Goal: Information Seeking & Learning: Learn about a topic

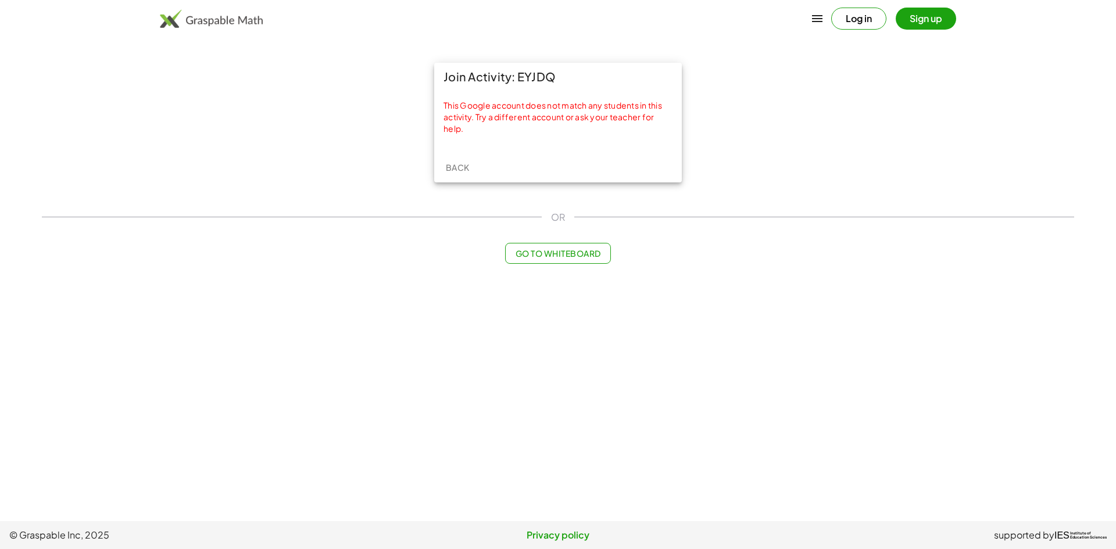
click at [463, 166] on span "Back" at bounding box center [457, 167] width 24 height 10
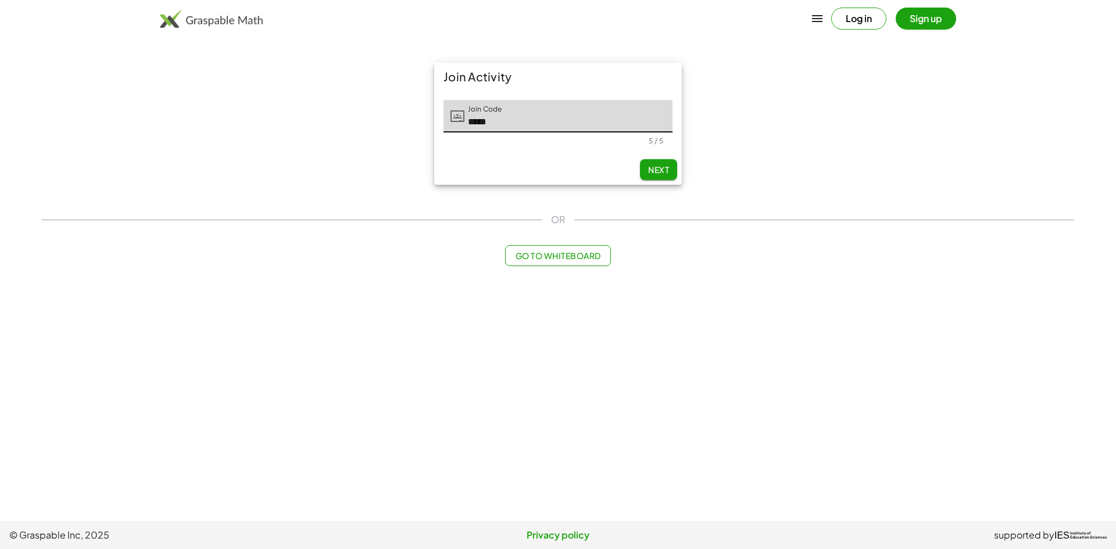
click at [652, 168] on span "Next" at bounding box center [658, 170] width 21 height 10
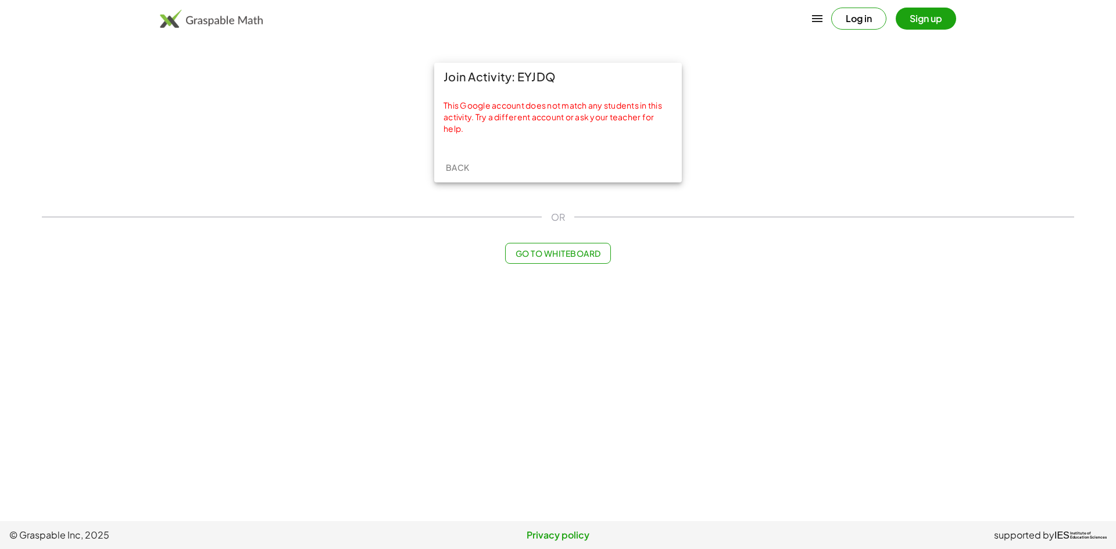
click at [850, 16] on button "Log in" at bounding box center [858, 19] width 55 height 22
click at [470, 173] on button "Back" at bounding box center [457, 167] width 37 height 21
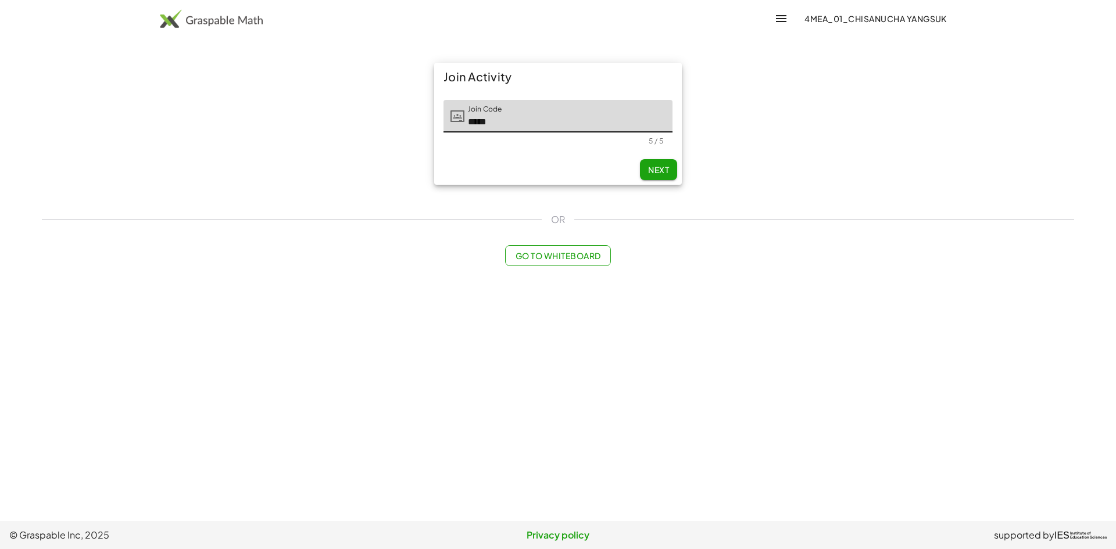
click at [677, 171] on button "Next" at bounding box center [658, 169] width 37 height 21
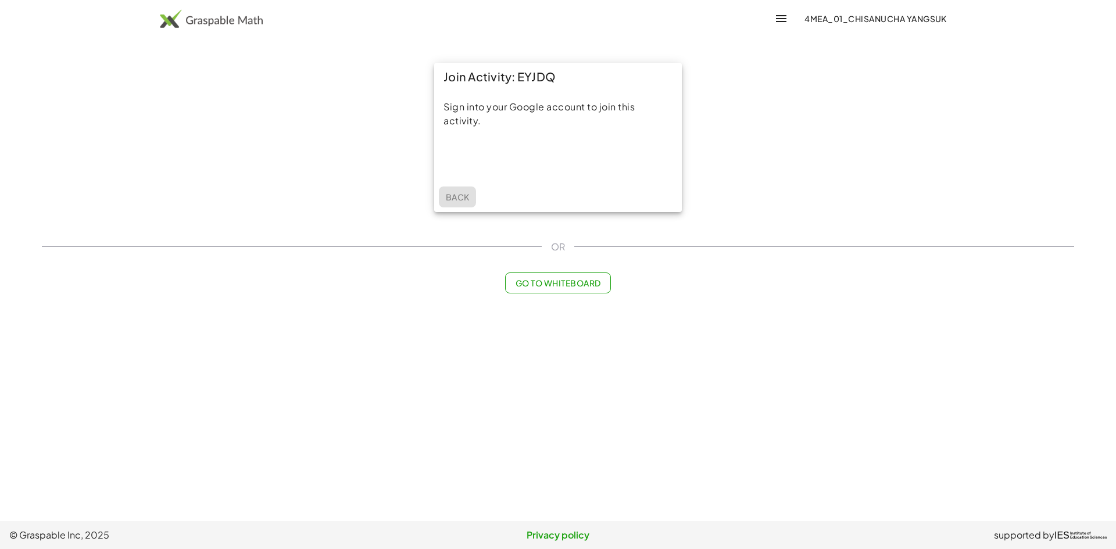
click at [445, 192] on span "Back" at bounding box center [457, 197] width 24 height 10
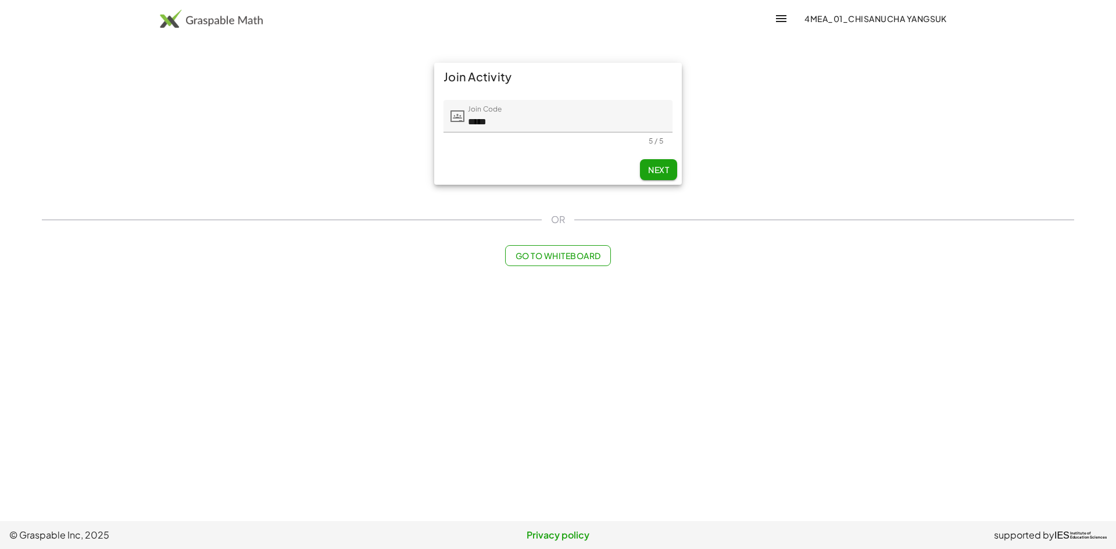
click at [654, 170] on span "Next" at bounding box center [658, 170] width 21 height 10
type input "**********"
click at [628, 108] on input "Last Initial" at bounding box center [639, 116] width 67 height 33
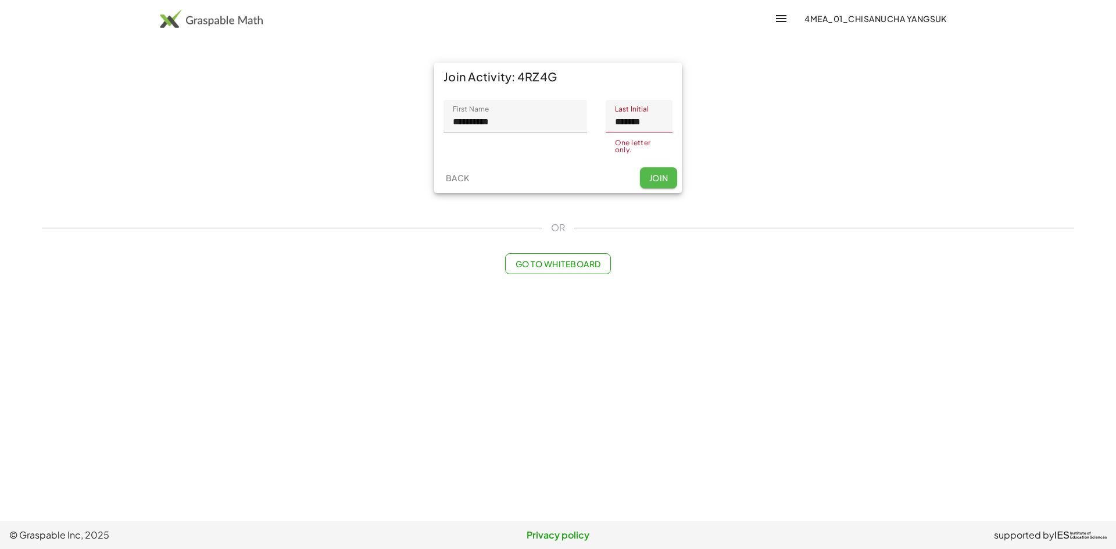
click at [657, 170] on button "Join" at bounding box center [658, 177] width 37 height 21
click at [656, 178] on span "Join" at bounding box center [658, 174] width 19 height 10
click at [658, 177] on span "Join" at bounding box center [658, 174] width 19 height 10
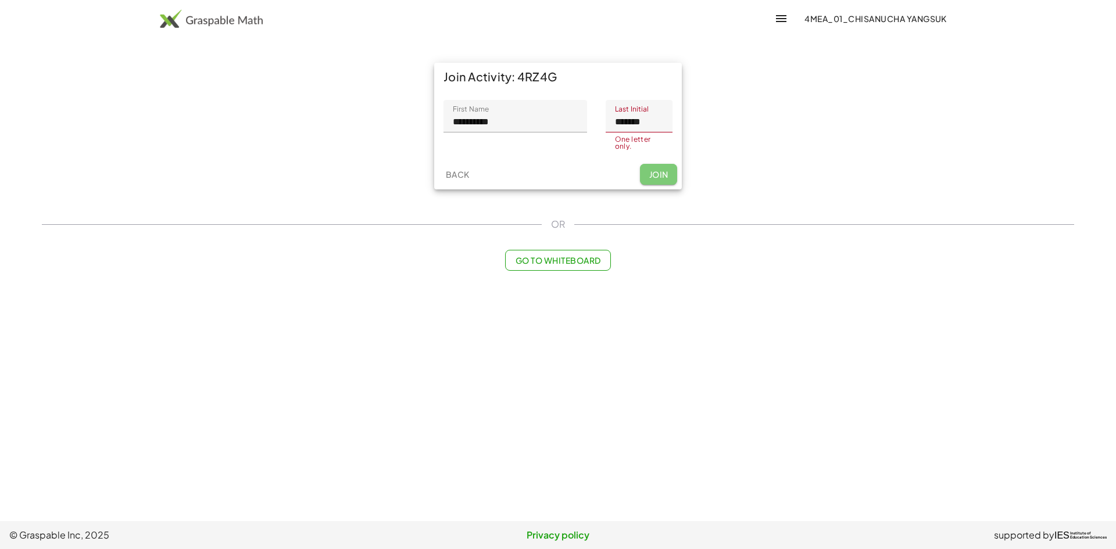
click at [659, 176] on span "Join" at bounding box center [658, 174] width 19 height 10
click at [649, 119] on input "*******" at bounding box center [639, 116] width 67 height 33
click at [651, 120] on input "*******" at bounding box center [639, 116] width 67 height 33
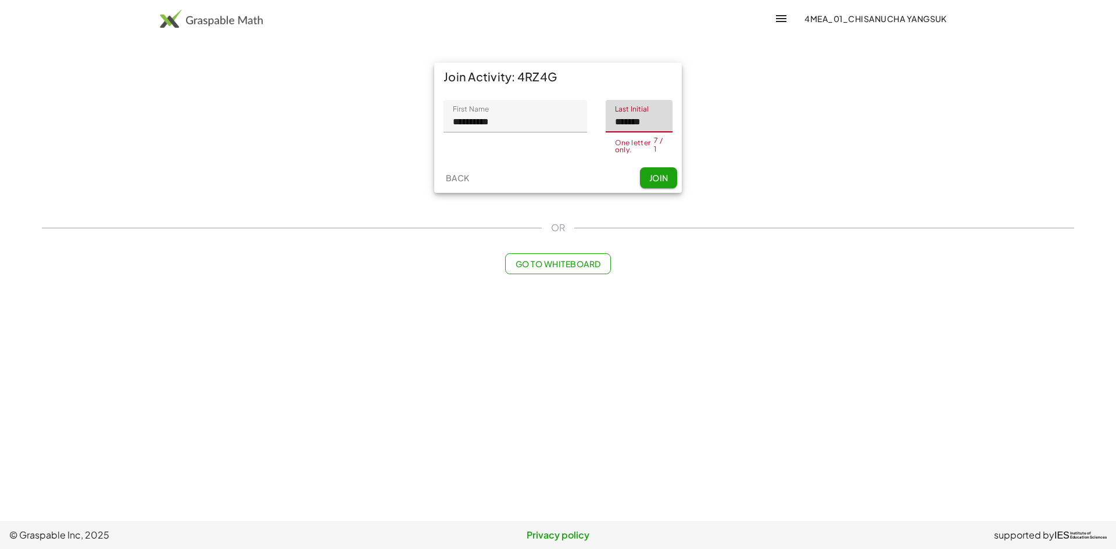
click at [659, 126] on input "*******" at bounding box center [639, 116] width 67 height 33
type input "*"
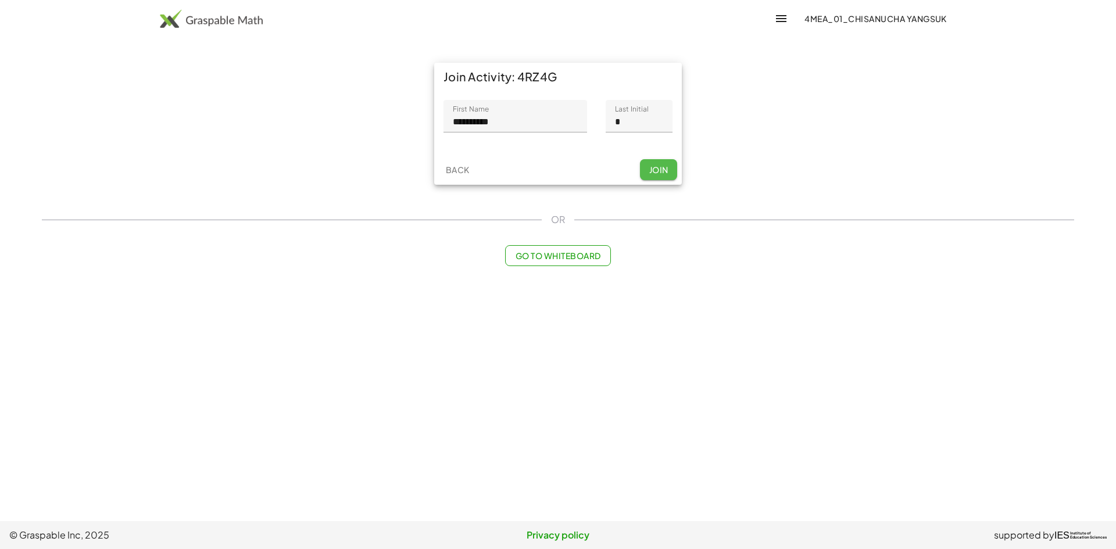
click at [659, 177] on button "Join" at bounding box center [658, 169] width 37 height 21
click at [663, 171] on div "Back Join" at bounding box center [558, 170] width 248 height 30
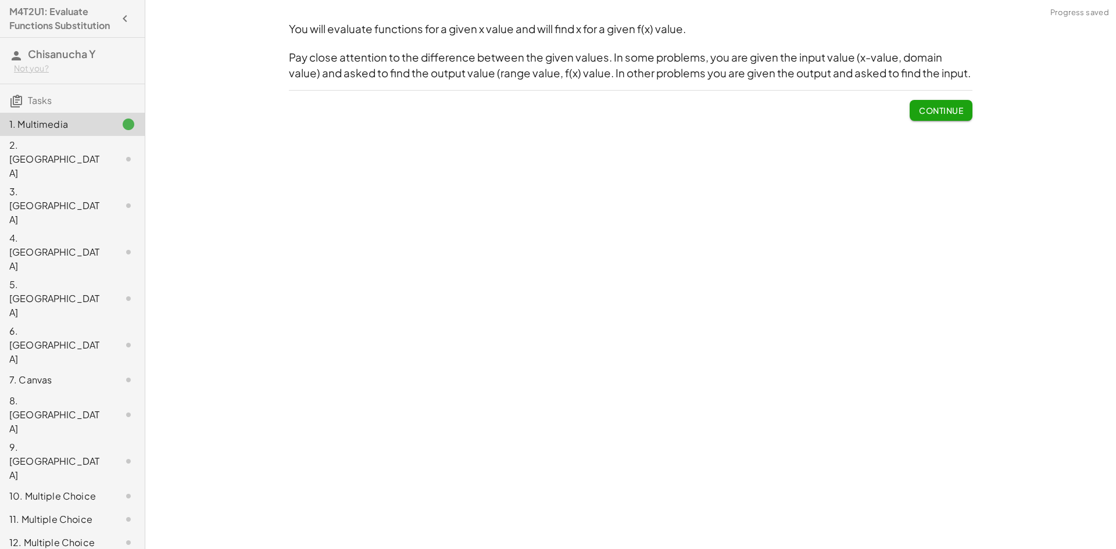
click at [934, 116] on span "Continue" at bounding box center [941, 110] width 44 height 10
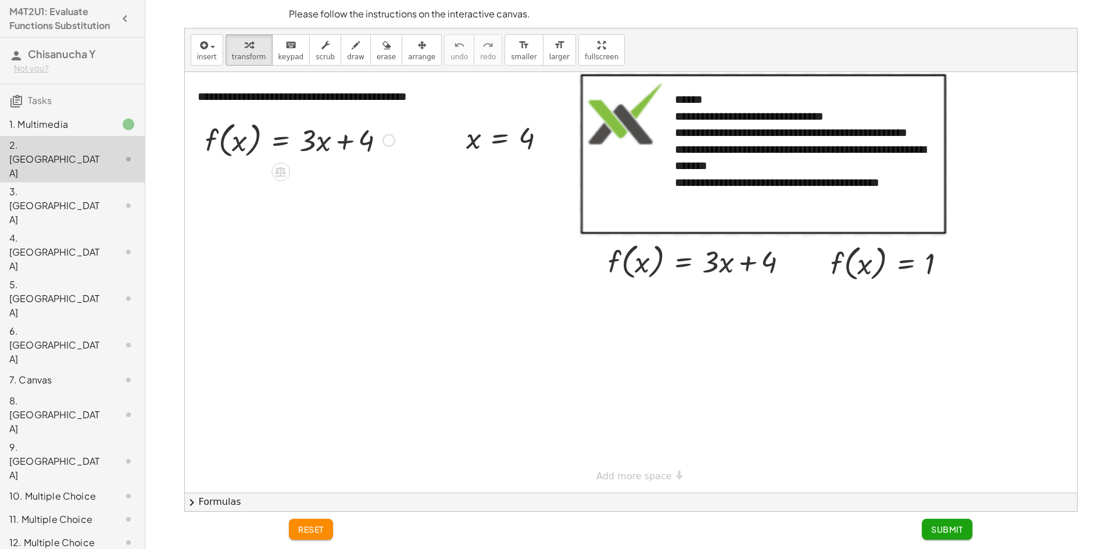
drag, startPoint x: 349, startPoint y: 138, endPoint x: 348, endPoint y: 146, distance: 8.2
click at [348, 146] on div at bounding box center [299, 139] width 201 height 44
click at [392, 140] on div at bounding box center [389, 140] width 13 height 13
click at [433, 141] on span "Copy line as LaTeX" at bounding box center [448, 139] width 70 height 9
click at [430, 141] on span "Copied" at bounding box center [423, 139] width 26 height 9
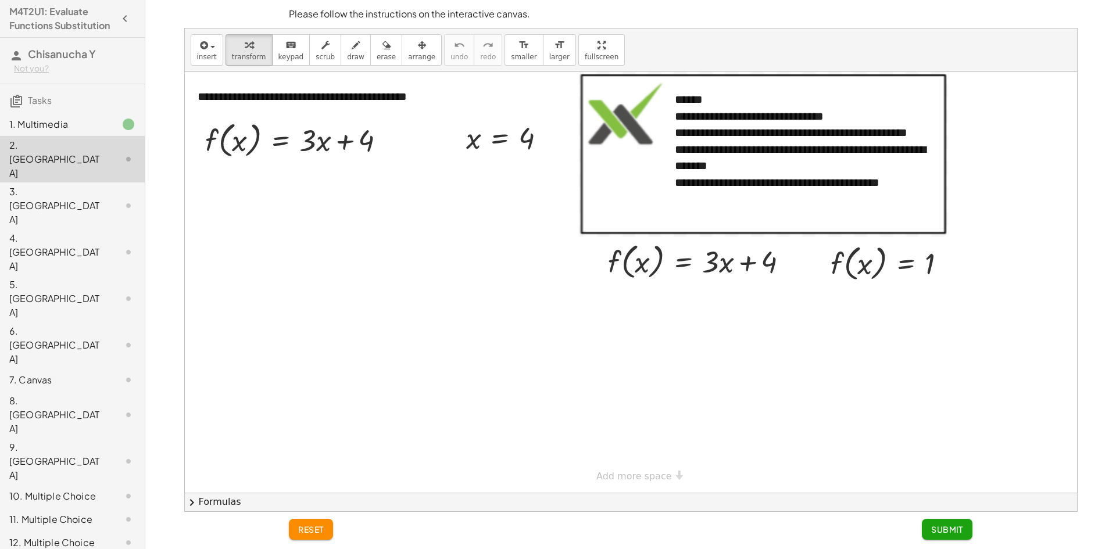
drag, startPoint x: 303, startPoint y: 224, endPoint x: 423, endPoint y: 174, distance: 130.0
click at [423, 174] on div at bounding box center [631, 282] width 892 height 421
click at [386, 138] on div "Copied done" at bounding box center [389, 140] width 13 height 13
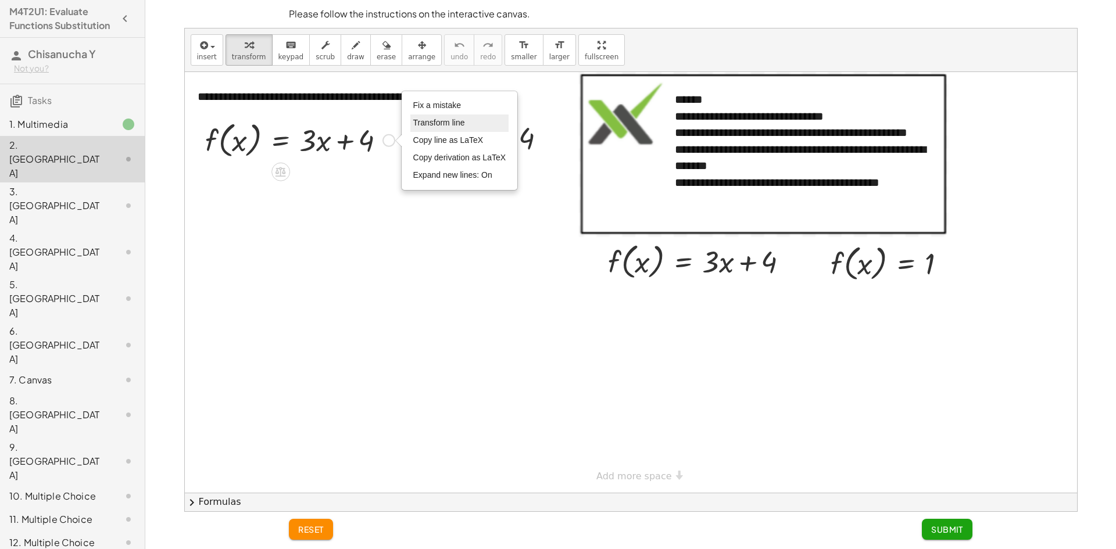
click at [452, 121] on span "Transform line" at bounding box center [439, 122] width 52 height 9
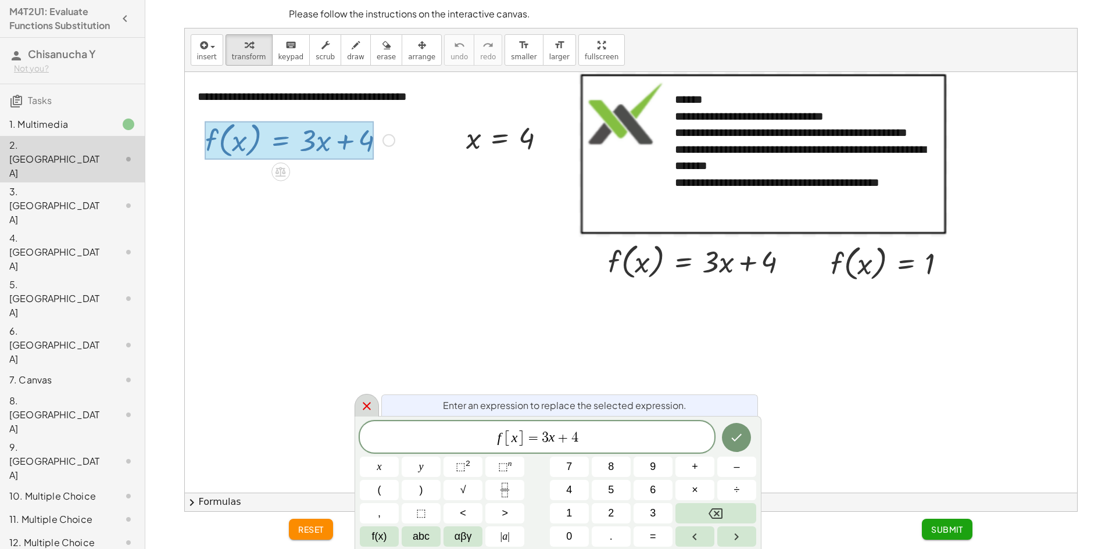
click at [368, 402] on icon at bounding box center [367, 406] width 14 height 14
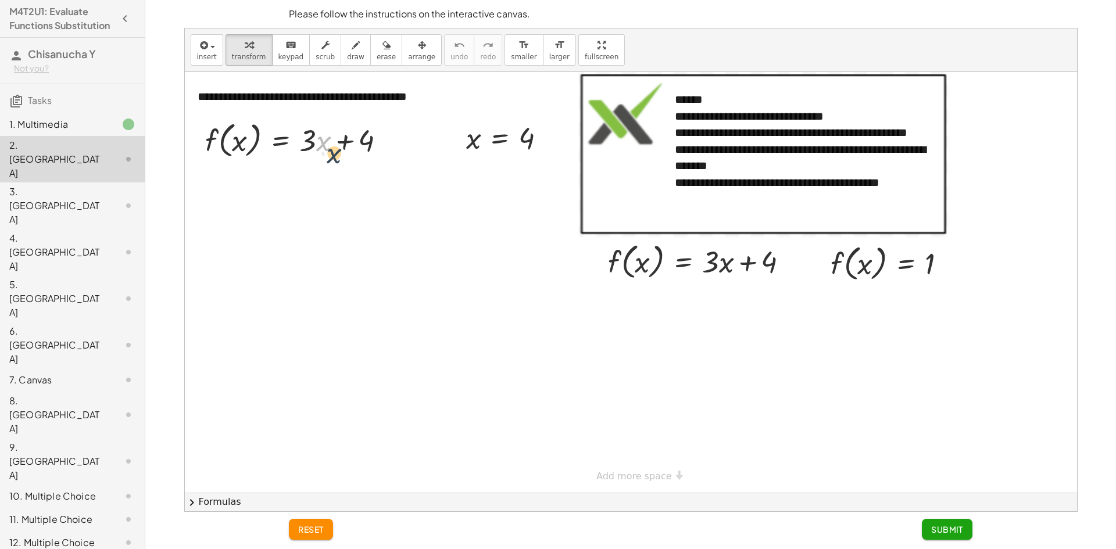
drag, startPoint x: 328, startPoint y: 146, endPoint x: 333, endPoint y: 156, distance: 11.2
click at [333, 156] on div at bounding box center [299, 139] width 201 height 44
click at [669, 127] on div at bounding box center [675, 141] width 12 height 123
click at [923, 77] on button "-" at bounding box center [914, 78] width 18 height 20
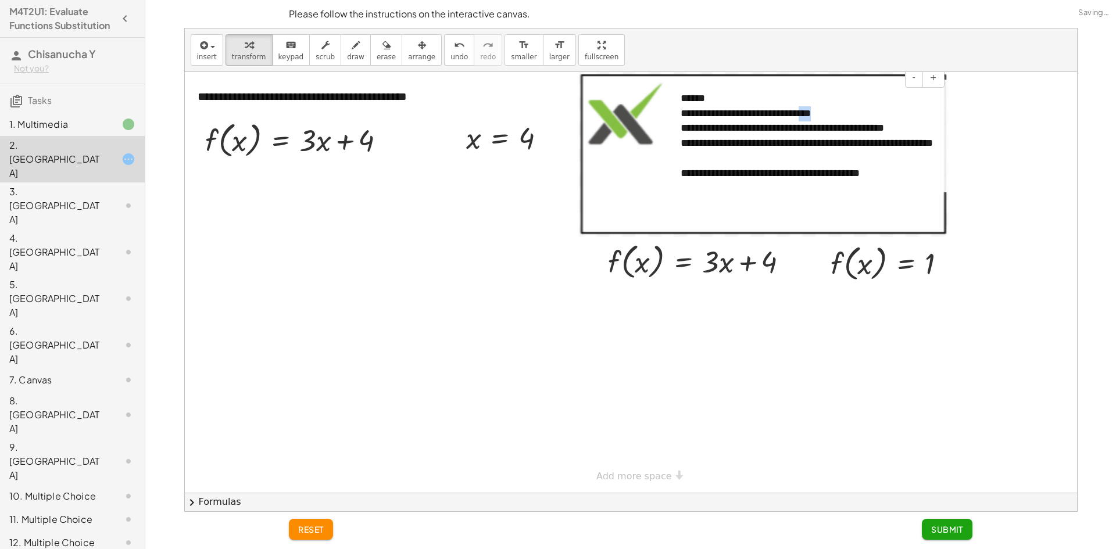
drag, startPoint x: 863, startPoint y: 108, endPoint x: 809, endPoint y: 115, distance: 53.9
click at [809, 115] on div "**********" at bounding box center [808, 121] width 255 height 30
click at [344, 260] on div at bounding box center [631, 282] width 892 height 421
drag, startPoint x: 471, startPoint y: 141, endPoint x: 229, endPoint y: 140, distance: 241.8
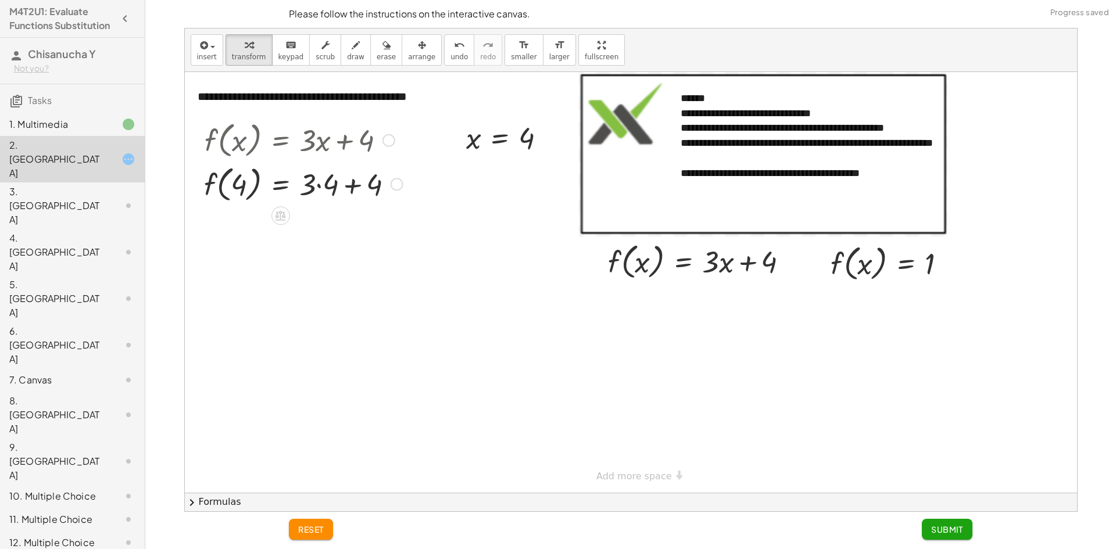
click at [324, 183] on div at bounding box center [303, 184] width 210 height 44
click at [334, 186] on div at bounding box center [299, 184] width 202 height 44
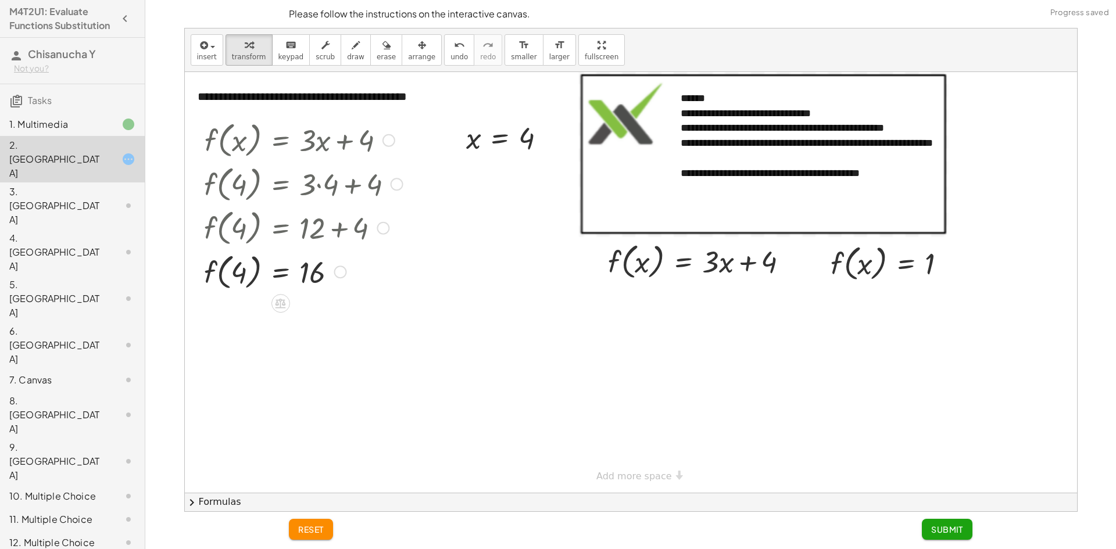
click at [235, 267] on div at bounding box center [303, 271] width 210 height 44
drag, startPoint x: 867, startPoint y: 269, endPoint x: 876, endPoint y: 263, distance: 11.0
click at [876, 266] on div at bounding box center [893, 263] width 137 height 44
click at [877, 260] on div at bounding box center [893, 263] width 137 height 44
drag, startPoint x: 469, startPoint y: 140, endPoint x: 633, endPoint y: 260, distance: 203.8
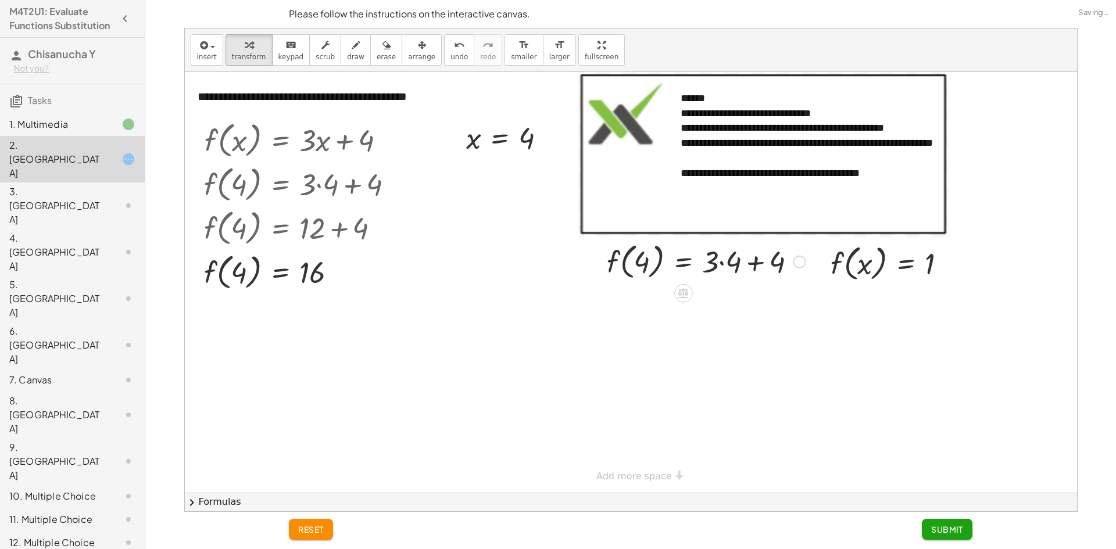
click at [727, 263] on div at bounding box center [706, 261] width 210 height 44
click at [746, 267] on div at bounding box center [699, 261] width 196 height 44
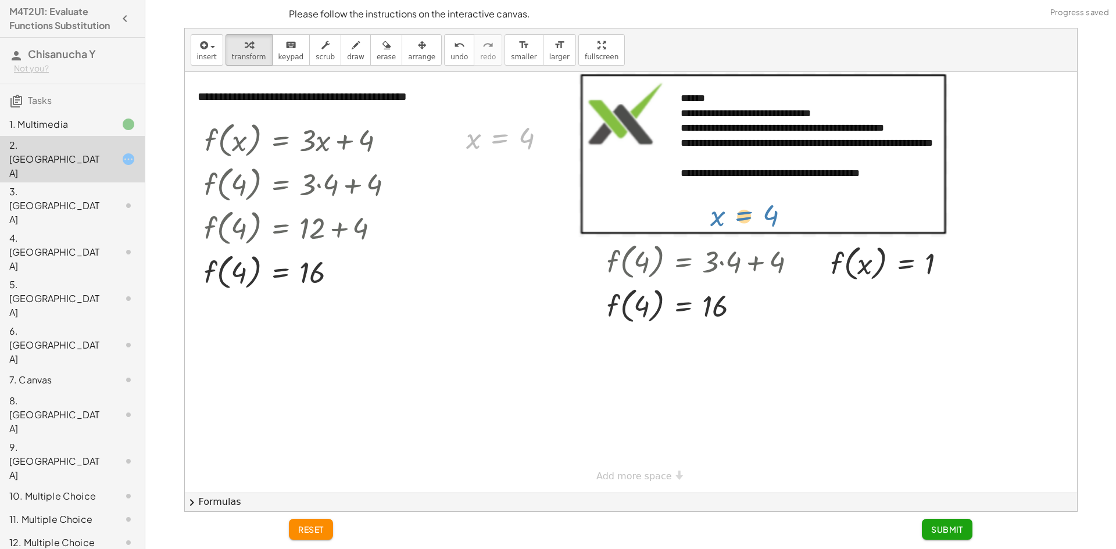
drag, startPoint x: 524, startPoint y: 146, endPoint x: 549, endPoint y: 174, distance: 37.5
drag, startPoint x: 476, startPoint y: 144, endPoint x: 876, endPoint y: 271, distance: 419.7
click at [893, 262] on div at bounding box center [893, 263] width 138 height 44
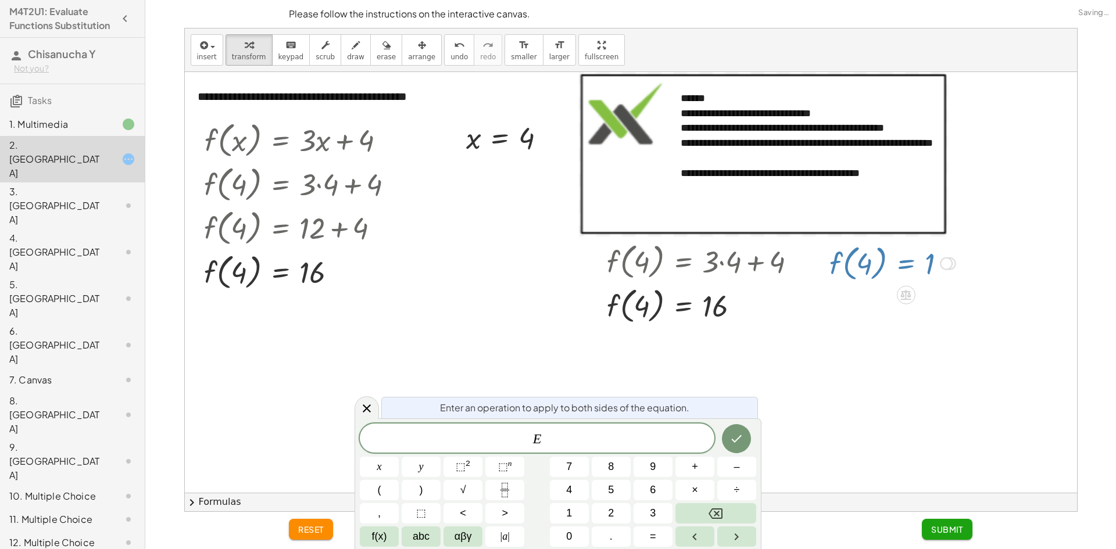
drag, startPoint x: 944, startPoint y: 269, endPoint x: 926, endPoint y: 269, distance: 18.0
click at [943, 269] on div at bounding box center [946, 264] width 13 height 13
click at [934, 347] on div at bounding box center [631, 282] width 892 height 421
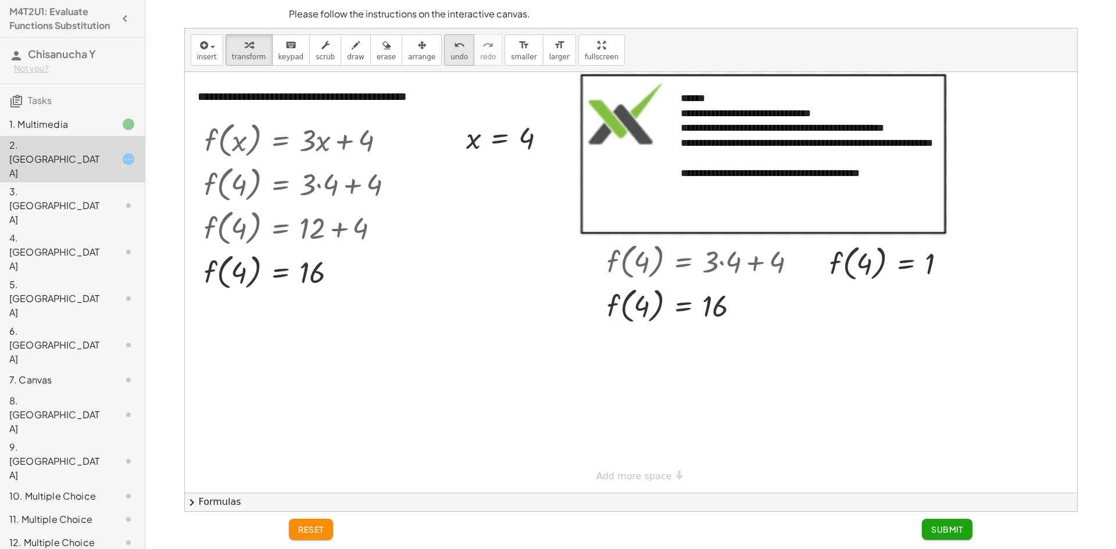
click at [451, 50] on div "undo" at bounding box center [459, 45] width 17 height 14
click at [814, 277] on div "x f ( , x ) = 1" at bounding box center [888, 263] width 151 height 50
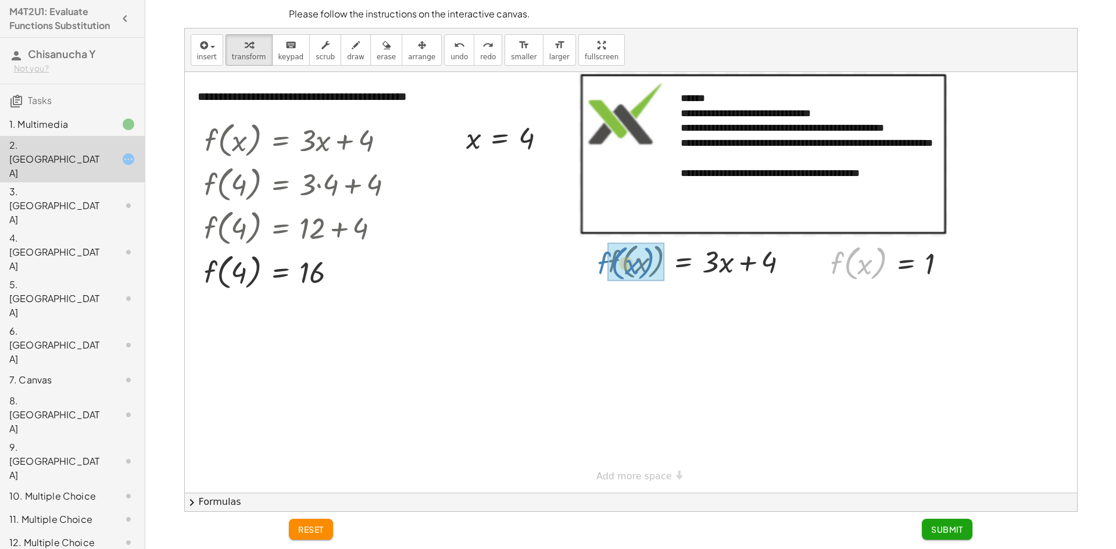
drag, startPoint x: 832, startPoint y: 262, endPoint x: 601, endPoint y: 261, distance: 230.8
click at [601, 261] on div "**********" at bounding box center [631, 282] width 892 height 421
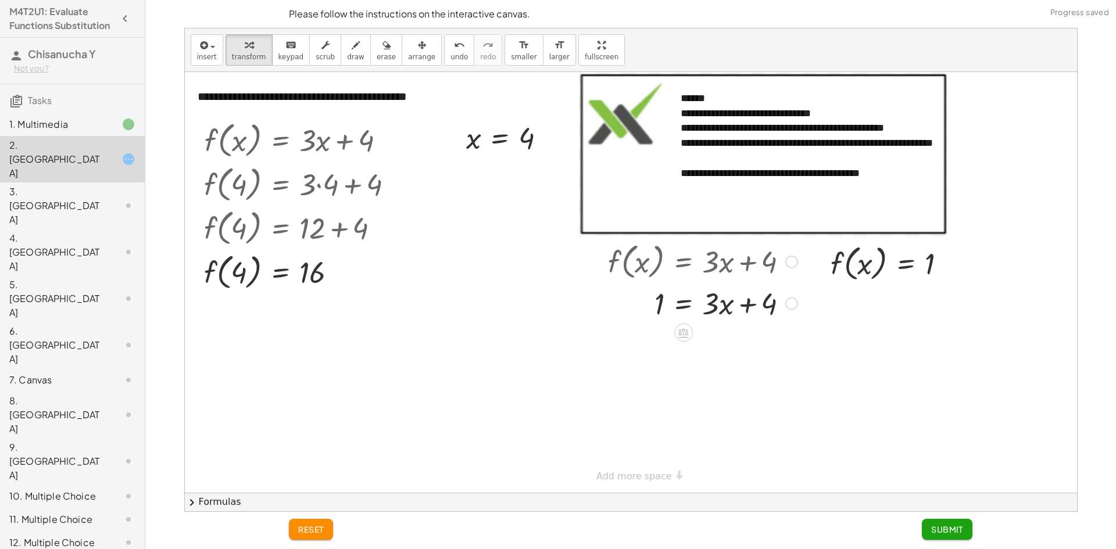
drag, startPoint x: 732, startPoint y: 302, endPoint x: 739, endPoint y: 303, distance: 7.8
click at [734, 302] on div at bounding box center [702, 303] width 201 height 40
drag, startPoint x: 719, startPoint y: 310, endPoint x: 627, endPoint y: 310, distance: 91.8
click at [627, 310] on div at bounding box center [702, 303] width 201 height 40
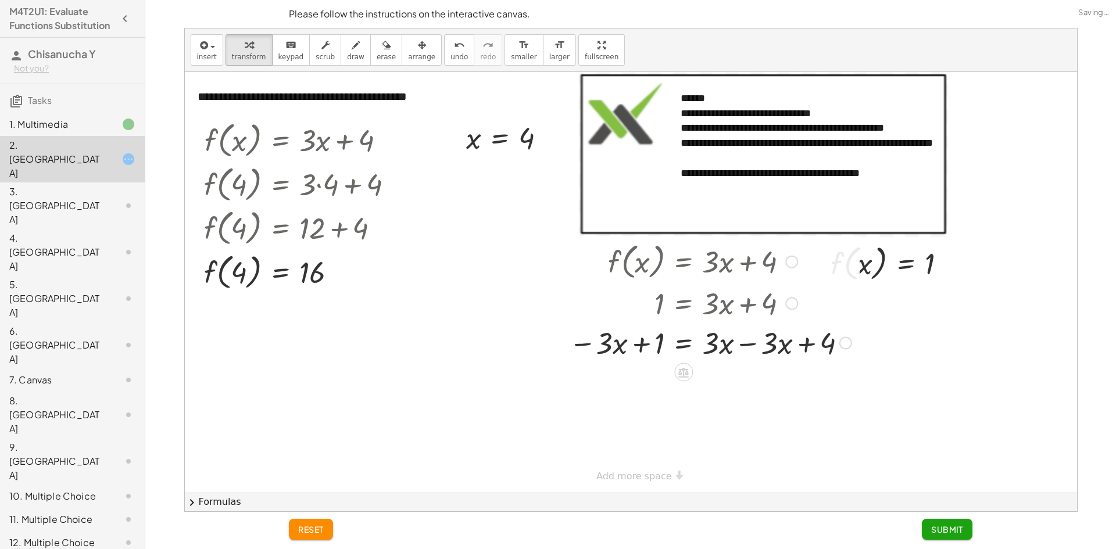
click at [644, 348] on div at bounding box center [710, 343] width 294 height 40
click at [760, 348] on div at bounding box center [710, 343] width 294 height 40
drag, startPoint x: 644, startPoint y: 384, endPoint x: 737, endPoint y: 388, distance: 93.7
click at [737, 388] on div at bounding box center [710, 382] width 294 height 40
click at [729, 390] on div at bounding box center [691, 382] width 331 height 40
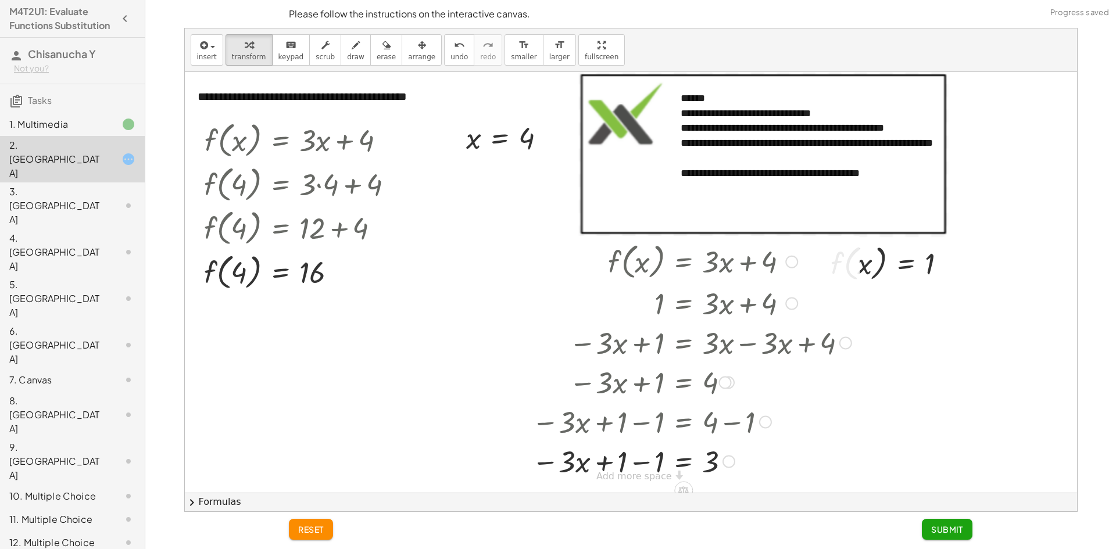
click at [641, 456] on div at bounding box center [691, 461] width 331 height 40
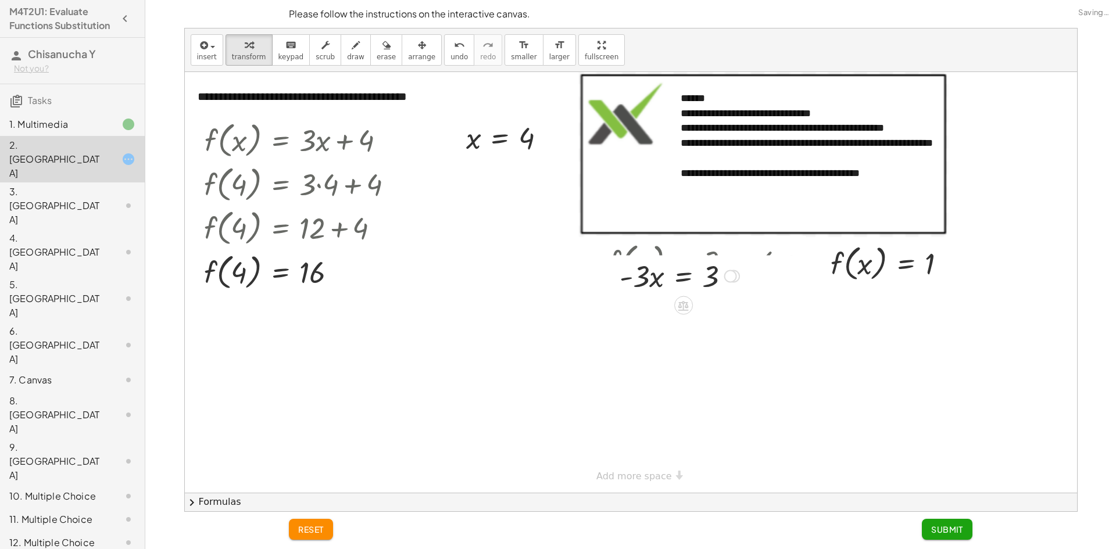
drag, startPoint x: 731, startPoint y: 460, endPoint x: 730, endPoint y: 249, distance: 211.0
click at [684, 277] on div "= · 3 · x 3 -" at bounding box center [684, 277] width 0 height 0
click at [650, 268] on div at bounding box center [679, 261] width 131 height 40
drag, startPoint x: 644, startPoint y: 264, endPoint x: 717, endPoint y: 305, distance: 84.3
click at [717, 305] on div "**********" at bounding box center [631, 282] width 892 height 421
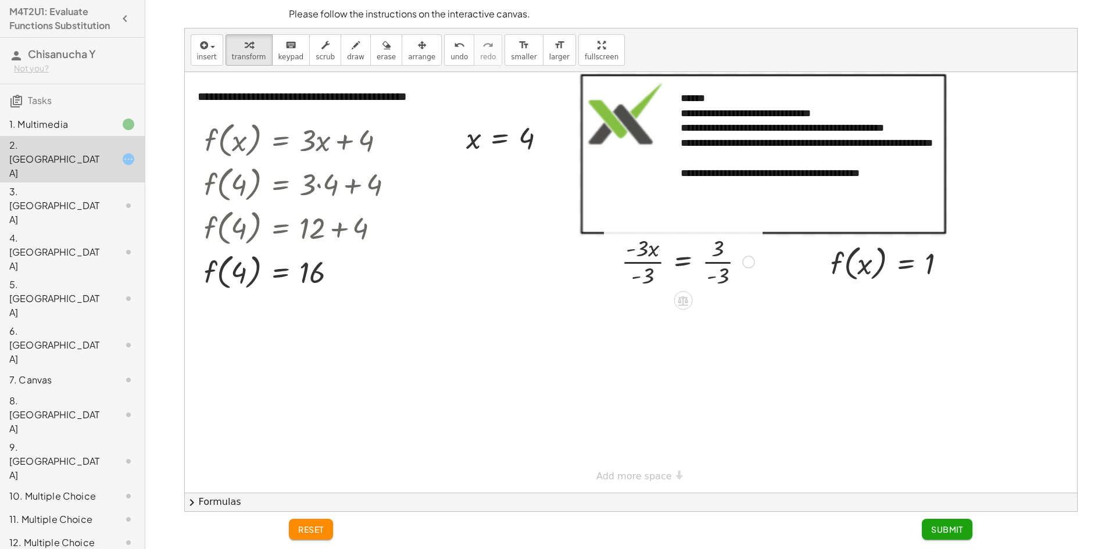
click at [645, 281] on div at bounding box center [688, 261] width 145 height 58
drag, startPoint x: 652, startPoint y: 317, endPoint x: 661, endPoint y: 320, distance: 9.0
click at [655, 319] on div at bounding box center [687, 310] width 146 height 58
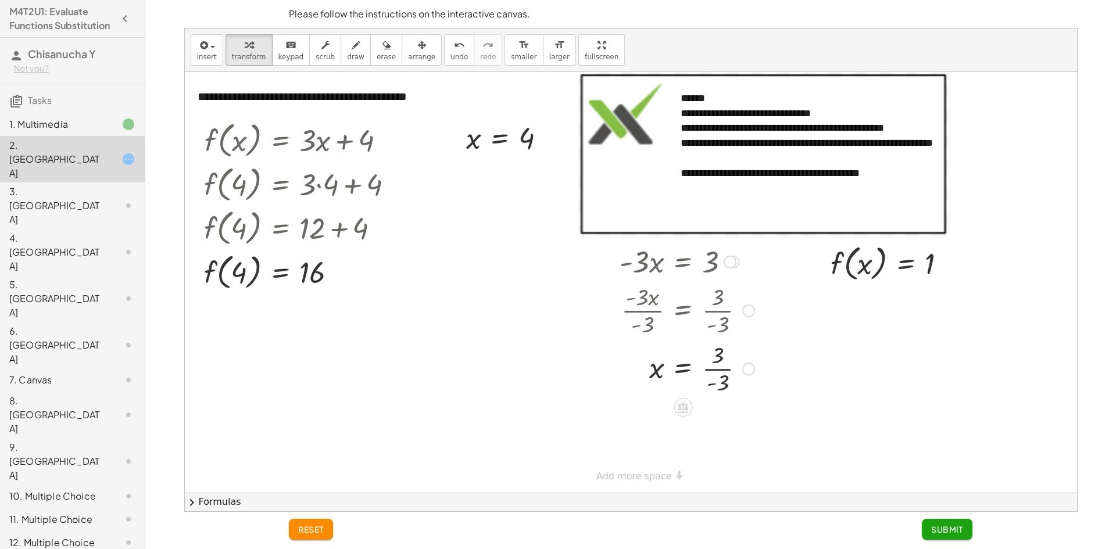
click at [730, 373] on div at bounding box center [687, 368] width 146 height 58
click at [939, 526] on span "Submit" at bounding box center [947, 529] width 32 height 10
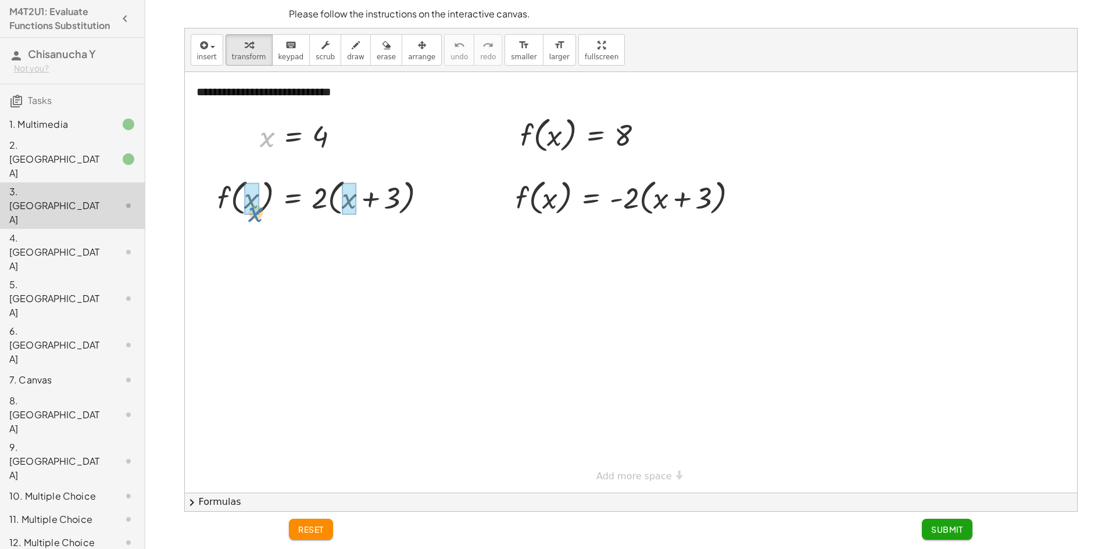
drag, startPoint x: 260, startPoint y: 148, endPoint x: 253, endPoint y: 207, distance: 59.1
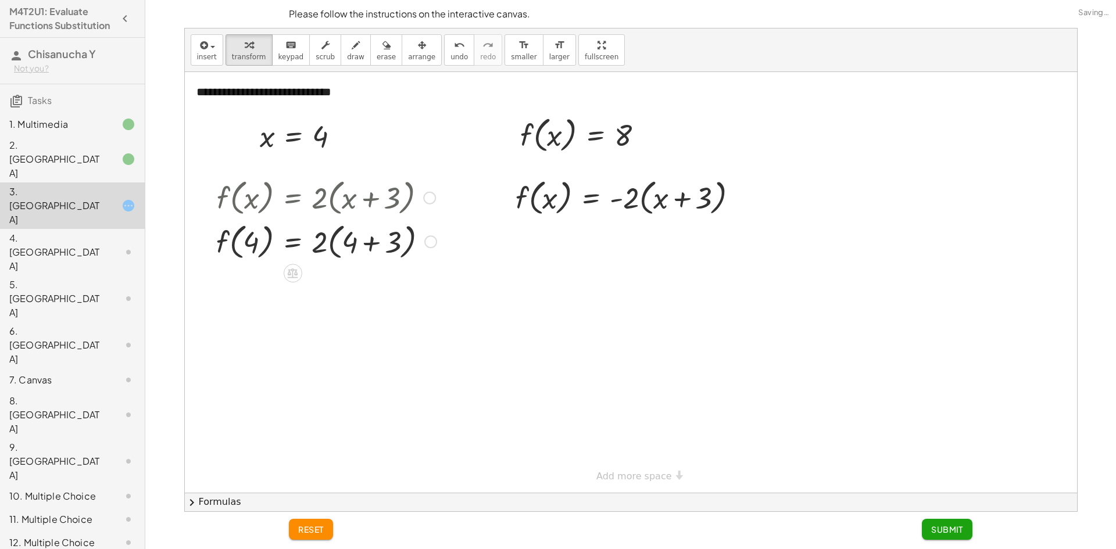
click at [349, 245] on div at bounding box center [326, 241] width 232 height 44
drag, startPoint x: 323, startPoint y: 245, endPoint x: 362, endPoint y: 252, distance: 39.6
click at [363, 252] on div at bounding box center [326, 241] width 232 height 44
click at [292, 198] on div "f ( , x ) = · 2 · ( + x + 3 ) · 2 f ( , ) = · 2 · ( + + 3 ) 4 4 · 2 · · 2 · f (…" at bounding box center [292, 198] width 0 height 0
click at [292, 198] on div "f ( , x ) = · 2 · ( + x + 3 ) f ( , 4 ) = · 2 · ( + 4 + 3 ) f ( , 4 ) = + · 2 ·…" at bounding box center [292, 198] width 0 height 0
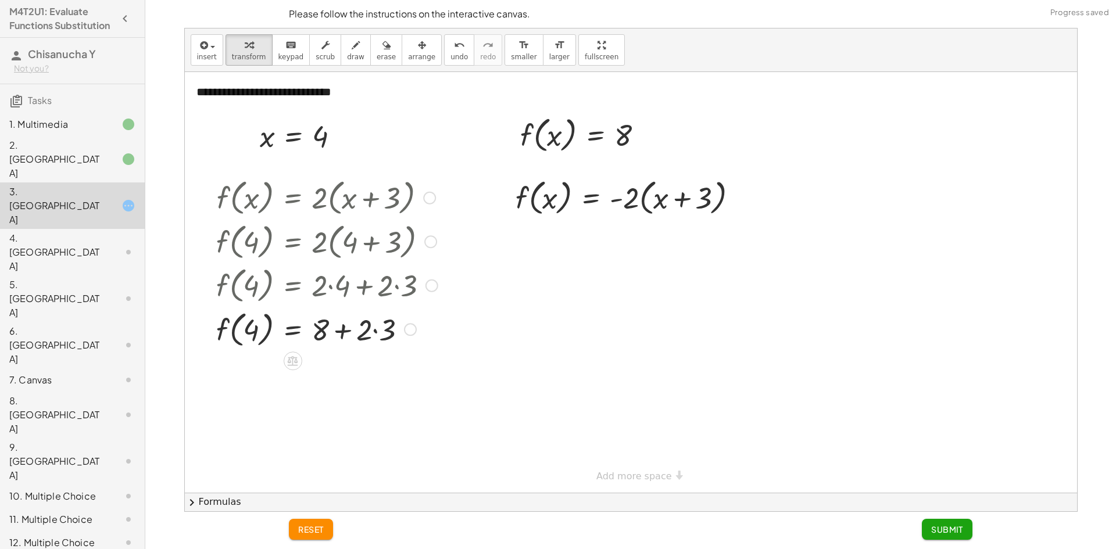
click at [374, 334] on div at bounding box center [326, 329] width 233 height 44
click at [334, 334] on div at bounding box center [326, 329] width 233 height 44
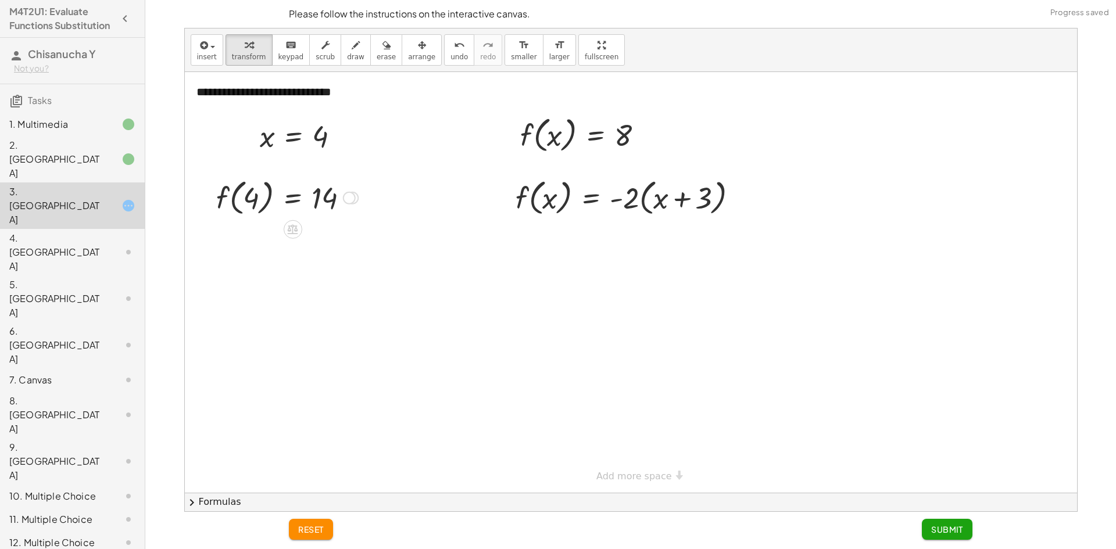
drag, startPoint x: 355, startPoint y: 370, endPoint x: 391, endPoint y: 170, distance: 203.2
click at [391, 170] on div "**********" at bounding box center [631, 282] width 892 height 421
drag, startPoint x: 554, startPoint y: 140, endPoint x: 545, endPoint y: 150, distance: 13.6
click at [548, 151] on div at bounding box center [586, 134] width 144 height 44
drag, startPoint x: 529, startPoint y: 142, endPoint x: 524, endPoint y: 201, distance: 58.9
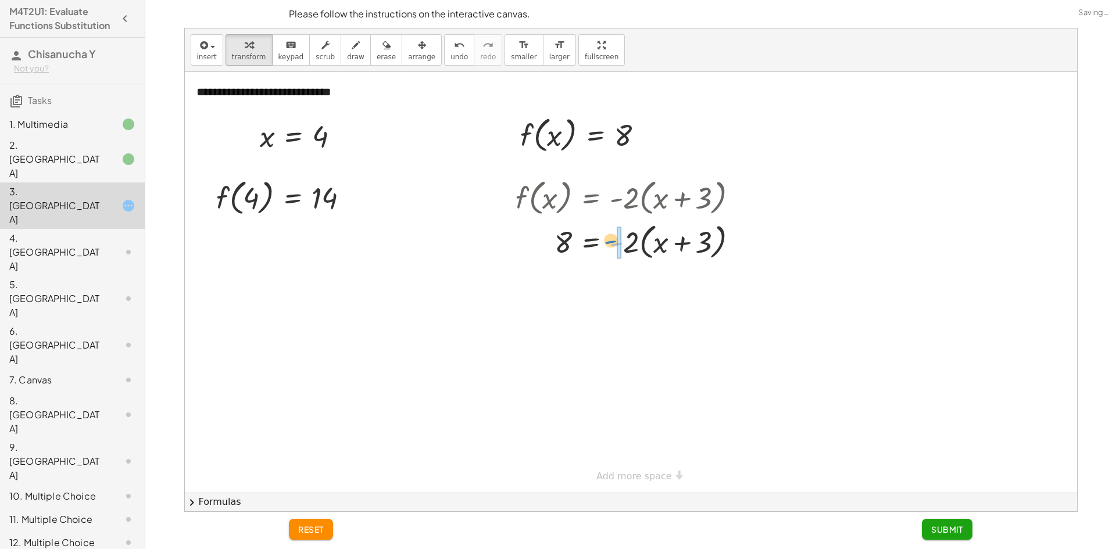
drag, startPoint x: 618, startPoint y: 246, endPoint x: 605, endPoint y: 244, distance: 13.6
click at [605, 244] on div at bounding box center [631, 241] width 243 height 44
click at [454, 49] on icon "undo" at bounding box center [459, 45] width 11 height 14
drag, startPoint x: 632, startPoint y: 238, endPoint x: 663, endPoint y: 241, distance: 31.5
click at [663, 241] on div at bounding box center [631, 241] width 243 height 44
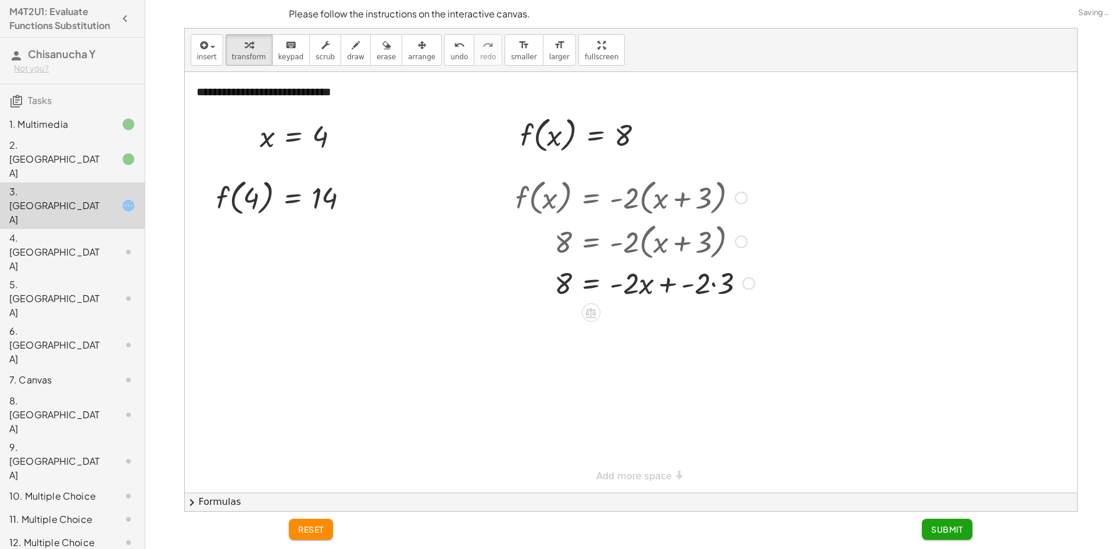
click at [699, 281] on div at bounding box center [635, 283] width 251 height 40
click at [721, 286] on div at bounding box center [635, 283] width 251 height 40
drag, startPoint x: 642, startPoint y: 327, endPoint x: 512, endPoint y: 323, distance: 130.9
click at [512, 323] on div "f ( , x ) = · - 2 · ( + x + 3 ) 8 = · - 2 · ( + x + 3 ) 8 = + · - 2 · x + · - 2…" at bounding box center [630, 258] width 265 height 173
click at [666, 330] on div at bounding box center [643, 322] width 304 height 40
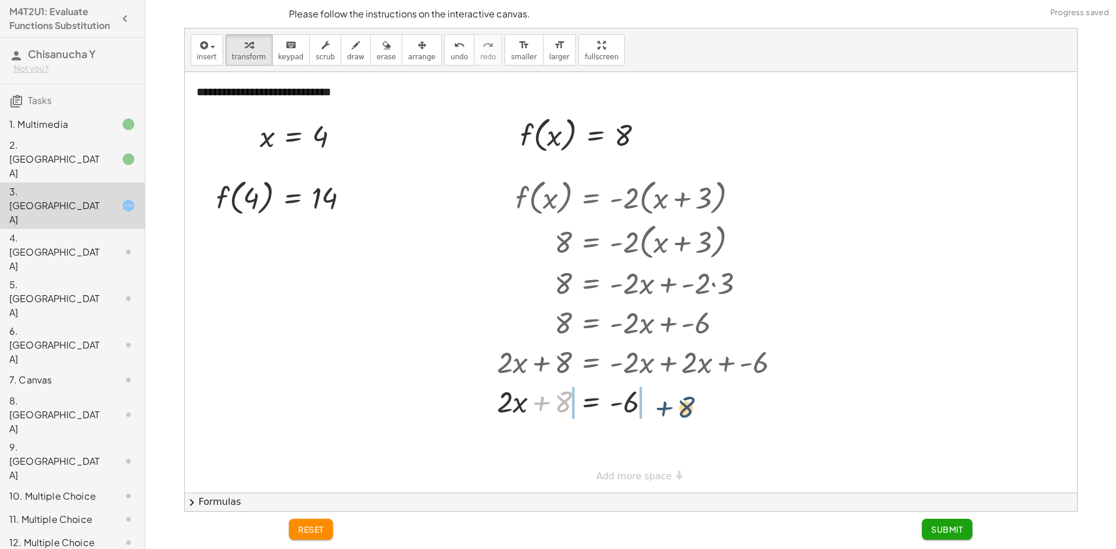
drag, startPoint x: 538, startPoint y: 401, endPoint x: 660, endPoint y: 406, distance: 122.8
click at [661, 406] on div at bounding box center [643, 401] width 304 height 40
click at [638, 410] on div at bounding box center [620, 401] width 349 height 40
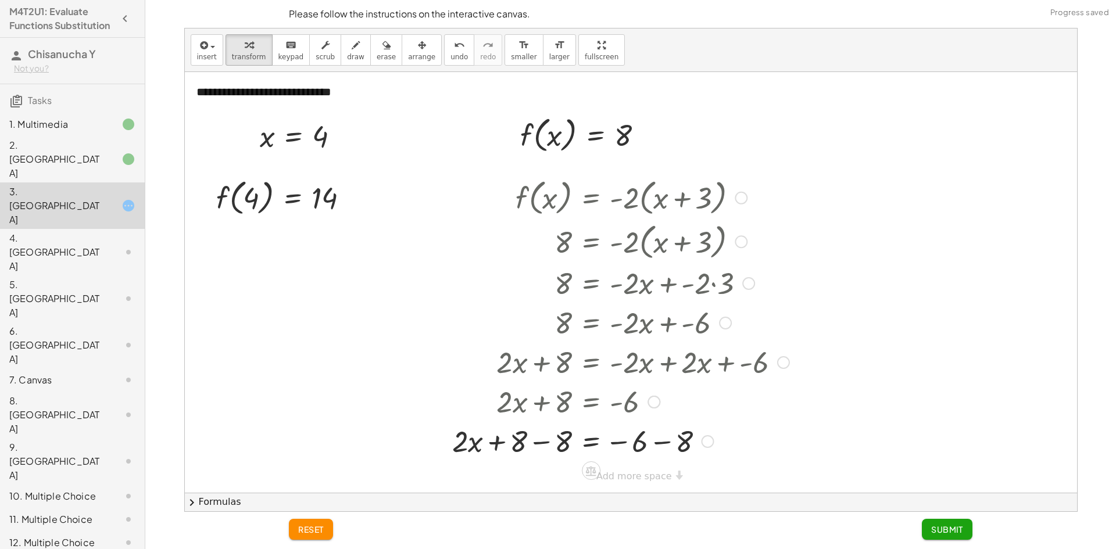
click at [561, 435] on div at bounding box center [620, 441] width 349 height 40
click at [664, 445] on div at bounding box center [643, 441] width 304 height 40
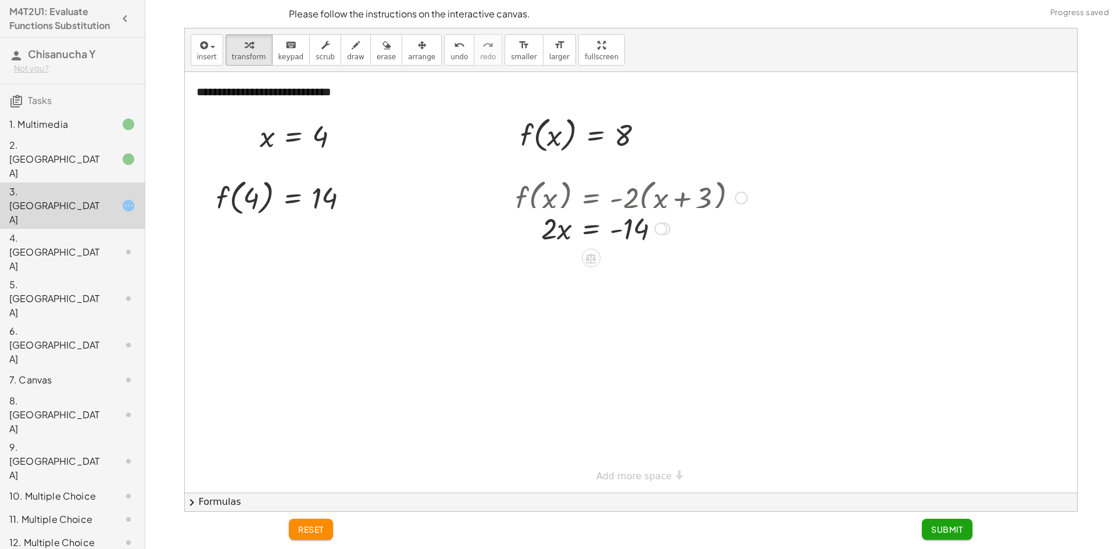
drag, startPoint x: 664, startPoint y: 436, endPoint x: 664, endPoint y: 167, distance: 268.6
click at [664, 167] on div "**********" at bounding box center [631, 282] width 892 height 421
drag, startPoint x: 544, startPoint y: 200, endPoint x: 638, endPoint y: 241, distance: 103.1
click at [636, 210] on div at bounding box center [606, 197] width 145 height 58
click at [550, 208] on div at bounding box center [598, 197] width 129 height 58
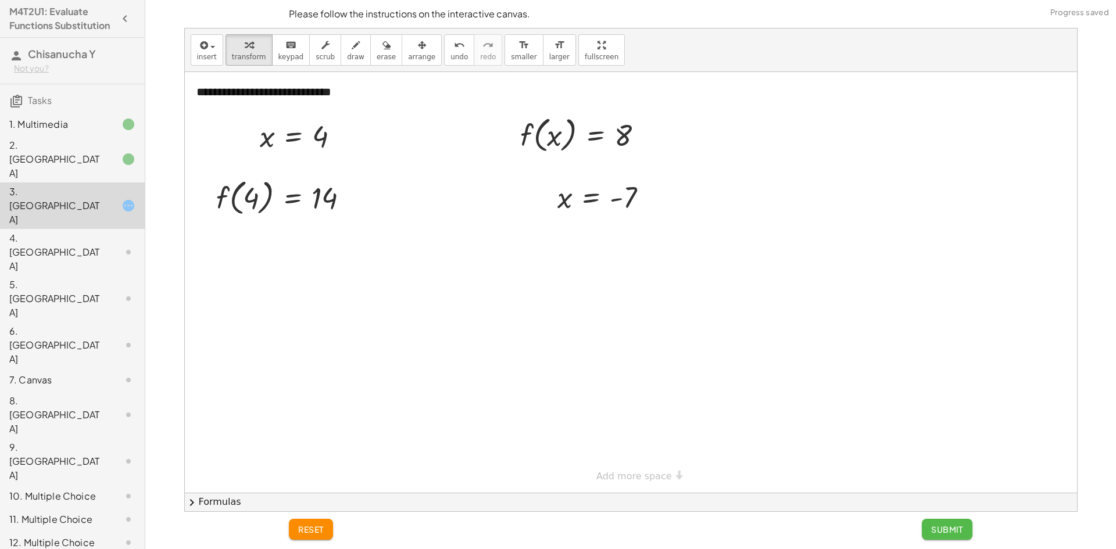
click at [956, 527] on span "Submit" at bounding box center [947, 529] width 32 height 10
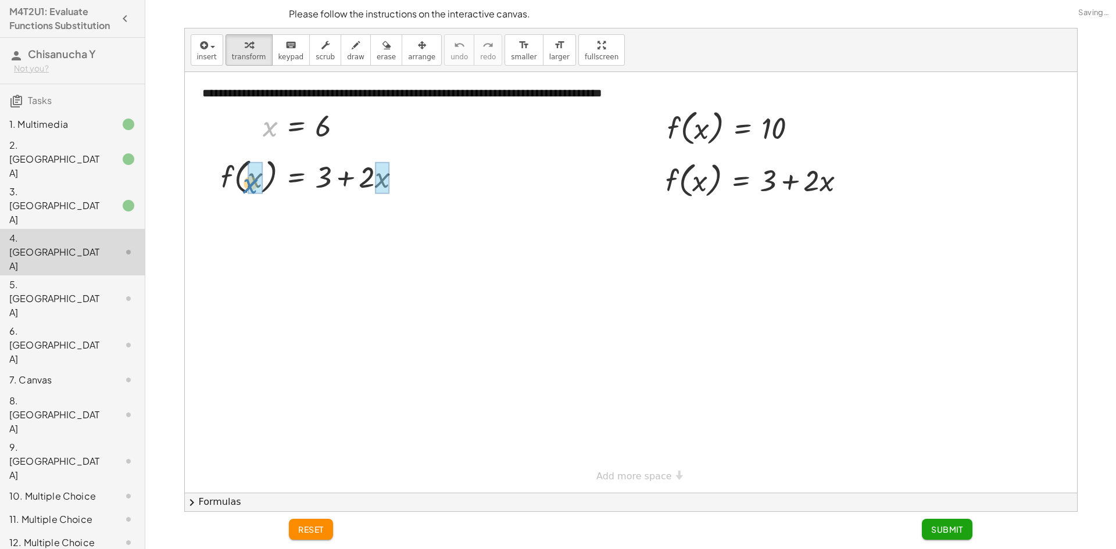
drag, startPoint x: 264, startPoint y: 128, endPoint x: 245, endPoint y: 185, distance: 60.1
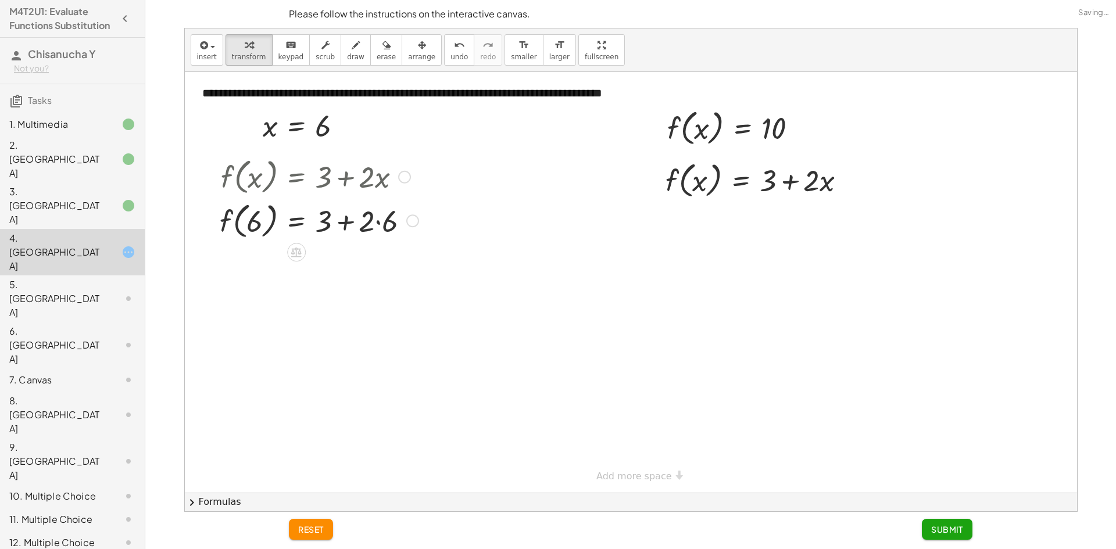
click at [398, 220] on div at bounding box center [319, 220] width 210 height 44
click at [296, 177] on div "f ( , x ) = + 3 + · 2 · x f ( , 6 ) = + 3 + · 2 · 6 f ( , ) = + 3 + 6 12" at bounding box center [296, 177] width 0 height 0
drag, startPoint x: 355, startPoint y: 307, endPoint x: 361, endPoint y: 160, distance: 146.6
click at [296, 177] on div "f ( , ) = 6 15" at bounding box center [296, 177] width 0 height 0
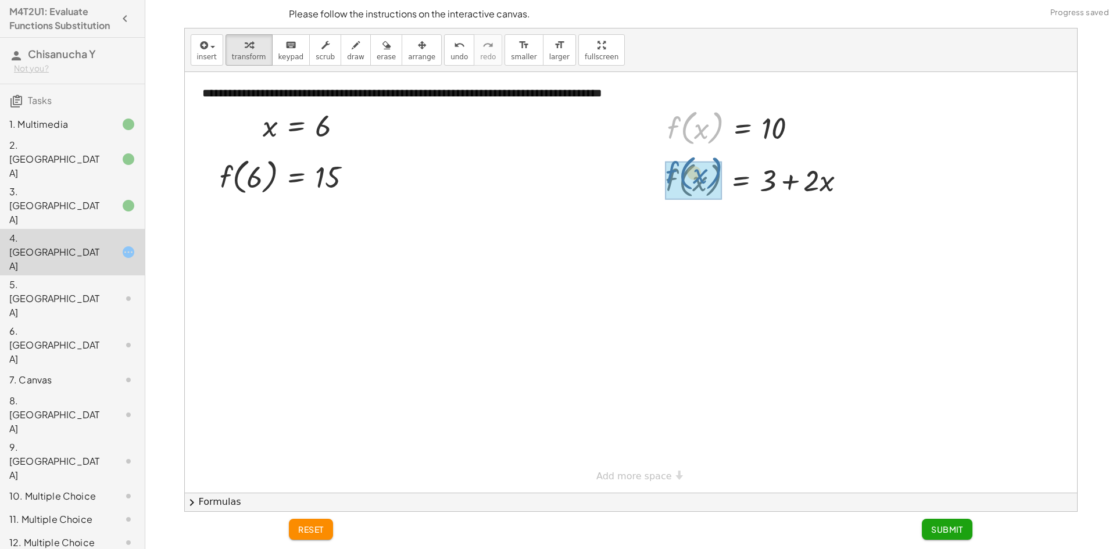
drag, startPoint x: 682, startPoint y: 126, endPoint x: 686, endPoint y: 178, distance: 52.4
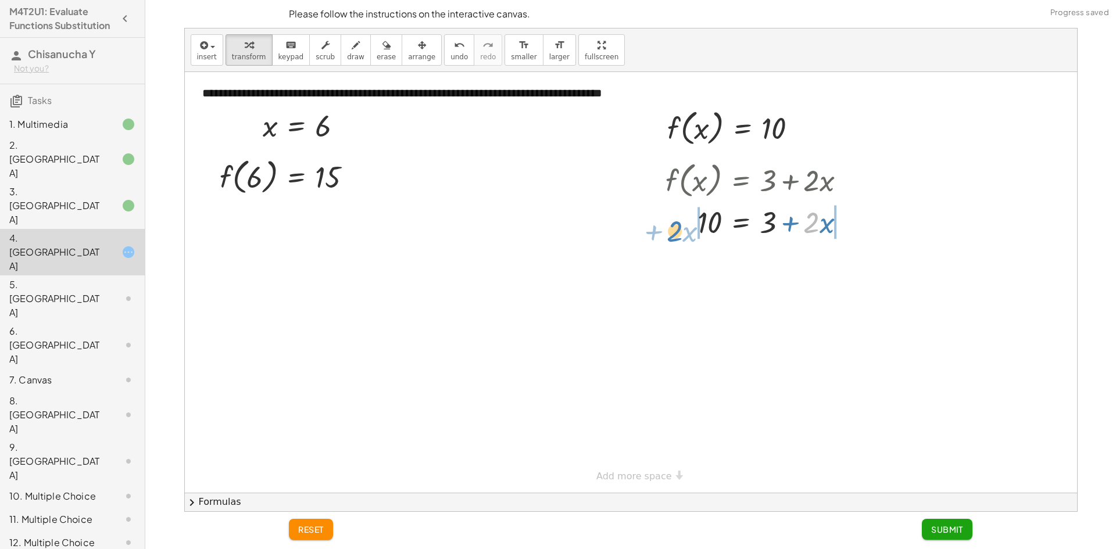
drag, startPoint x: 811, startPoint y: 224, endPoint x: 675, endPoint y: 230, distance: 135.5
click at [675, 230] on div at bounding box center [760, 222] width 201 height 40
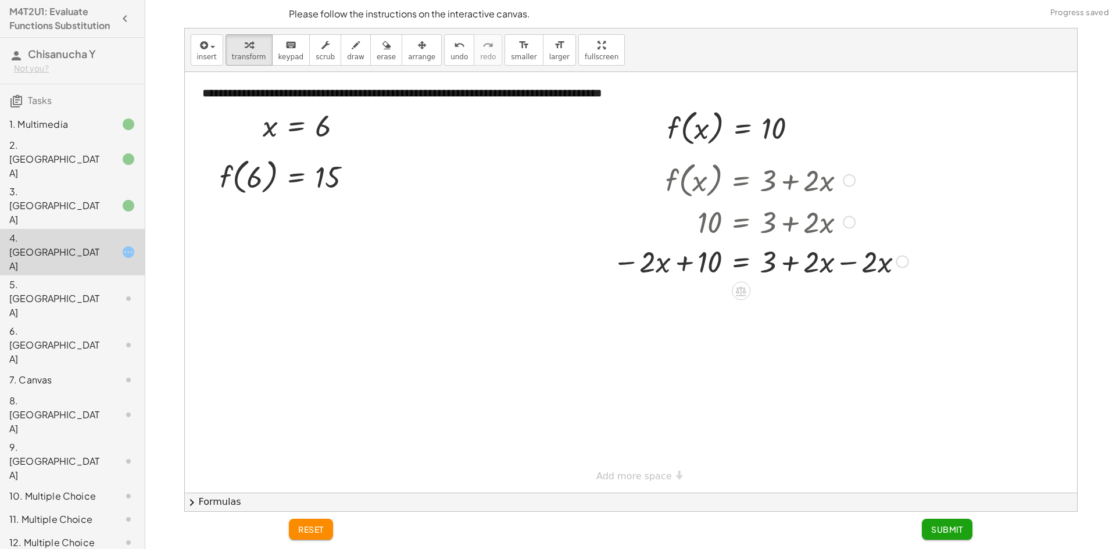
click at [827, 264] on div at bounding box center [761, 261] width 308 height 40
click at [844, 269] on div at bounding box center [761, 261] width 308 height 40
drag, startPoint x: 741, startPoint y: 312, endPoint x: 782, endPoint y: 308, distance: 41.5
click at [782, 308] on div at bounding box center [761, 301] width 308 height 40
click at [783, 307] on div at bounding box center [734, 301] width 359 height 40
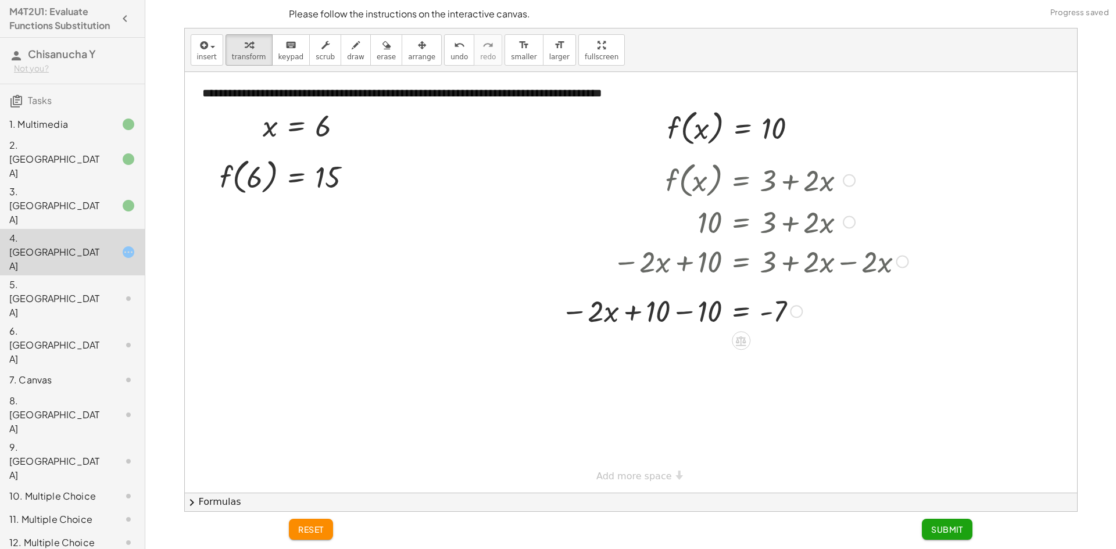
drag, startPoint x: 668, startPoint y: 312, endPoint x: 675, endPoint y: 319, distance: 10.3
click at [671, 312] on div at bounding box center [734, 301] width 359 height 40
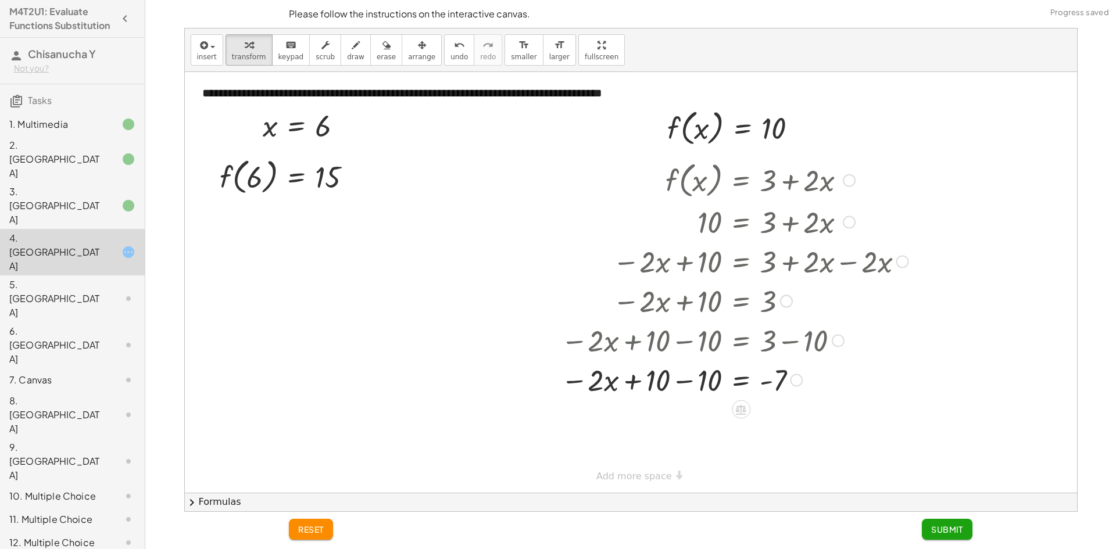
click at [694, 379] on div at bounding box center [734, 380] width 359 height 40
drag, startPoint x: 704, startPoint y: 388, endPoint x: 806, endPoint y: 417, distance: 105.8
click at [806, 417] on div "**********" at bounding box center [631, 282] width 892 height 421
click at [741, 181] on div "f ( , x ) = + 3 + · 2 · x 10 = + 3 + · 2 · x − · 2 · x + 10 = + 3 + · 2 · x − ·…" at bounding box center [741, 181] width 0 height 0
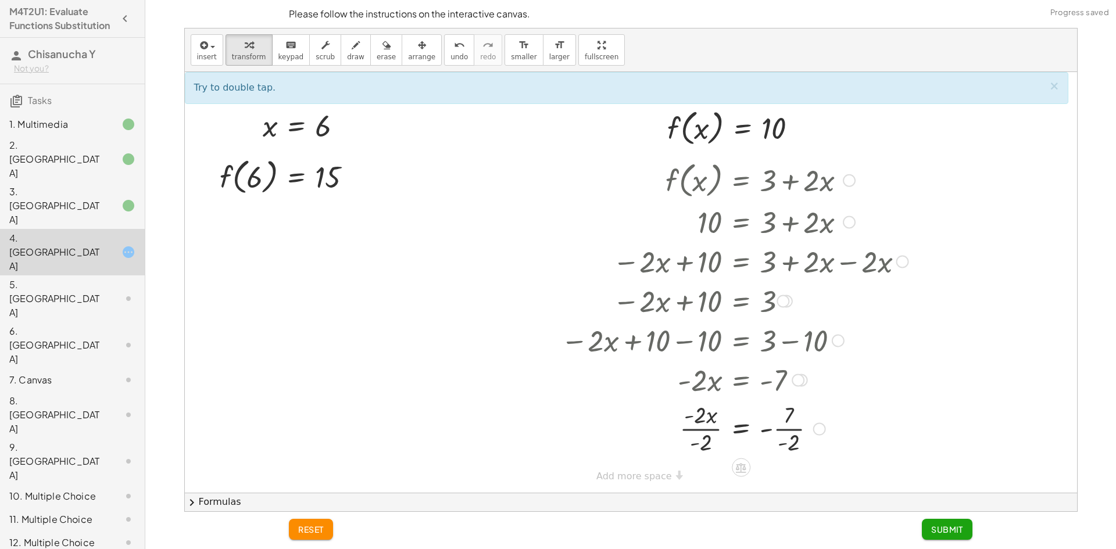
click at [703, 438] on div at bounding box center [734, 428] width 359 height 58
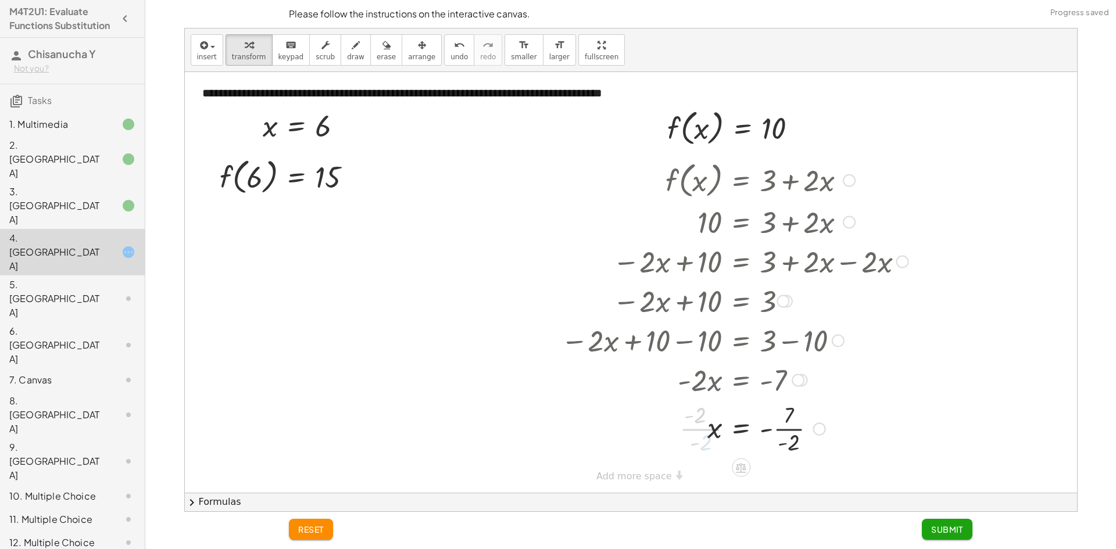
click at [792, 448] on div at bounding box center [734, 428] width 359 height 58
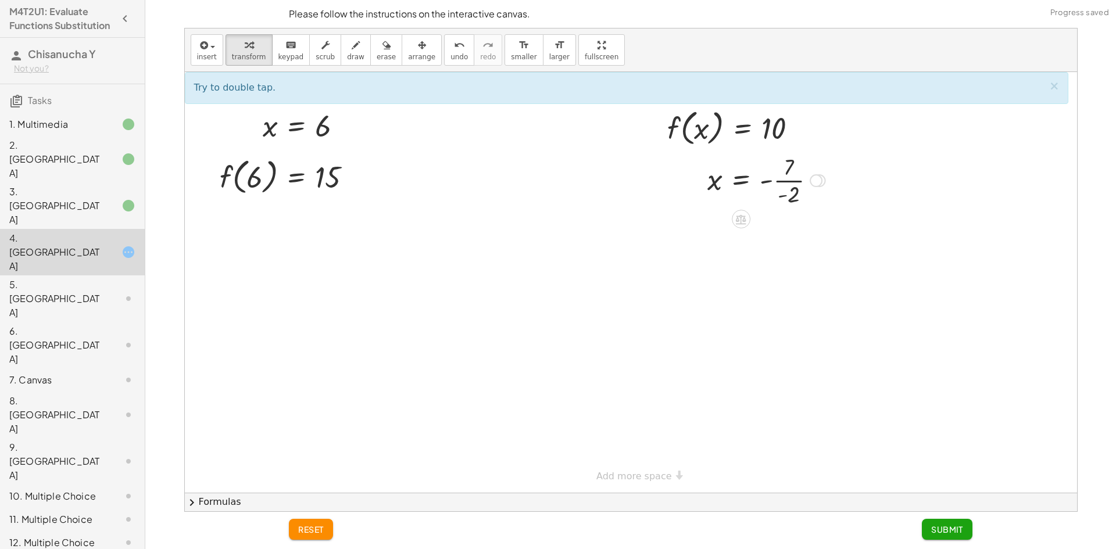
drag, startPoint x: 820, startPoint y: 426, endPoint x: 818, endPoint y: 52, distance: 373.8
click at [818, 52] on div "**********" at bounding box center [631, 269] width 892 height 483
click at [940, 523] on button "Submit" at bounding box center [947, 529] width 51 height 21
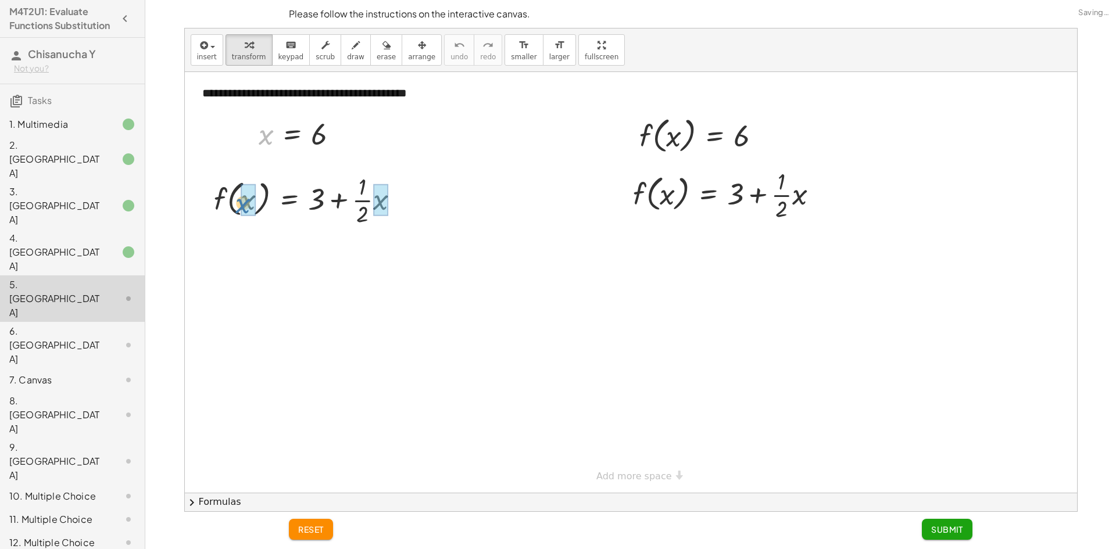
drag, startPoint x: 271, startPoint y: 140, endPoint x: 248, endPoint y: 209, distance: 73.0
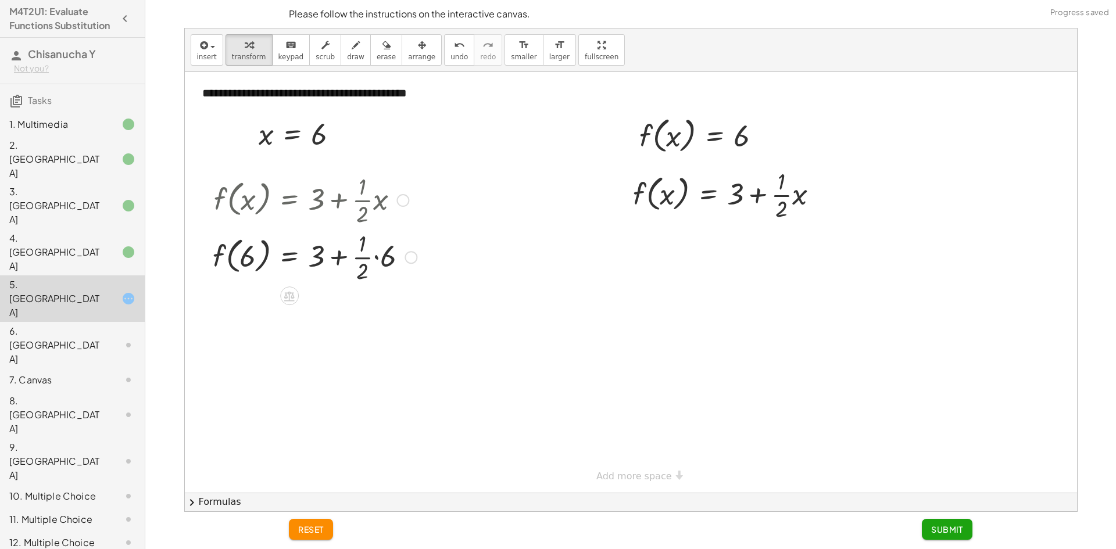
click at [384, 251] on div at bounding box center [315, 256] width 216 height 58
click at [363, 319] on div at bounding box center [315, 316] width 216 height 58
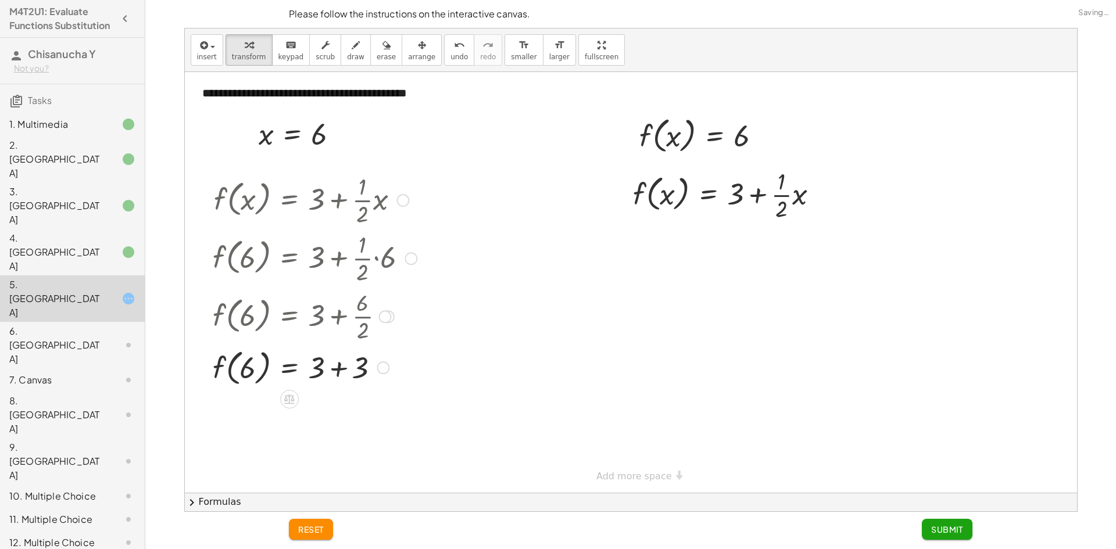
click at [345, 383] on div at bounding box center [315, 367] width 216 height 44
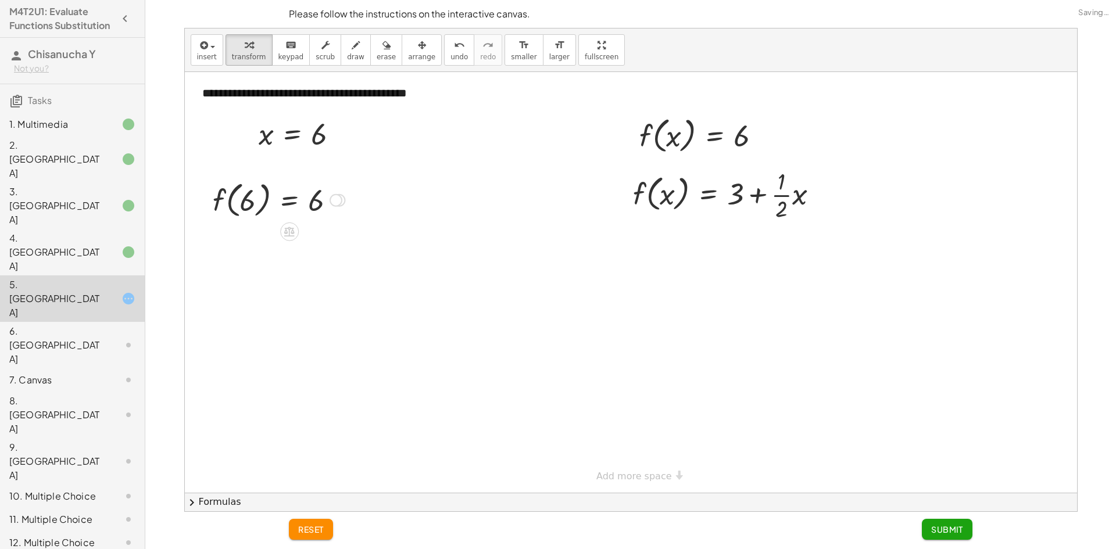
drag, startPoint x: 367, startPoint y: 313, endPoint x: 372, endPoint y: 131, distance: 181.4
click at [372, 131] on div "**********" at bounding box center [631, 282] width 892 height 421
drag, startPoint x: 666, startPoint y: 137, endPoint x: 649, endPoint y: 194, distance: 59.4
drag, startPoint x: 800, startPoint y: 256, endPoint x: 667, endPoint y: 256, distance: 133.1
click at [667, 256] on div at bounding box center [730, 252] width 206 height 58
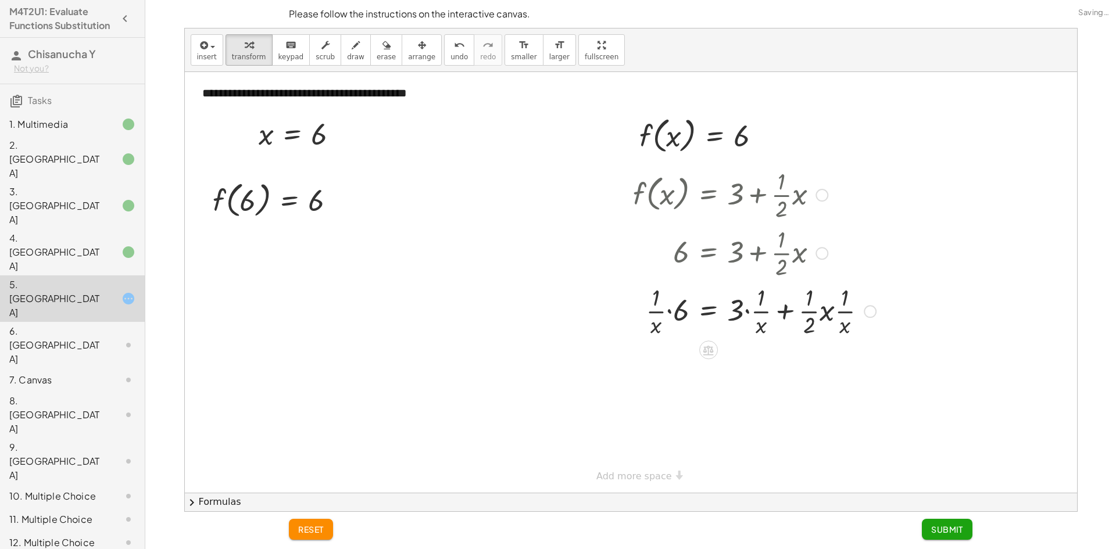
click at [655, 326] on div at bounding box center [754, 310] width 255 height 58
click at [663, 317] on div at bounding box center [754, 310] width 255 height 58
click at [674, 312] on div at bounding box center [754, 310] width 255 height 58
click at [451, 56] on span "undo" at bounding box center [459, 57] width 17 height 8
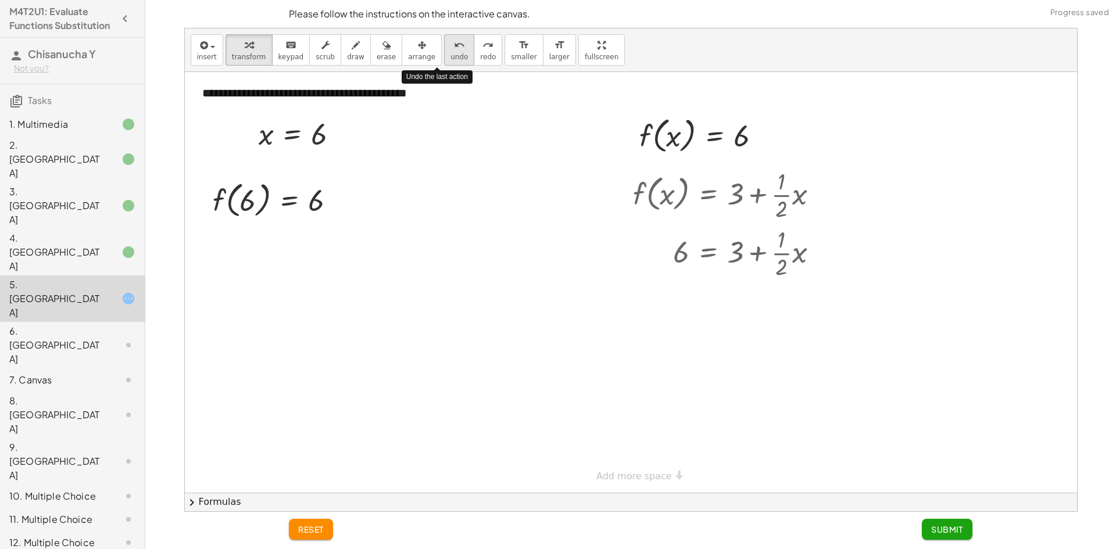
click at [451, 56] on span "undo" at bounding box center [459, 57] width 17 height 8
click at [778, 252] on div at bounding box center [730, 252] width 206 height 58
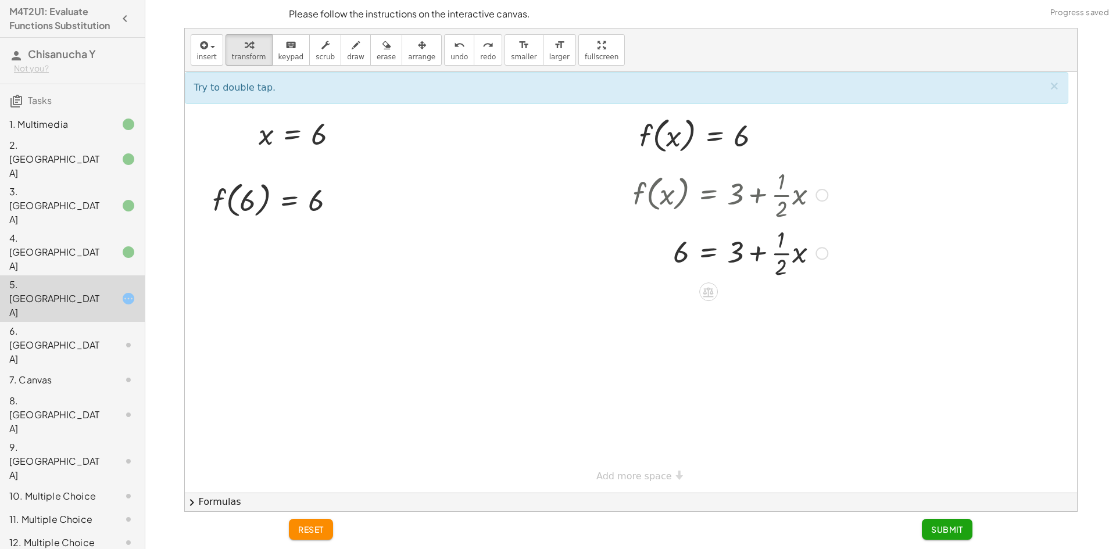
click at [778, 252] on div at bounding box center [730, 252] width 206 height 58
click at [743, 253] on div at bounding box center [730, 252] width 206 height 58
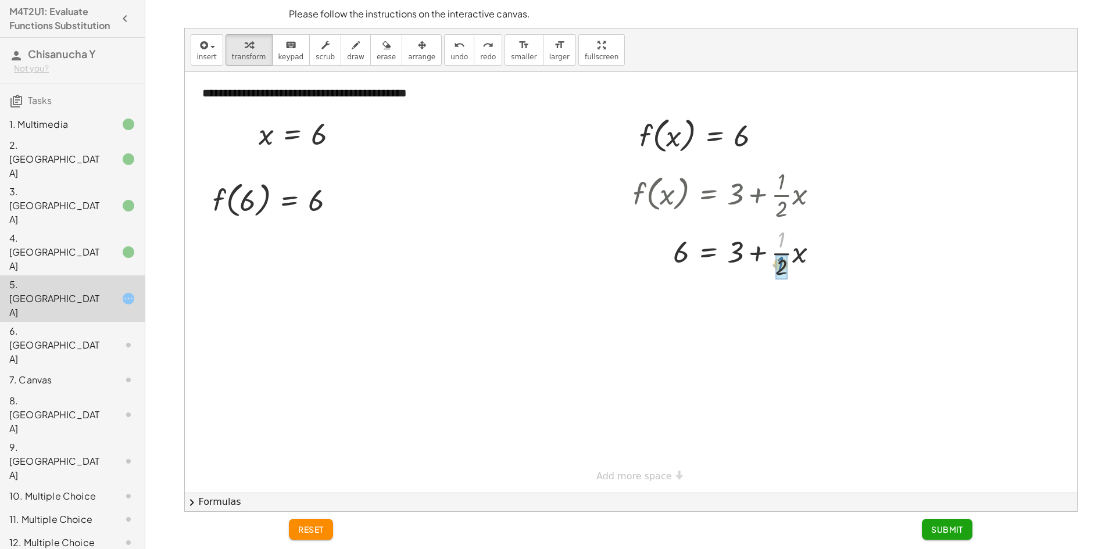
drag, startPoint x: 778, startPoint y: 248, endPoint x: 778, endPoint y: 264, distance: 15.7
drag, startPoint x: 782, startPoint y: 241, endPoint x: 778, endPoint y: 269, distance: 27.7
drag, startPoint x: 780, startPoint y: 259, endPoint x: 644, endPoint y: 255, distance: 136.7
click at [644, 255] on div at bounding box center [730, 252] width 206 height 58
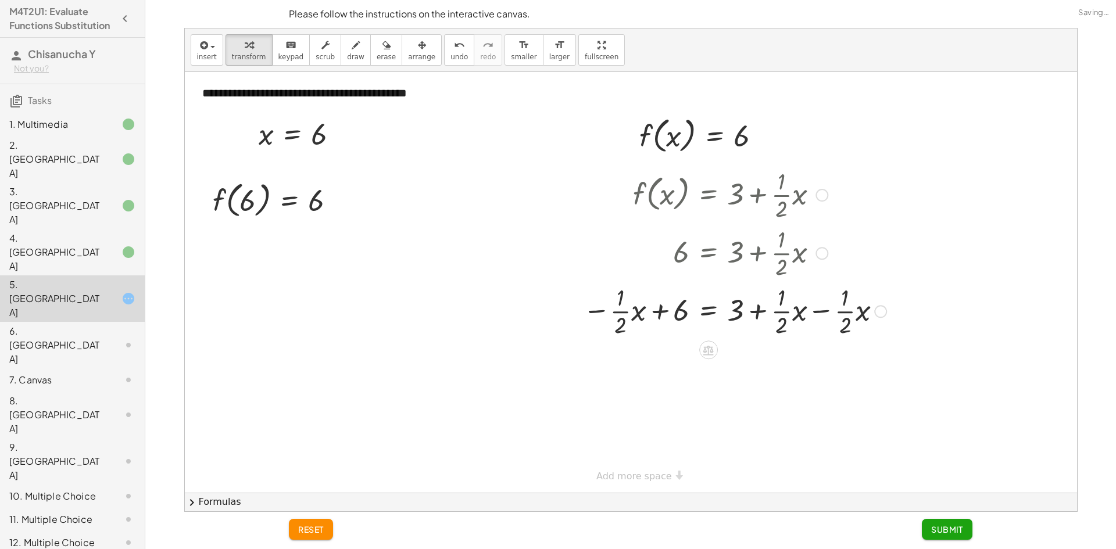
click at [828, 313] on div at bounding box center [734, 310] width 315 height 58
drag, startPoint x: 677, startPoint y: 370, endPoint x: 779, endPoint y: 372, distance: 102.3
click at [788, 369] on div at bounding box center [734, 368] width 315 height 58
click at [709, 195] on div "f ( , x ) = + 3 + · · 1 · 2 · x 6 = + 3 + · · 1 · 2 · x − · · 1 · 2 · x + 6 = +…" at bounding box center [709, 195] width 0 height 0
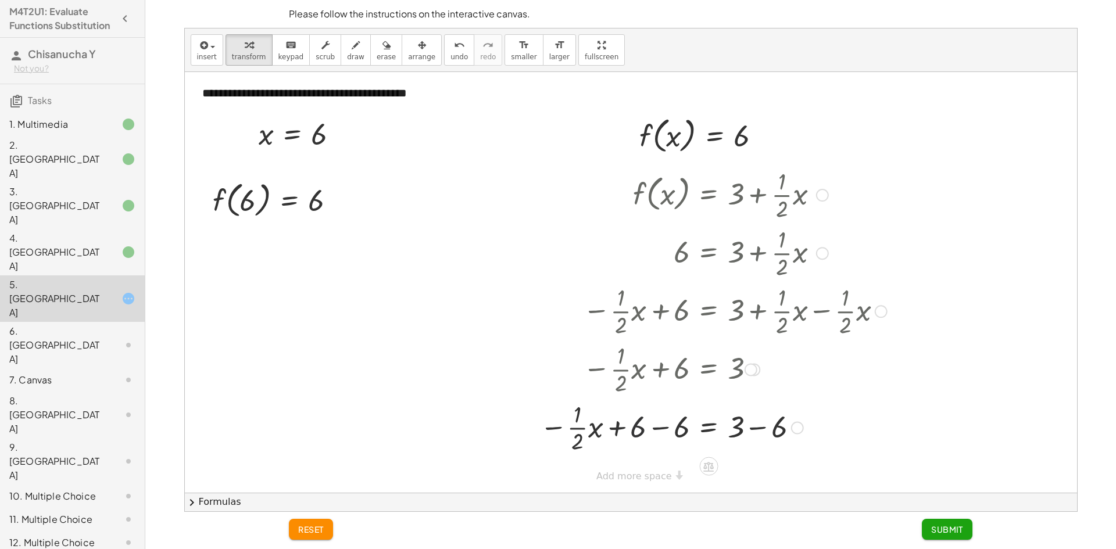
click at [659, 426] on div at bounding box center [713, 427] width 359 height 58
click at [753, 430] on div at bounding box center [734, 427] width 315 height 58
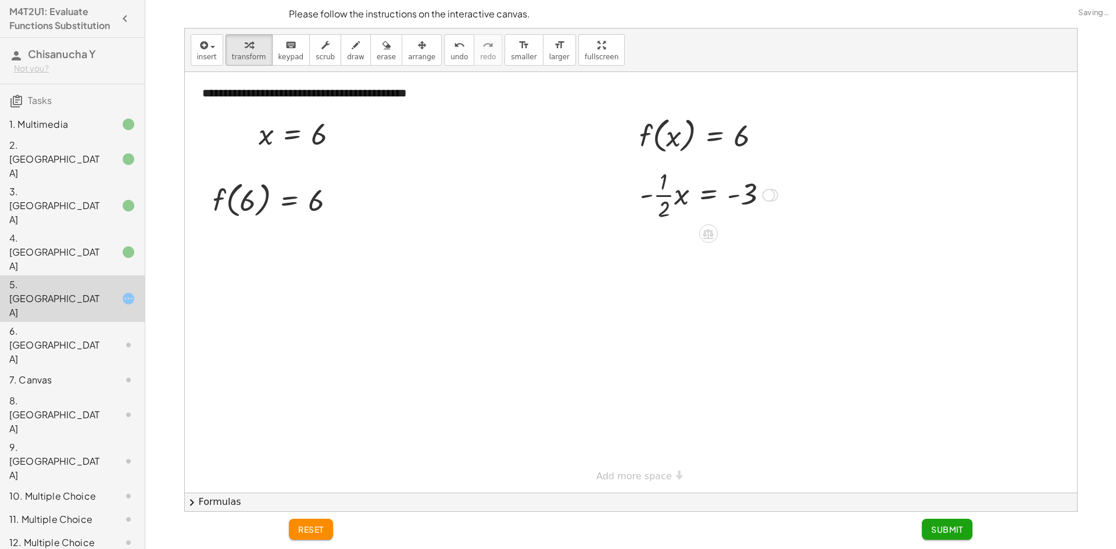
drag, startPoint x: 770, startPoint y: 428, endPoint x: 766, endPoint y: 117, distance: 311.0
click at [766, 117] on div "**********" at bounding box center [631, 282] width 892 height 421
drag, startPoint x: 661, startPoint y: 198, endPoint x: 670, endPoint y: 206, distance: 11.5
click at [670, 206] on div at bounding box center [708, 194] width 149 height 58
drag, startPoint x: 770, startPoint y: 196, endPoint x: 787, endPoint y: 166, distance: 34.6
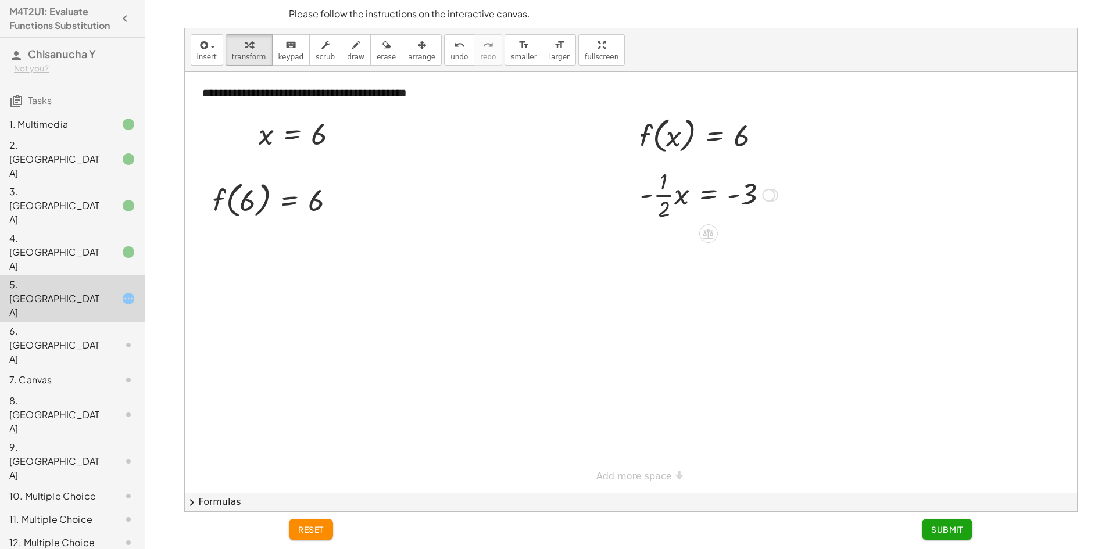
click at [787, 166] on div "**********" at bounding box center [631, 282] width 892 height 421
click at [666, 216] on div at bounding box center [708, 194] width 149 height 58
drag, startPoint x: 667, startPoint y: 212, endPoint x: 780, endPoint y: 199, distance: 113.5
click at [780, 199] on div at bounding box center [708, 194] width 149 height 58
drag, startPoint x: 648, startPoint y: 196, endPoint x: 670, endPoint y: 196, distance: 22.1
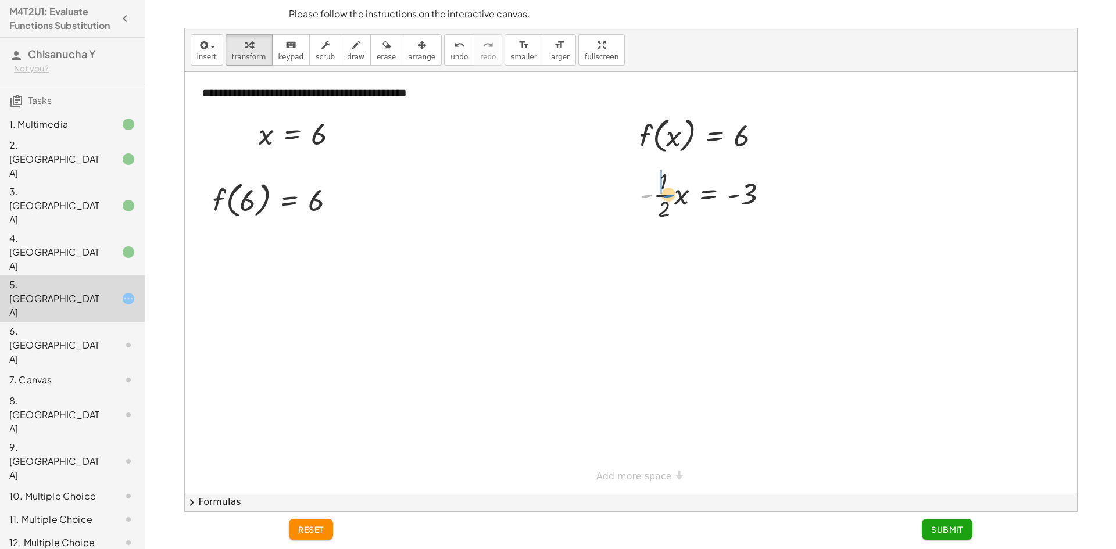
click at [670, 196] on div at bounding box center [708, 194] width 149 height 58
drag, startPoint x: 662, startPoint y: 211, endPoint x: 762, endPoint y: 201, distance: 100.5
click at [762, 201] on div at bounding box center [713, 194] width 142 height 58
click at [762, 198] on div at bounding box center [712, 194] width 187 height 58
click at [658, 199] on div at bounding box center [701, 194] width 164 height 58
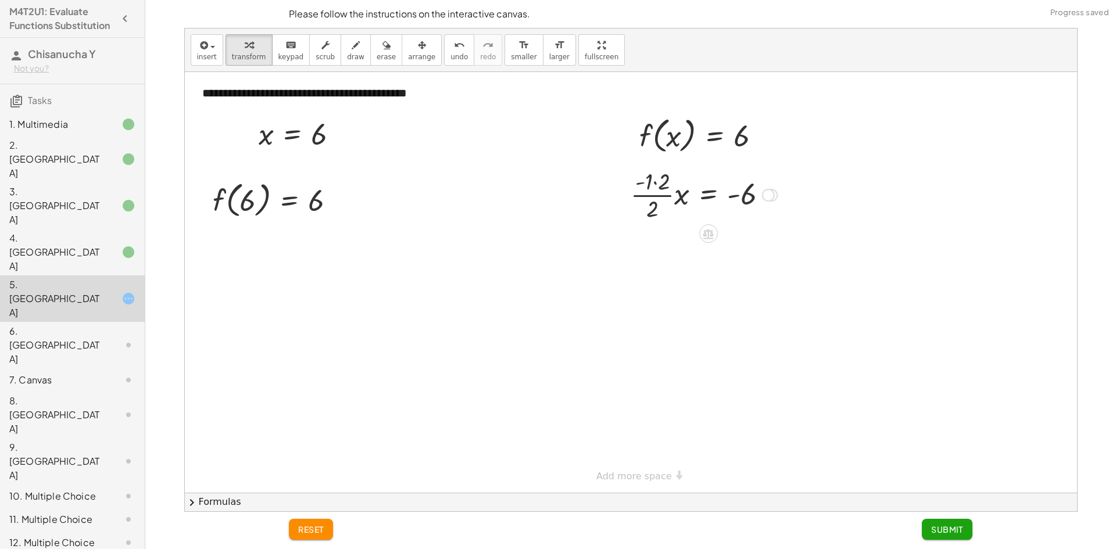
click at [657, 188] on div at bounding box center [704, 194] width 158 height 58
click at [659, 187] on div at bounding box center [710, 194] width 145 height 58
click at [661, 198] on div at bounding box center [710, 194] width 145 height 58
drag, startPoint x: 669, startPoint y: 201, endPoint x: 799, endPoint y: 220, distance: 132.2
click at [663, 201] on div at bounding box center [710, 194] width 260 height 40
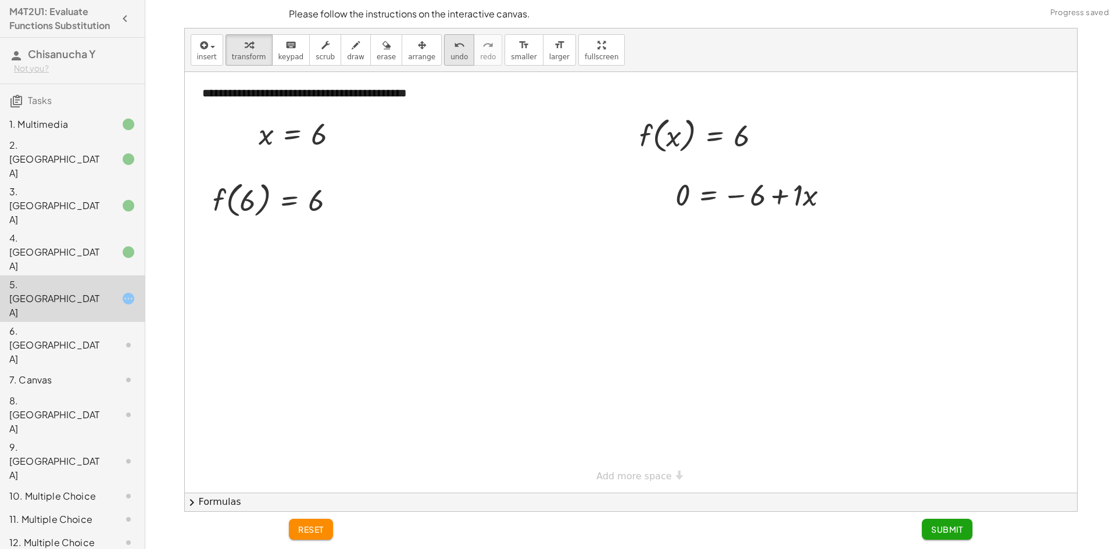
click at [444, 52] on button "undo undo" at bounding box center [459, 49] width 30 height 31
drag, startPoint x: 660, startPoint y: 197, endPoint x: 735, endPoint y: 196, distance: 74.4
click at [664, 196] on div "f ( , x ) = + 3 + · · 1 · 2 · x 6 = + 3 + · · 1 · 2 · x − · · 1 · 2 · x + 6 = +…" at bounding box center [711, 193] width 126 height 45
click at [679, 196] on div at bounding box center [714, 194] width 111 height 40
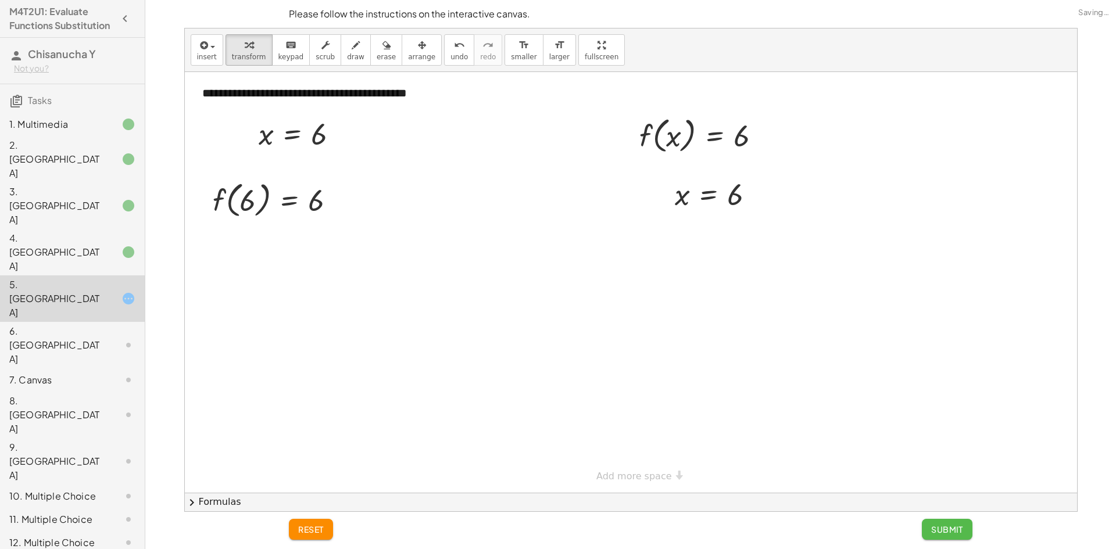
click at [968, 531] on button "Submit" at bounding box center [947, 529] width 51 height 21
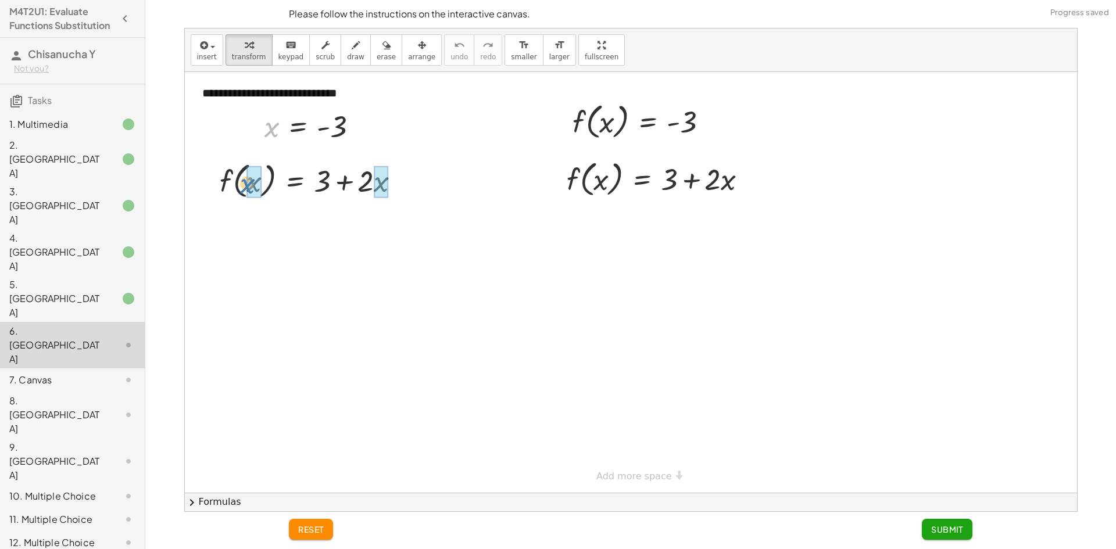
drag, startPoint x: 272, startPoint y: 134, endPoint x: 248, endPoint y: 191, distance: 62.0
click at [374, 184] on div at bounding box center [318, 180] width 238 height 44
click at [348, 180] on div at bounding box center [307, 180] width 216 height 44
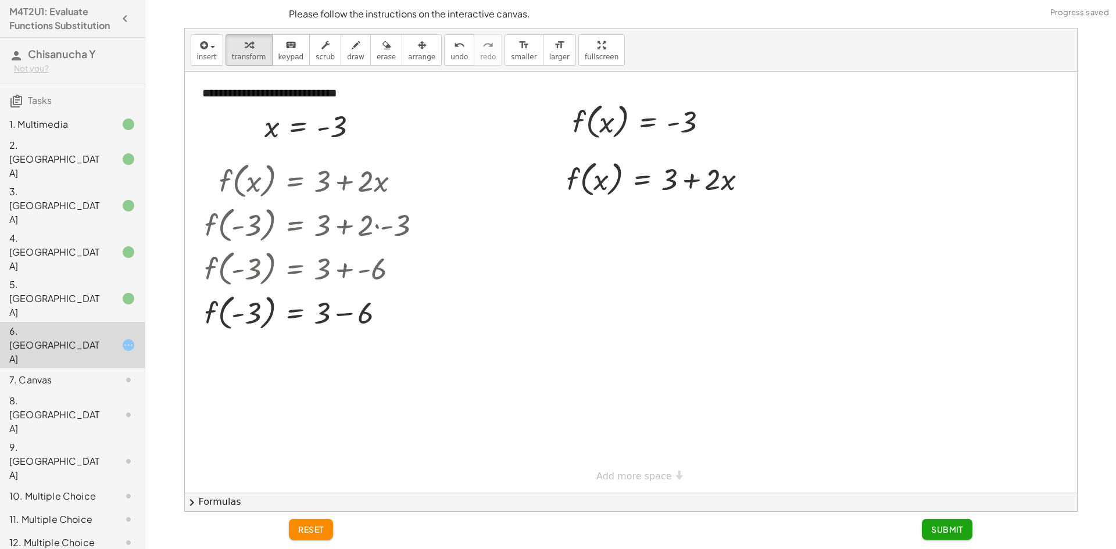
click at [347, 317] on div at bounding box center [318, 312] width 238 height 44
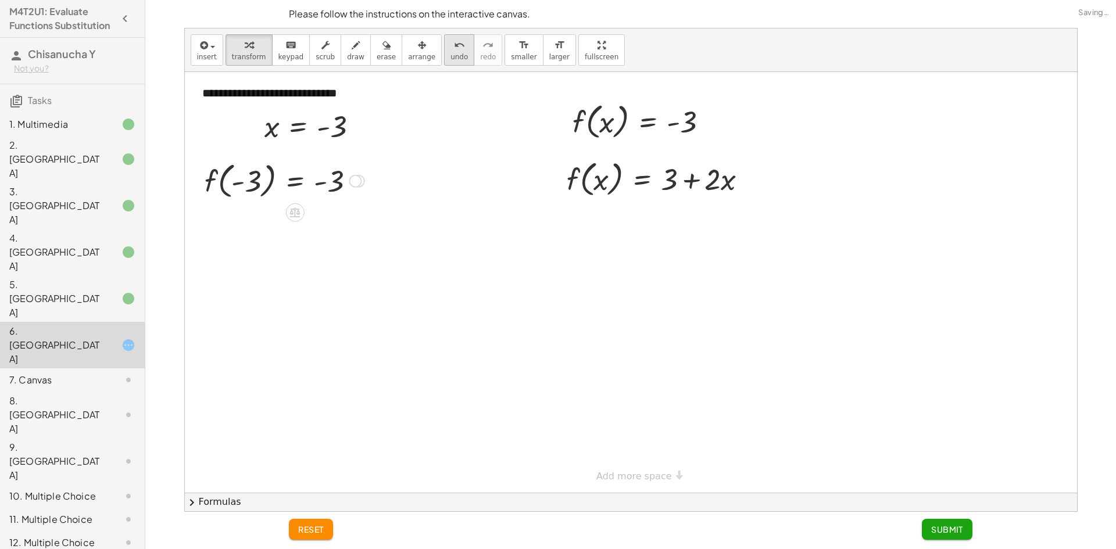
drag, startPoint x: 357, startPoint y: 354, endPoint x: 432, endPoint y: 34, distance: 328.4
click at [432, 34] on div "**********" at bounding box center [631, 269] width 892 height 483
drag, startPoint x: 605, startPoint y: 131, endPoint x: 592, endPoint y: 131, distance: 12.2
click at [603, 126] on div at bounding box center [645, 121] width 156 height 44
drag, startPoint x: 576, startPoint y: 124, endPoint x: 584, endPoint y: 172, distance: 48.8
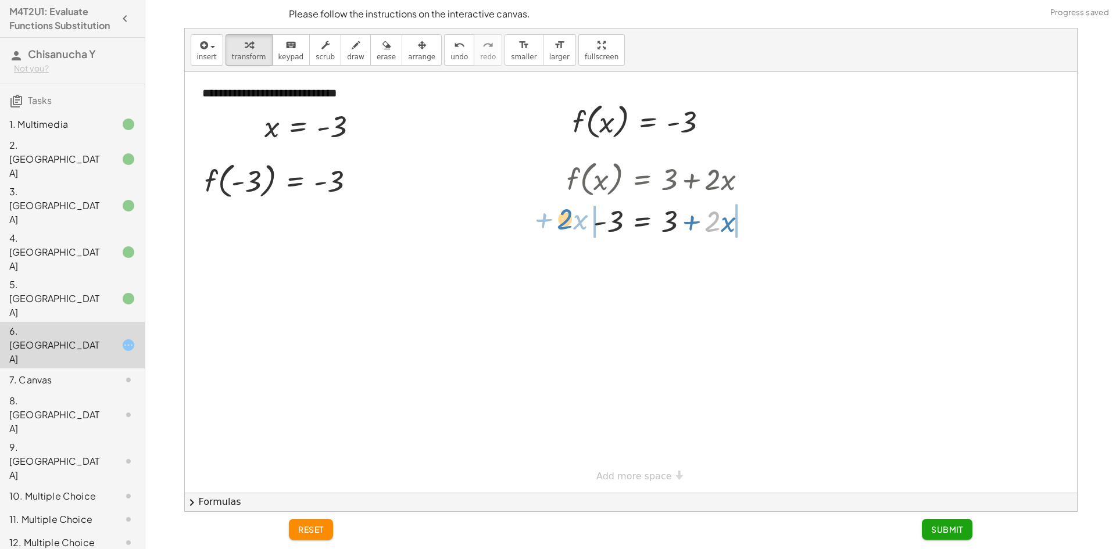
drag, startPoint x: 711, startPoint y: 225, endPoint x: 563, endPoint y: 223, distance: 147.7
click at [563, 223] on div "f ( , x ) = + 3 + · 2 · x · 2 + · x = + 3 + · 2 · x - 3" at bounding box center [657, 198] width 216 height 90
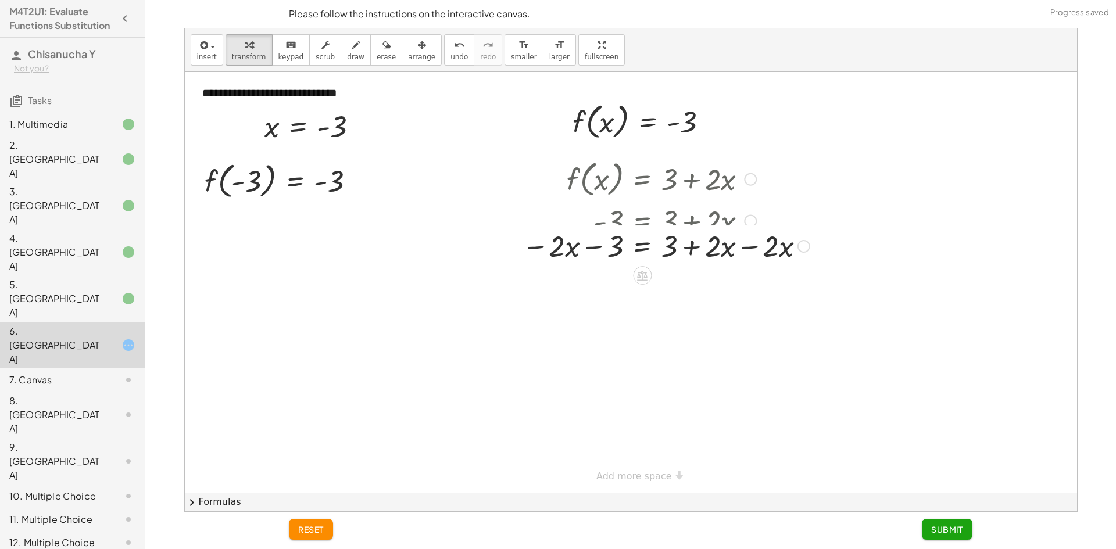
click at [731, 227] on div at bounding box center [665, 221] width 299 height 40
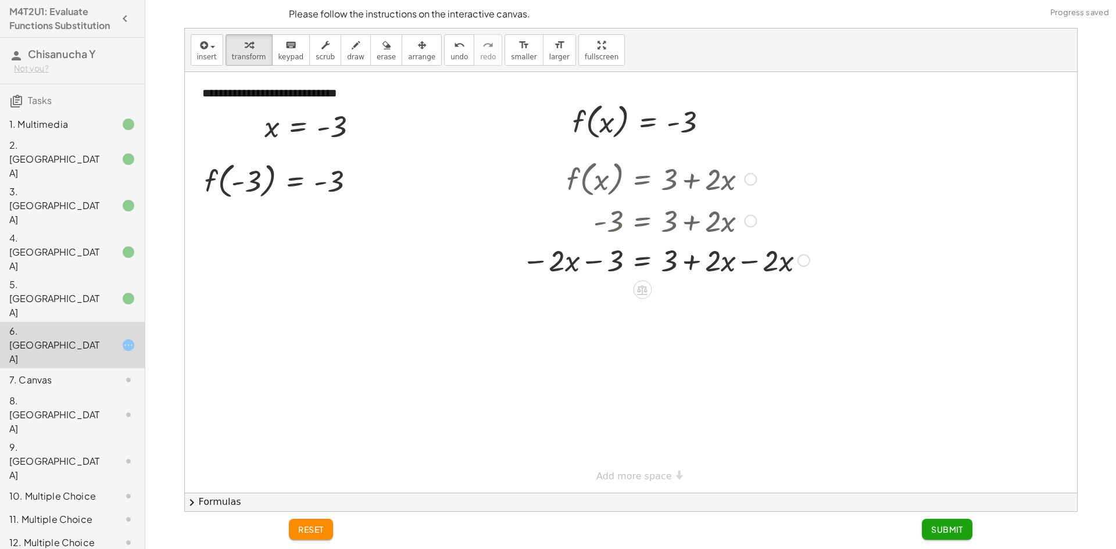
click at [738, 256] on div at bounding box center [665, 260] width 299 height 40
drag, startPoint x: 592, startPoint y: 297, endPoint x: 695, endPoint y: 301, distance: 103.0
click at [695, 301] on div at bounding box center [665, 300] width 299 height 40
click at [688, 308] on div at bounding box center [643, 300] width 343 height 40
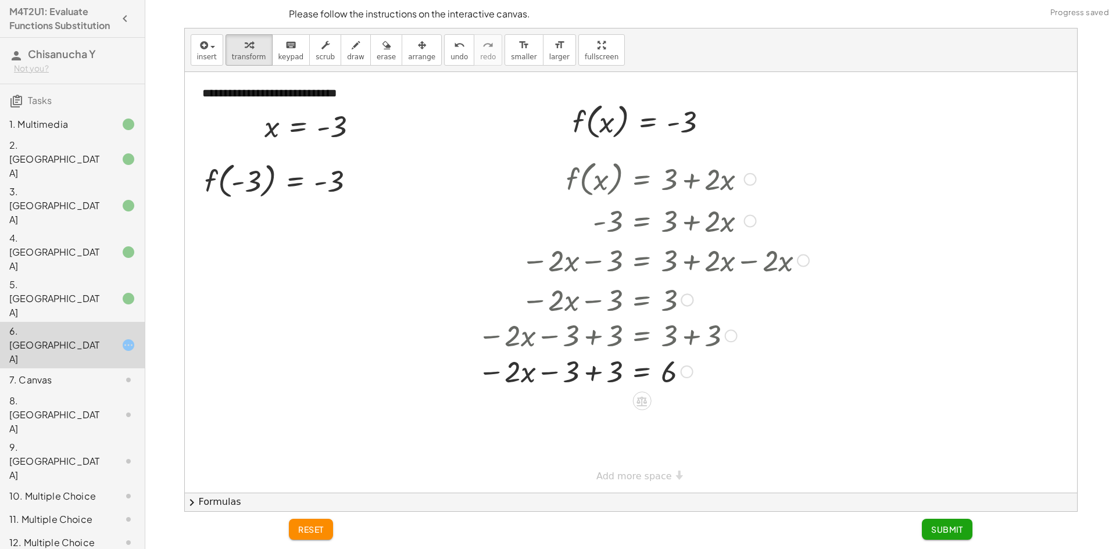
click at [642, 180] on div "f ( , x ) = + 3 + · 2 · x - 3 = + 3 + · 2 · x − · 2 · x − 3 = + 3 + · 2 · x − ·…" at bounding box center [642, 180] width 0 height 0
click at [603, 377] on div at bounding box center [643, 379] width 343 height 40
drag, startPoint x: 595, startPoint y: 384, endPoint x: 676, endPoint y: 405, distance: 83.5
click at [678, 407] on div at bounding box center [643, 378] width 343 height 58
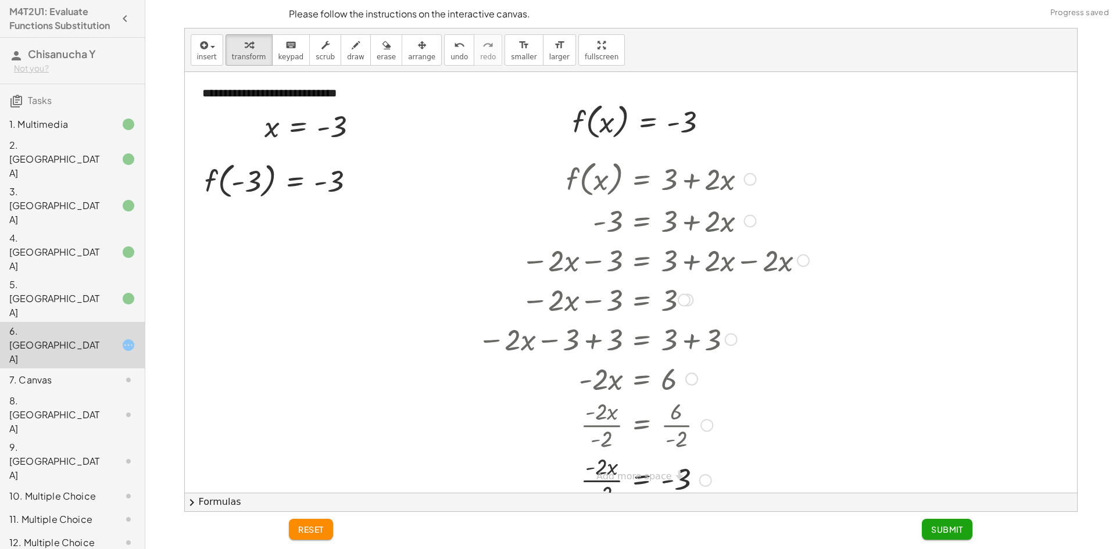
click at [642, 180] on div "f ( , x ) = + 3 + · 2 · x - 3 = + 3 + · 2 · x − · 2 · x − 3 = + 3 + · 2 · x − ·…" at bounding box center [642, 180] width 0 height 0
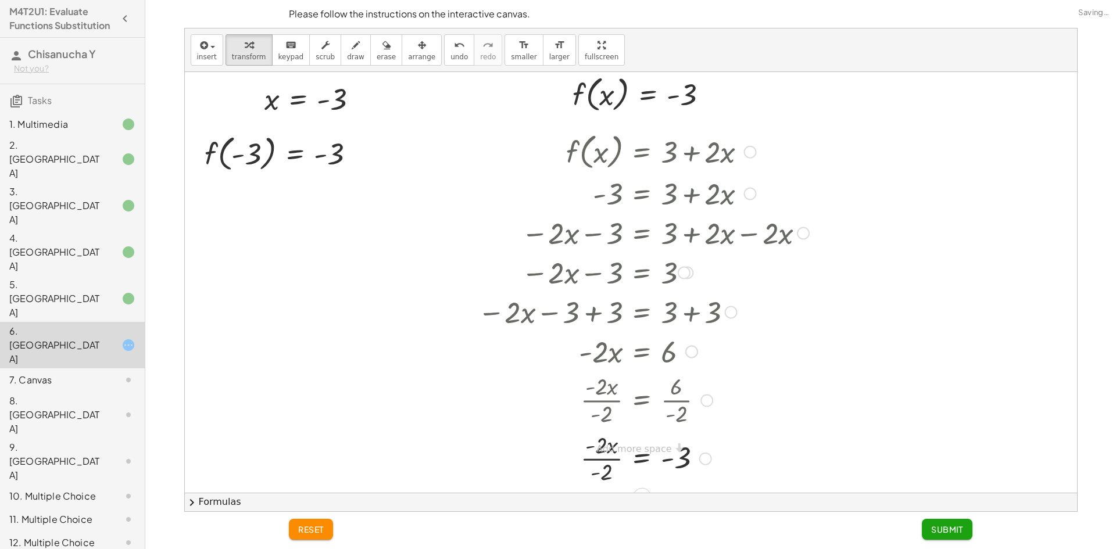
scroll to position [41, 0]
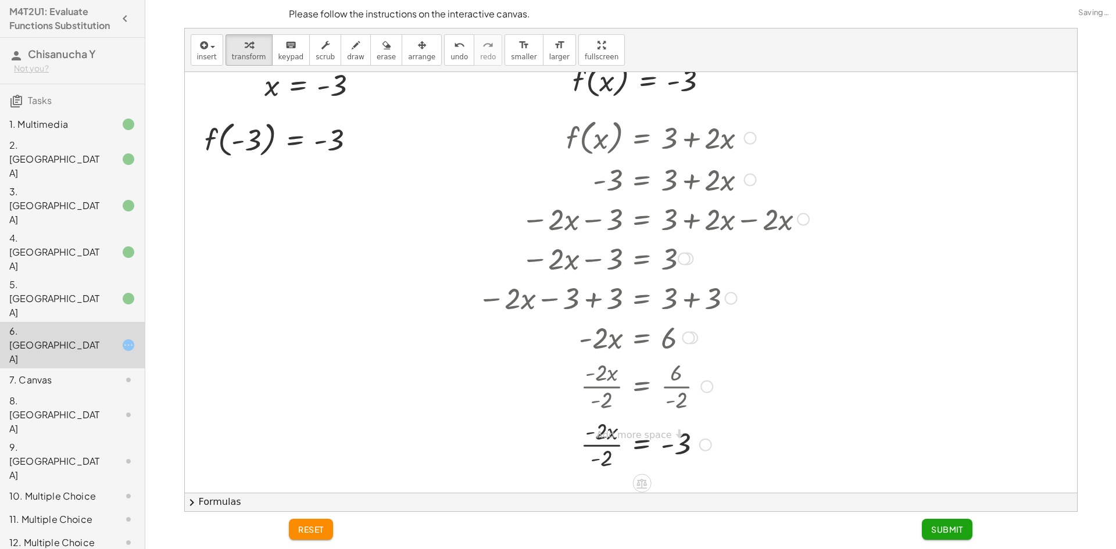
click at [594, 451] on div at bounding box center [643, 444] width 343 height 58
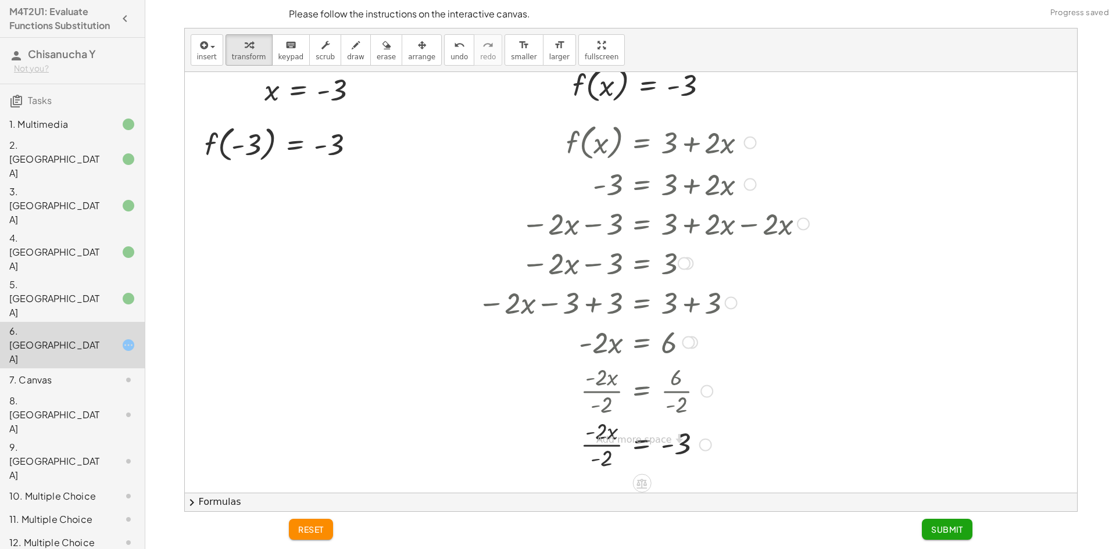
scroll to position [0, 0]
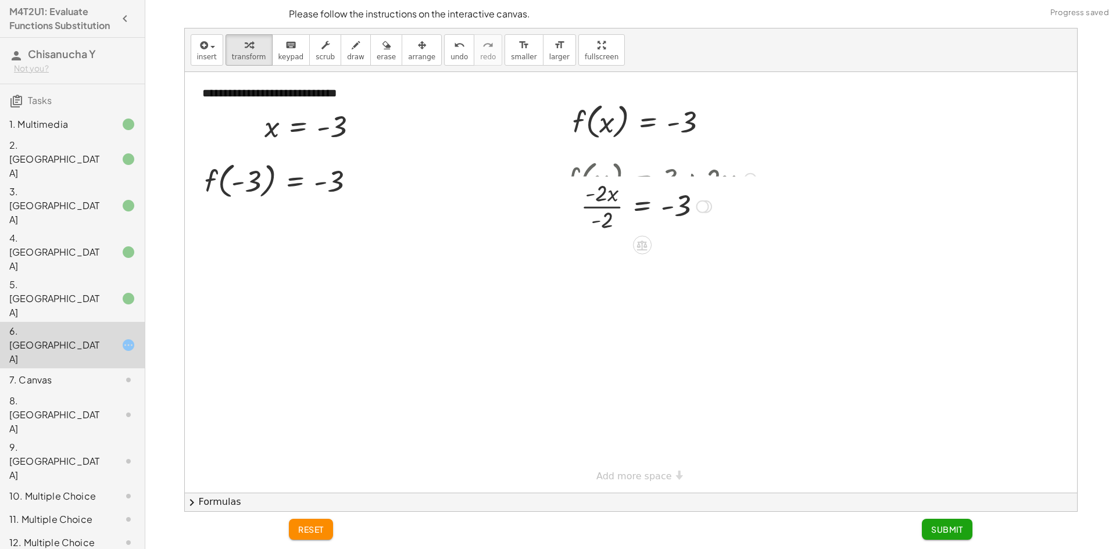
drag, startPoint x: 707, startPoint y: 438, endPoint x: 702, endPoint y: 137, distance: 300.6
click at [702, 137] on div "**********" at bounding box center [631, 282] width 892 height 421
click at [596, 173] on div at bounding box center [646, 178] width 142 height 58
click at [613, 190] on div at bounding box center [646, 178] width 142 height 58
click at [959, 527] on span "Submit" at bounding box center [947, 529] width 32 height 10
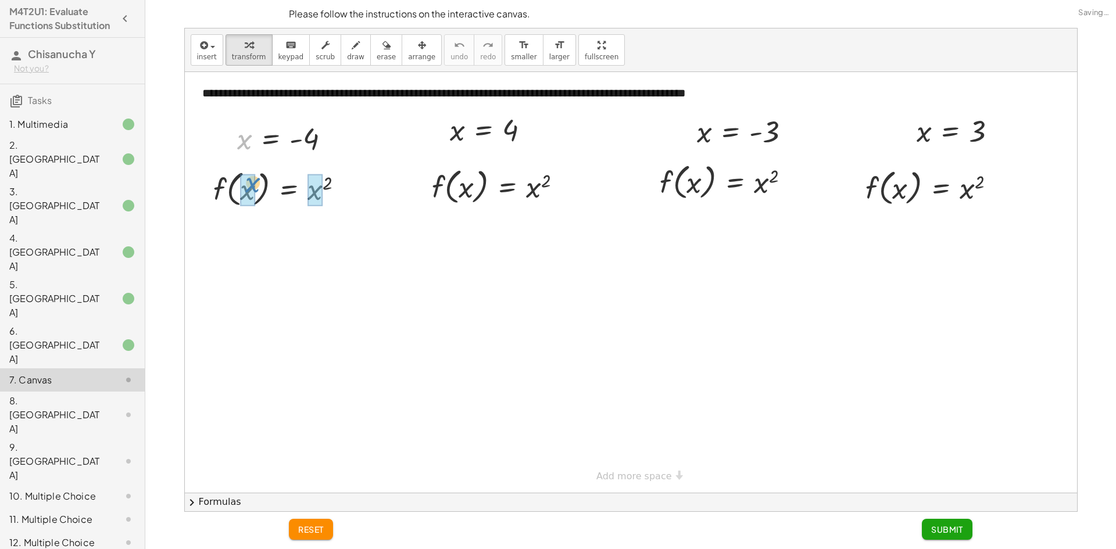
drag, startPoint x: 237, startPoint y: 140, endPoint x: 246, endPoint y: 183, distance: 44.5
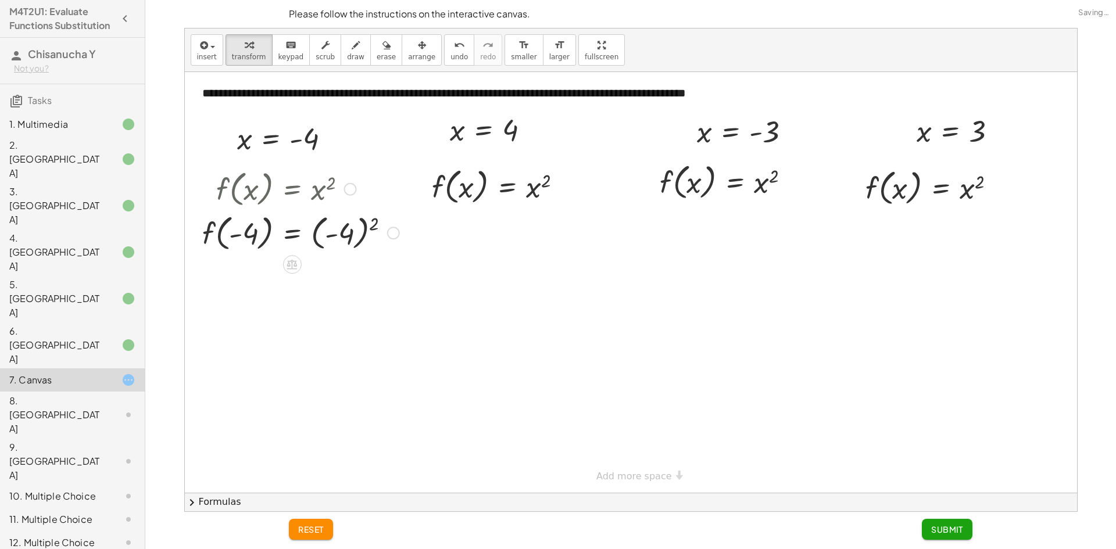
click at [324, 234] on div at bounding box center [300, 232] width 209 height 44
drag, startPoint x: 453, startPoint y: 144, endPoint x: 459, endPoint y: 196, distance: 52.1
click at [541, 192] on div at bounding box center [501, 186] width 153 height 44
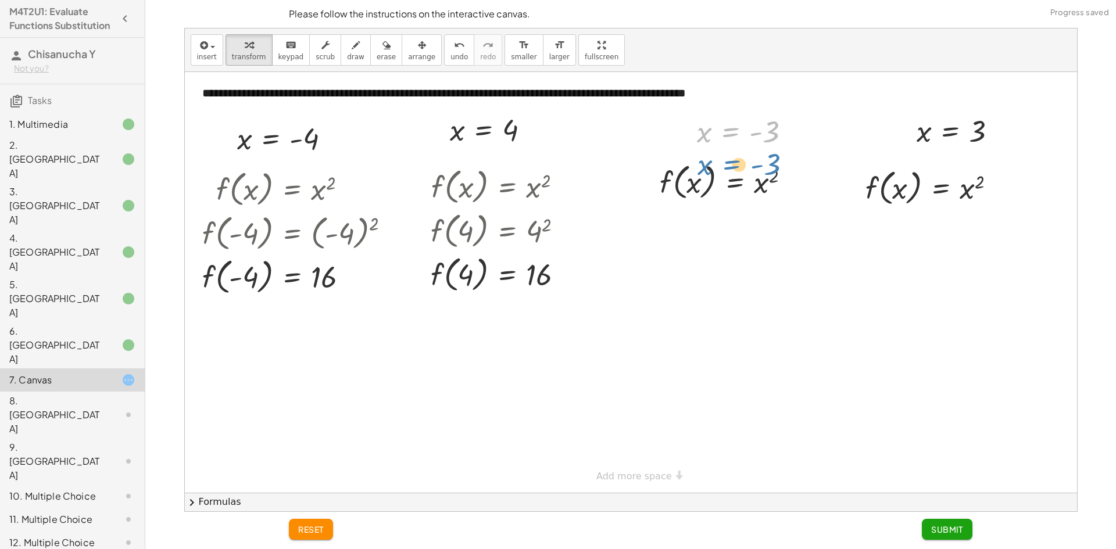
drag, startPoint x: 713, startPoint y: 144, endPoint x: 703, endPoint y: 147, distance: 10.9
click at [709, 149] on div at bounding box center [748, 131] width 115 height 38
drag, startPoint x: 702, startPoint y: 136, endPoint x: 712, endPoint y: 180, distance: 45.3
drag, startPoint x: 739, startPoint y: 180, endPoint x: 795, endPoint y: 192, distance: 57.0
click at [750, 184] on div at bounding box center [744, 181] width 210 height 44
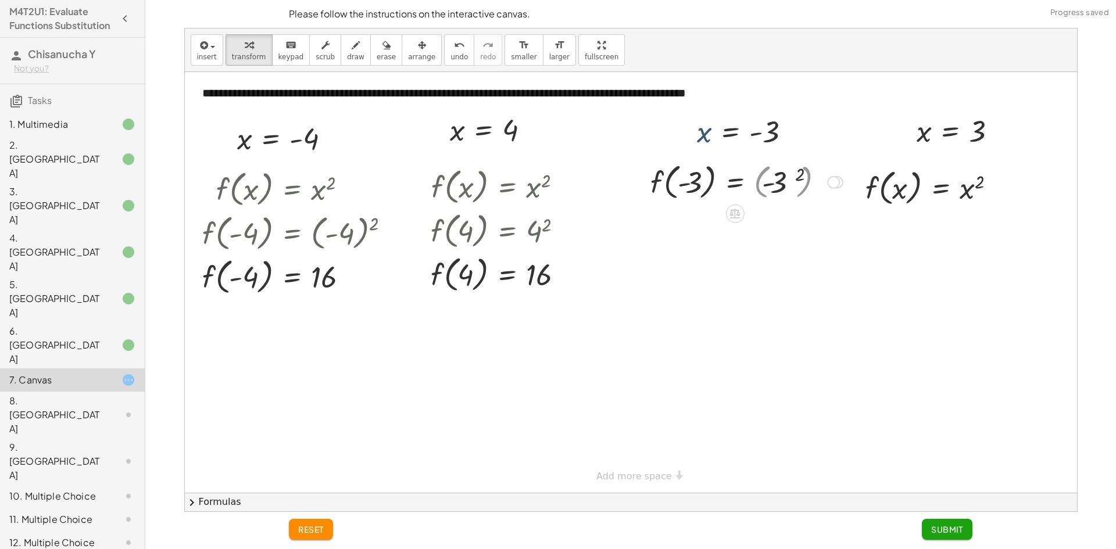
click at [791, 190] on div at bounding box center [744, 181] width 210 height 44
click at [775, 223] on div at bounding box center [744, 225] width 210 height 44
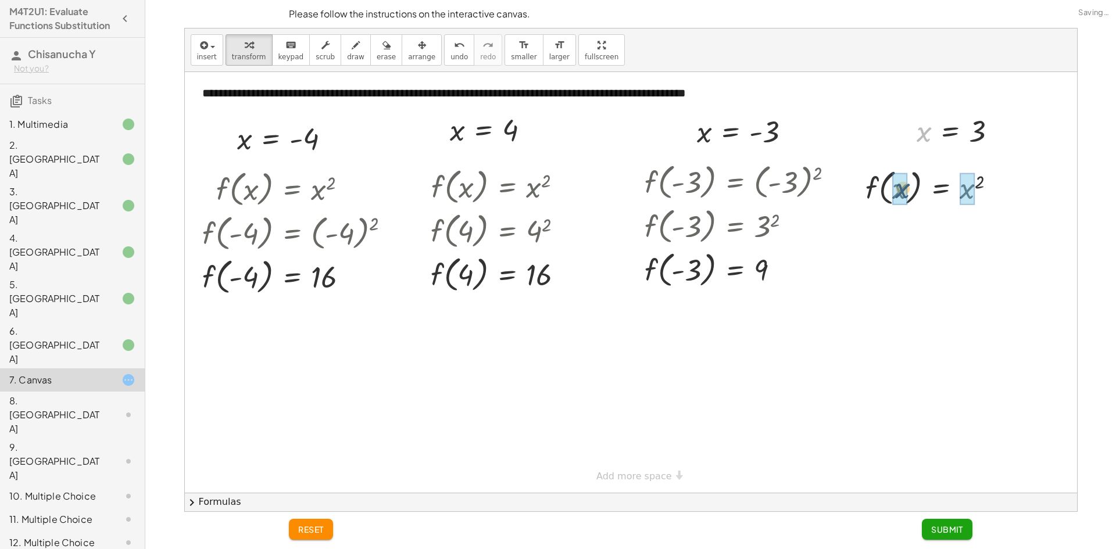
drag, startPoint x: 924, startPoint y: 137, endPoint x: 902, endPoint y: 195, distance: 62.2
click at [974, 190] on div at bounding box center [935, 187] width 154 height 44
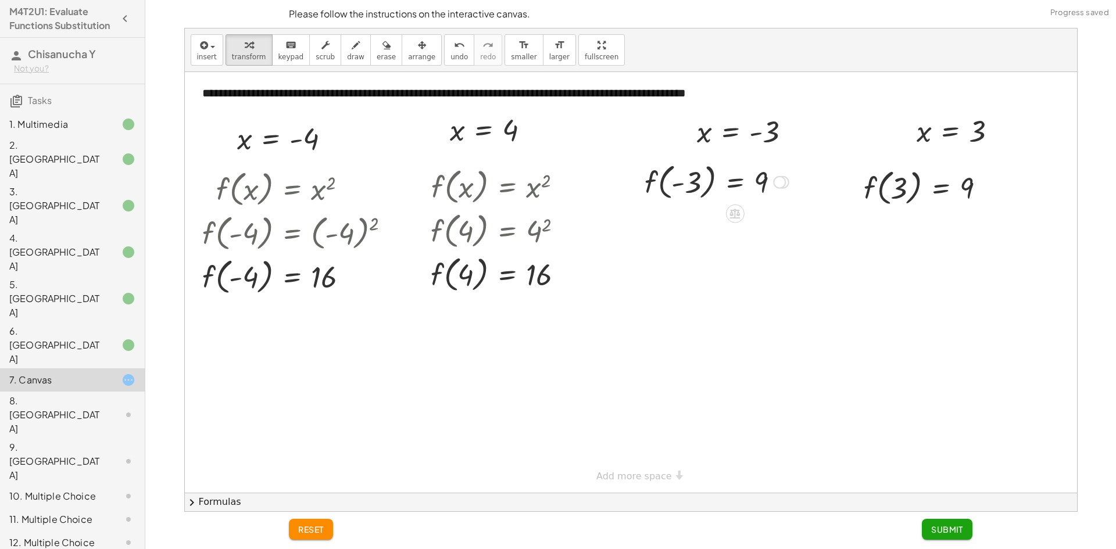
drag, startPoint x: 783, startPoint y: 270, endPoint x: 816, endPoint y: 142, distance: 132.0
click at [816, 142] on div "**********" at bounding box center [631, 282] width 892 height 421
drag, startPoint x: 568, startPoint y: 274, endPoint x: 533, endPoint y: 171, distance: 108.1
click at [557, 160] on div "**********" at bounding box center [631, 282] width 892 height 421
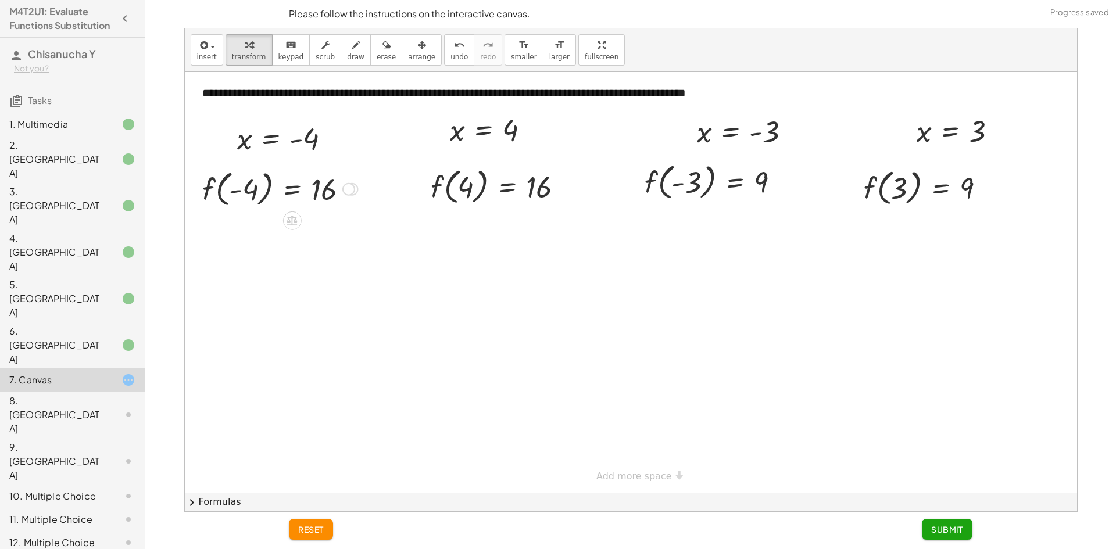
drag, startPoint x: 353, startPoint y: 275, endPoint x: 379, endPoint y: 175, distance: 103.2
click at [379, 175] on div "**********" at bounding box center [631, 282] width 892 height 421
click at [934, 528] on span "Submit" at bounding box center [947, 529] width 32 height 10
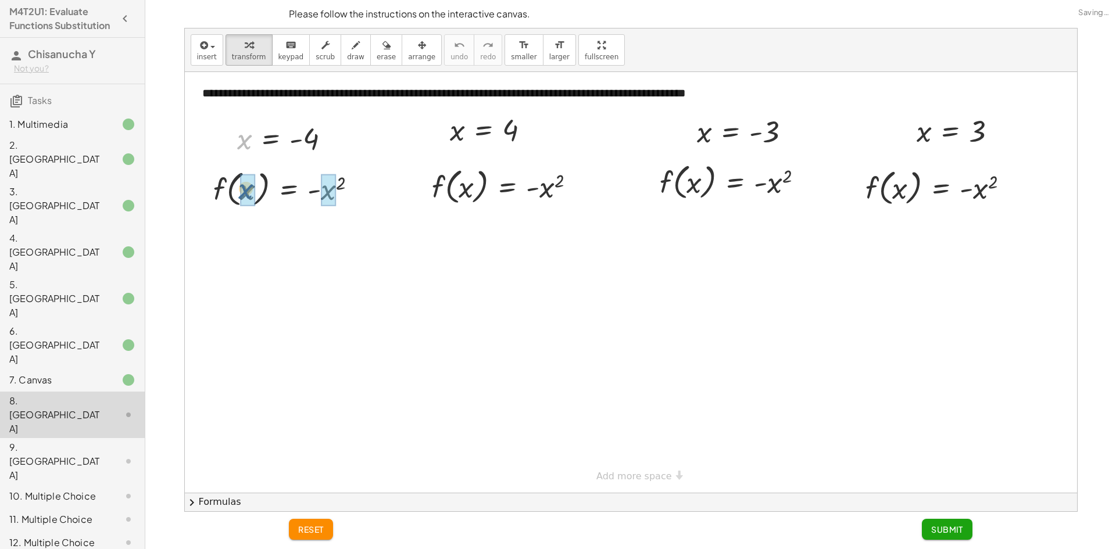
drag, startPoint x: 245, startPoint y: 145, endPoint x: 253, endPoint y: 198, distance: 52.9
click at [346, 192] on div at bounding box center [307, 188] width 222 height 44
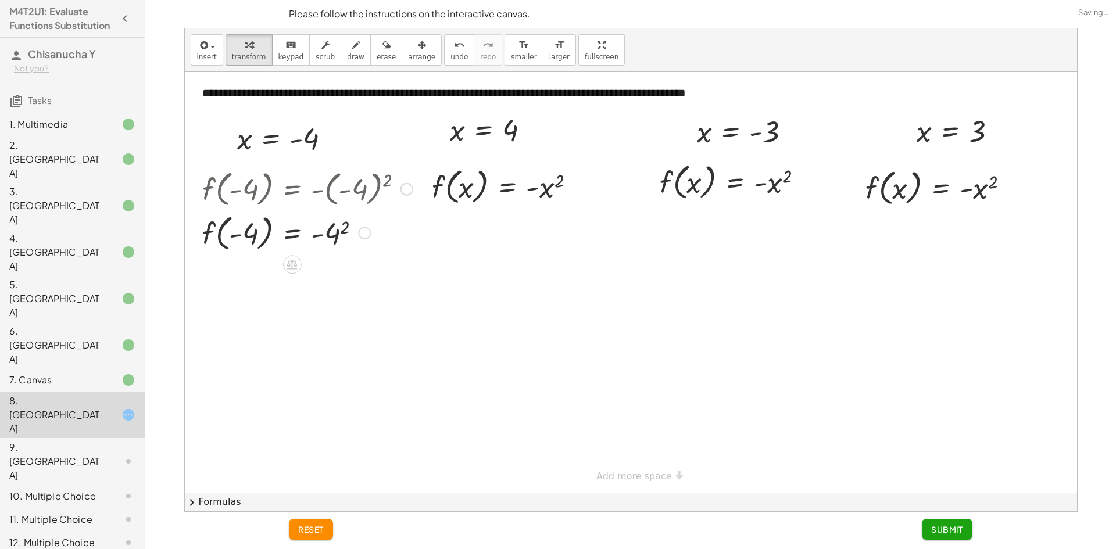
click at [339, 233] on div at bounding box center [307, 232] width 222 height 44
drag, startPoint x: 451, startPoint y: 141, endPoint x: 460, endPoint y: 186, distance: 46.3
click at [555, 189] on div at bounding box center [508, 186] width 166 height 44
drag, startPoint x: 367, startPoint y: 194, endPoint x: 370, endPoint y: 165, distance: 29.2
click at [292, 190] on div "f ( , ) = - - 4 16" at bounding box center [292, 190] width 0 height 0
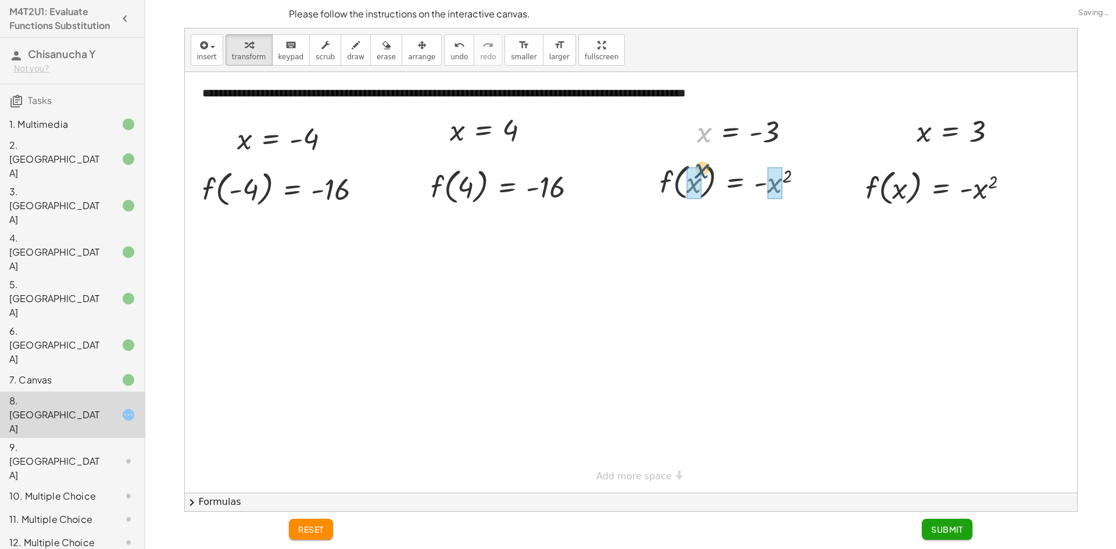
drag, startPoint x: 699, startPoint y: 143, endPoint x: 696, endPoint y: 188, distance: 45.5
click at [764, 183] on div at bounding box center [750, 181] width 223 height 44
click at [789, 183] on div at bounding box center [750, 181] width 223 height 44
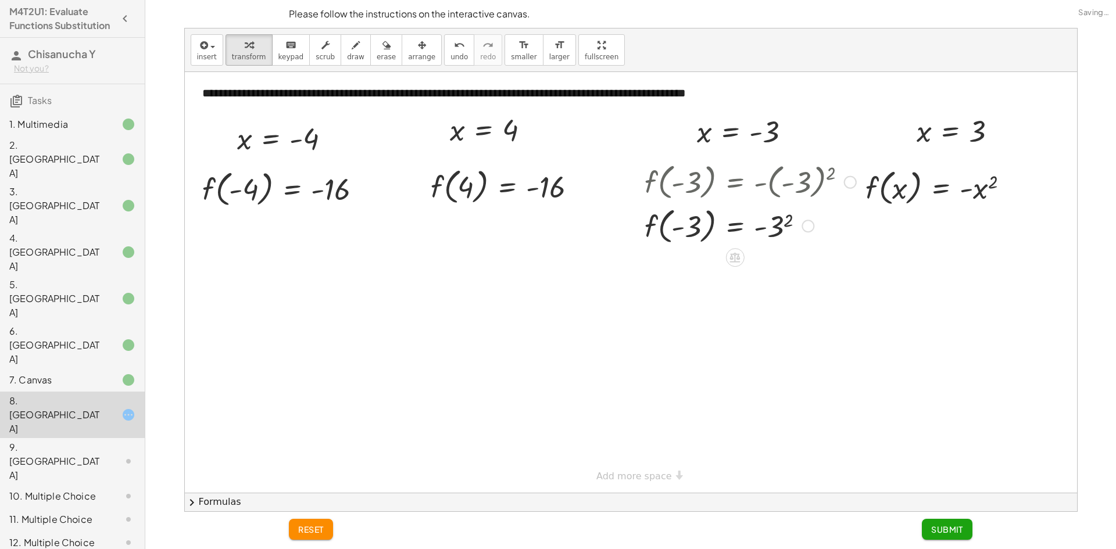
click at [786, 188] on div at bounding box center [750, 181] width 223 height 44
click at [770, 236] on div at bounding box center [750, 225] width 223 height 44
drag, startPoint x: 796, startPoint y: 268, endPoint x: 782, endPoint y: 133, distance: 135.6
click at [782, 133] on div "**********" at bounding box center [631, 282] width 892 height 421
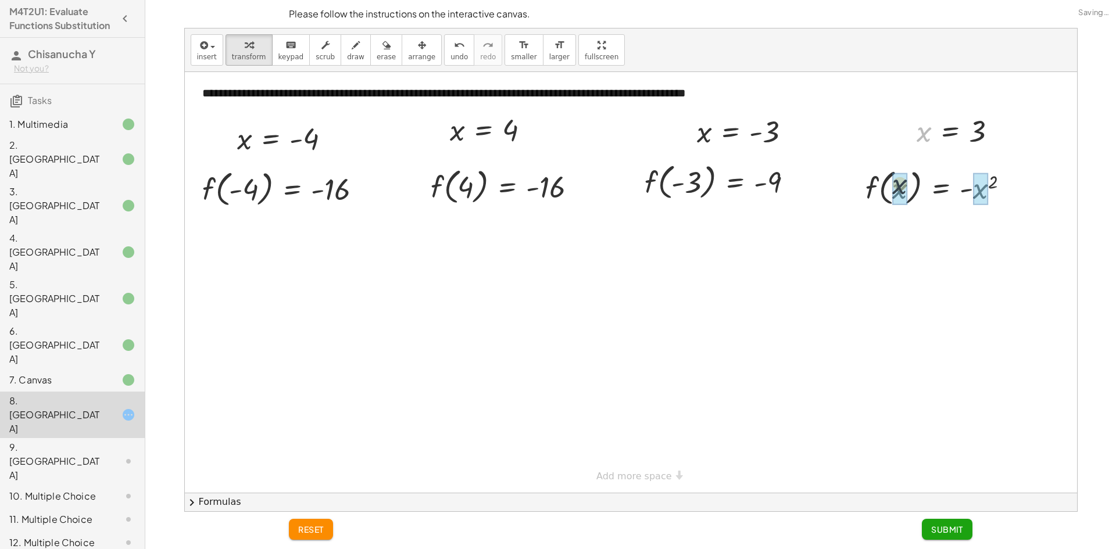
drag, startPoint x: 921, startPoint y: 136, endPoint x: 901, endPoint y: 177, distance: 45.5
click at [982, 194] on div at bounding box center [941, 187] width 167 height 44
click at [0, 0] on div "f ( , x ) = - x 2 f ( , 3 ) = - 3 2 f ( , ) = - 3 9" at bounding box center [0, 0] width 0 height 0
drag, startPoint x: 1004, startPoint y: 276, endPoint x: 988, endPoint y: 140, distance: 137.0
click at [988, 140] on div "**********" at bounding box center [631, 282] width 892 height 421
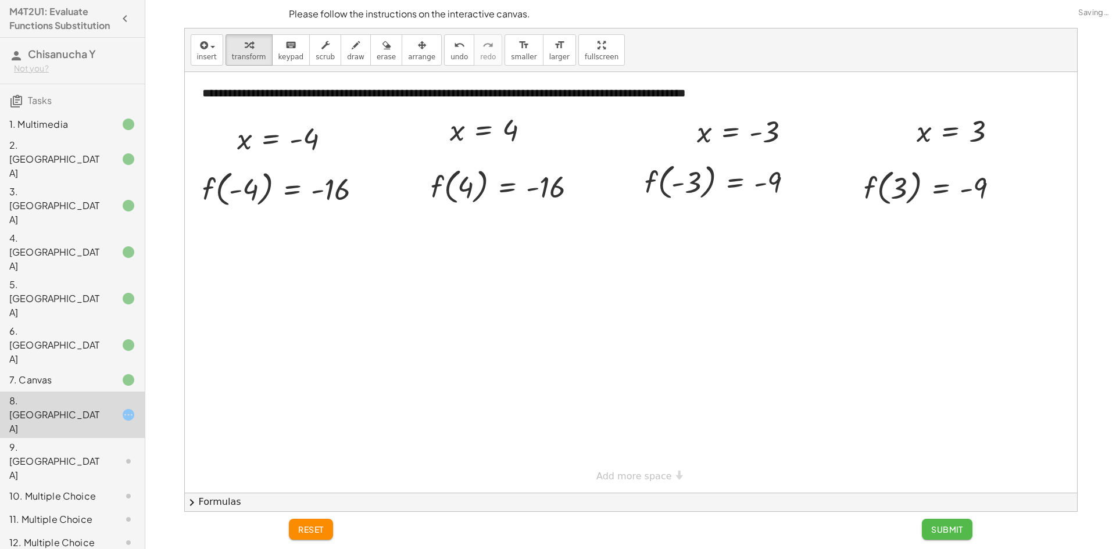
click at [961, 532] on span "Submit" at bounding box center [947, 529] width 32 height 10
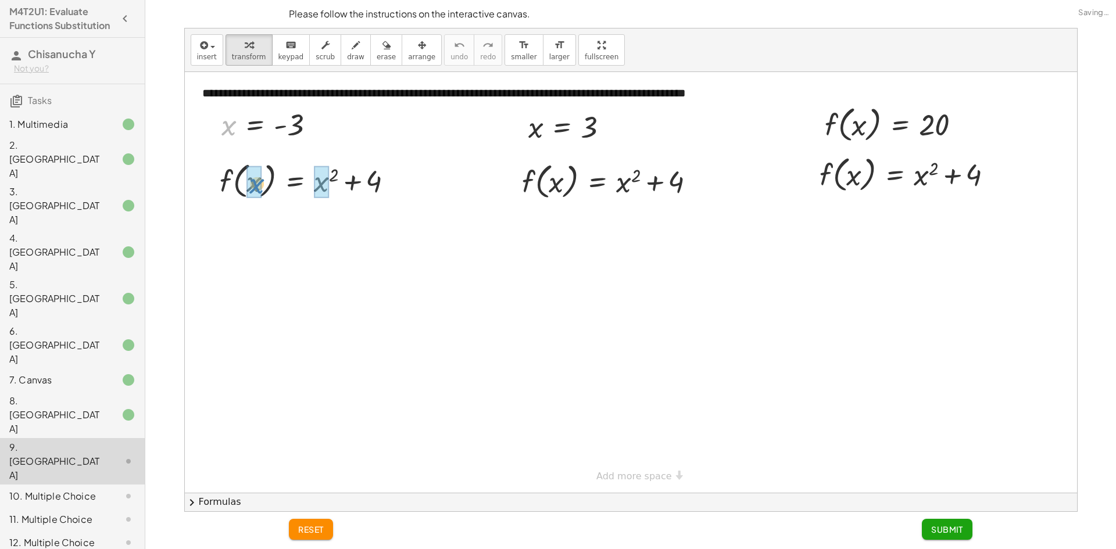
drag, startPoint x: 227, startPoint y: 127, endPoint x: 255, endPoint y: 186, distance: 65.3
click at [0, 0] on div "f ( , x ) = + x 2 + 4 f ( , ) = + 2 + 4 - 3 ( - 3 )" at bounding box center [0, 0] width 0 height 0
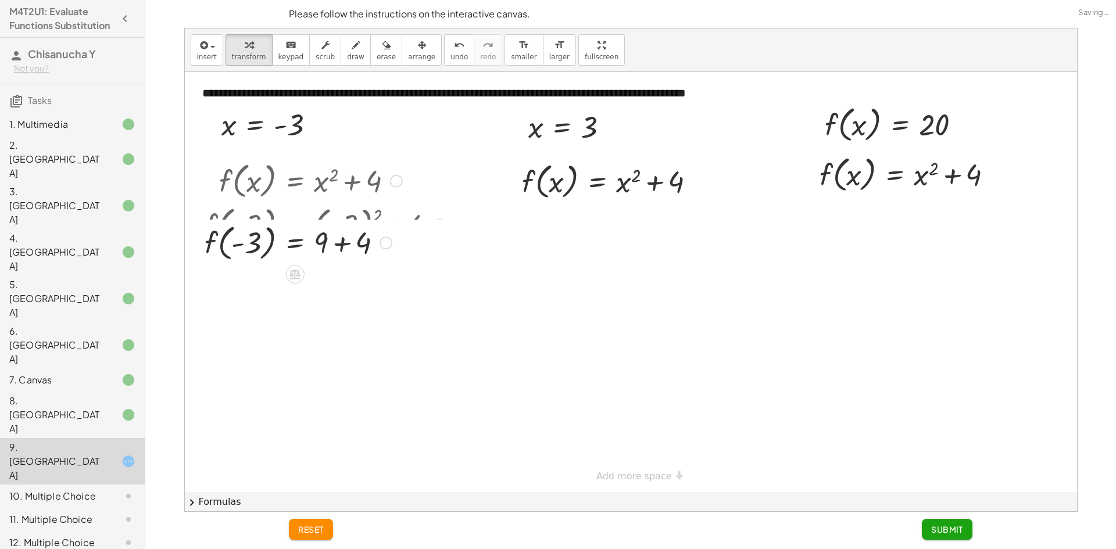
click at [0, 0] on div "f ( , x ) = + x 2 + 4 f ( , - 3 ) = + ( - 3 ) 2 + 4 f ( , ) = + + 4 - 3 9" at bounding box center [0, 0] width 0 height 0
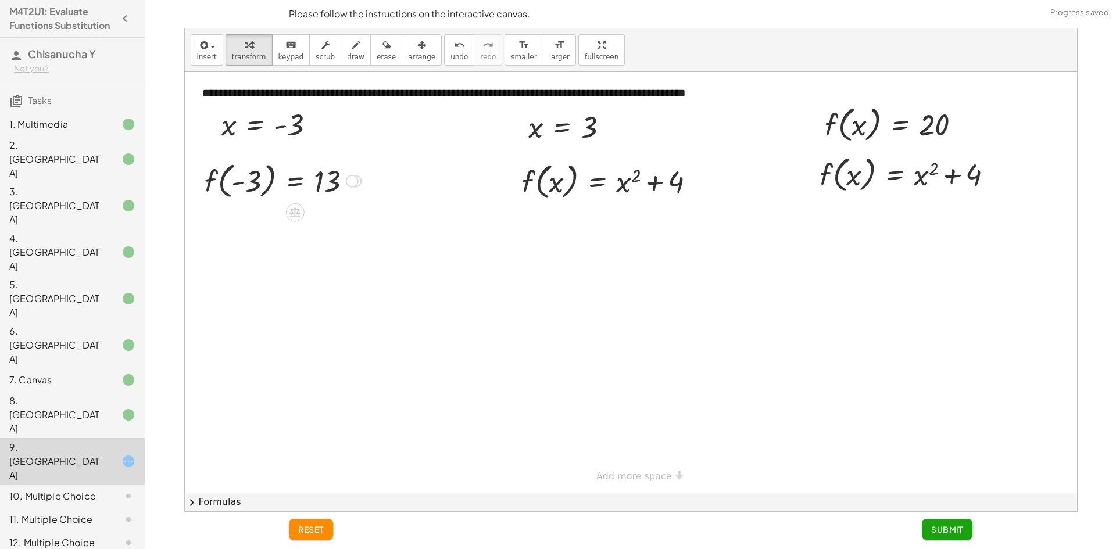
drag, startPoint x: 358, startPoint y: 316, endPoint x: 342, endPoint y: 74, distance: 241.8
click at [342, 74] on div "**********" at bounding box center [631, 282] width 892 height 421
drag, startPoint x: 536, startPoint y: 130, endPoint x: 551, endPoint y: 170, distance: 42.3
click at [635, 224] on div at bounding box center [613, 225] width 198 height 44
click at [635, 224] on div at bounding box center [612, 225] width 196 height 44
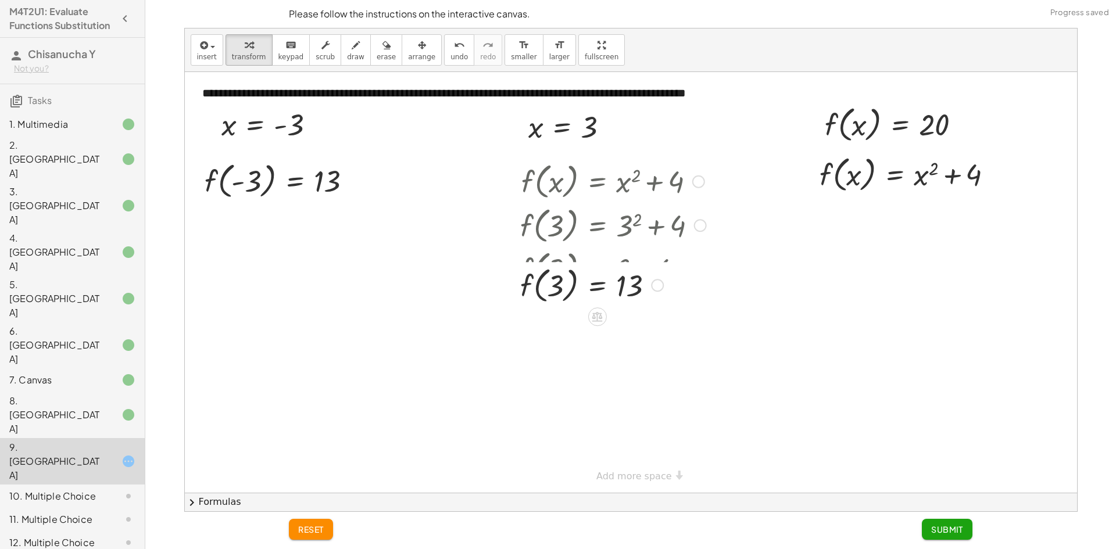
drag, startPoint x: 659, startPoint y: 281, endPoint x: 631, endPoint y: 88, distance: 194.9
click at [631, 88] on div "**********" at bounding box center [631, 282] width 892 height 421
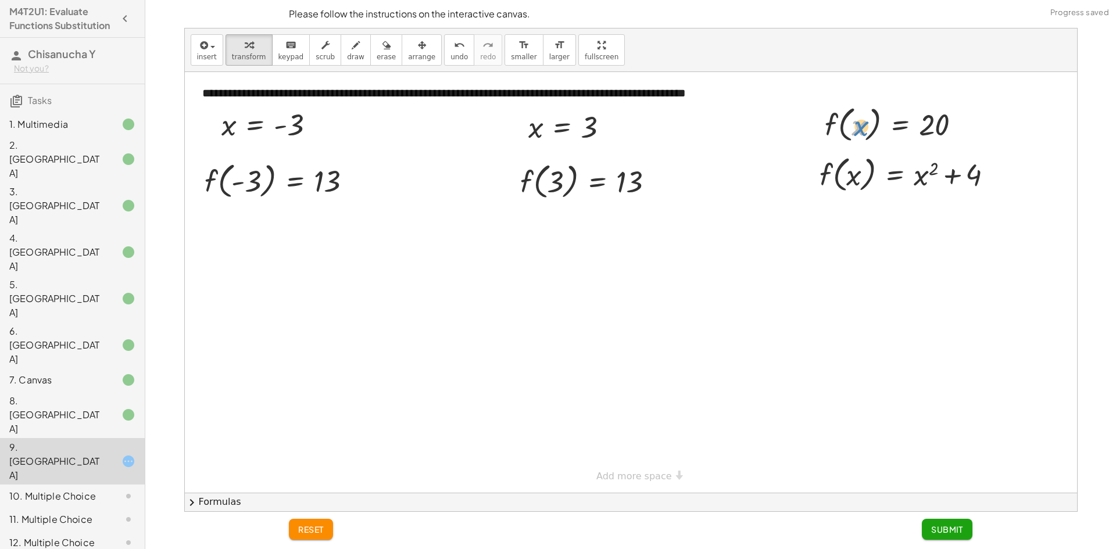
click at [857, 130] on div at bounding box center [897, 124] width 157 height 44
drag, startPoint x: 835, startPoint y: 125, endPoint x: 839, endPoint y: 173, distance: 48.5
drag, startPoint x: 925, startPoint y: 223, endPoint x: 817, endPoint y: 217, distance: 108.3
click at [817, 217] on div "f ( , x ) = + x 2 + 4 + x 2 = + x 2 + 4 20" at bounding box center [906, 194] width 209 height 90
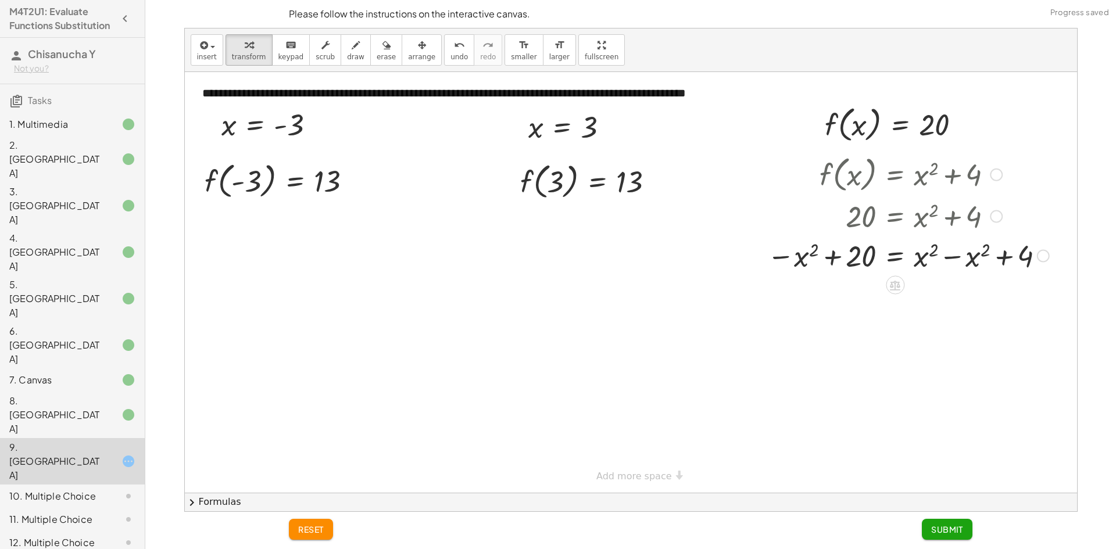
click at [955, 262] on div at bounding box center [909, 255] width 294 height 40
drag, startPoint x: 809, startPoint y: 293, endPoint x: 826, endPoint y: 295, distance: 17.5
click at [809, 294] on div at bounding box center [909, 295] width 294 height 38
drag, startPoint x: 841, startPoint y: 298, endPoint x: 956, endPoint y: 303, distance: 115.8
click at [956, 303] on div at bounding box center [909, 295] width 294 height 38
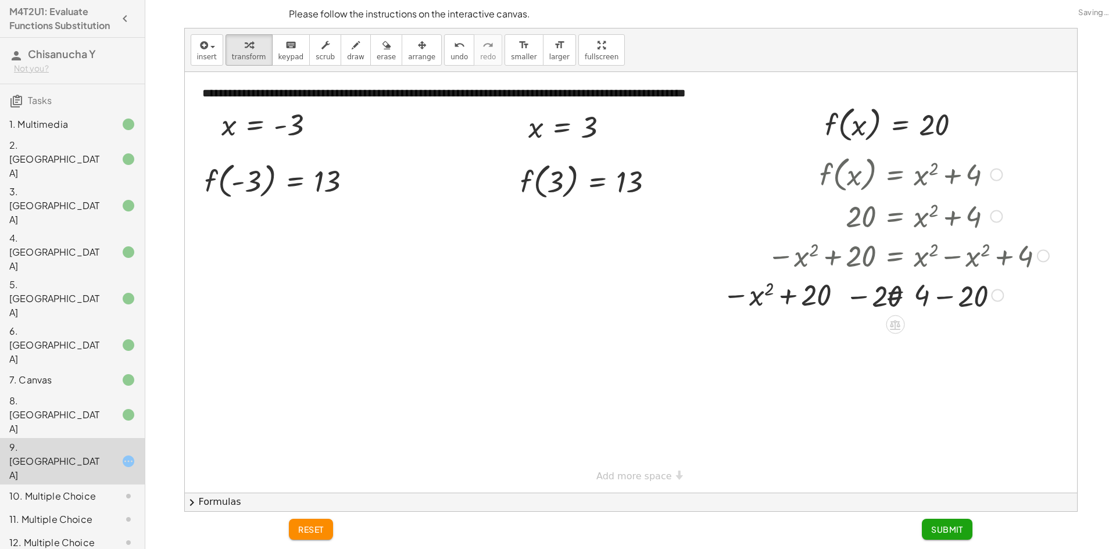
click at [956, 306] on div at bounding box center [879, 295] width 351 height 40
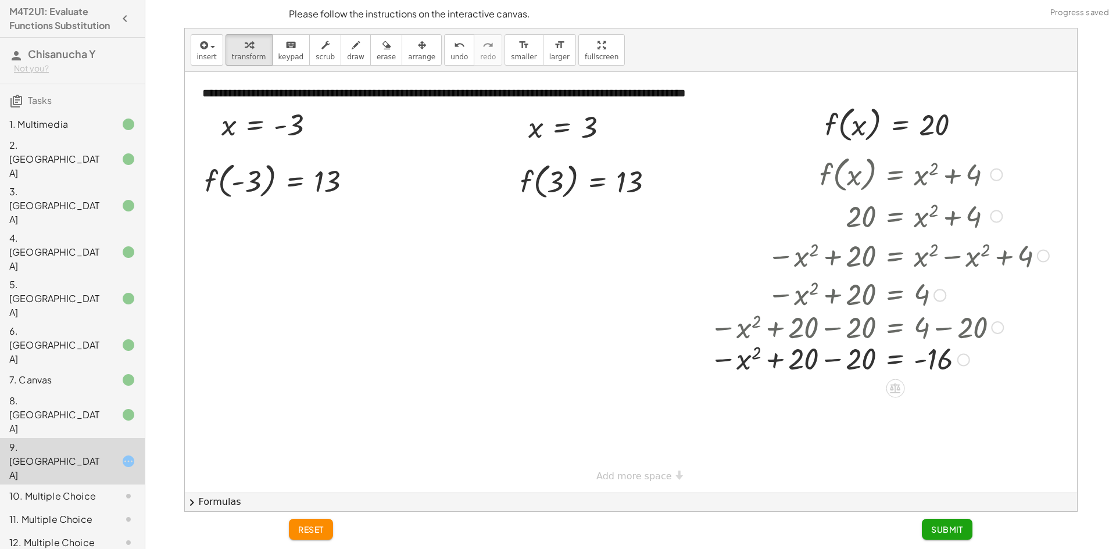
drag, startPoint x: 802, startPoint y: 300, endPoint x: 824, endPoint y: 310, distance: 24.4
click at [895, 175] on div "f ( , x ) = + x 2 + 4 20 = + x 2 + 4 − x 2 + 20 = + x 2 − x 2 + 4 − x 2 + 20 = …" at bounding box center [895, 175] width 0 height 0
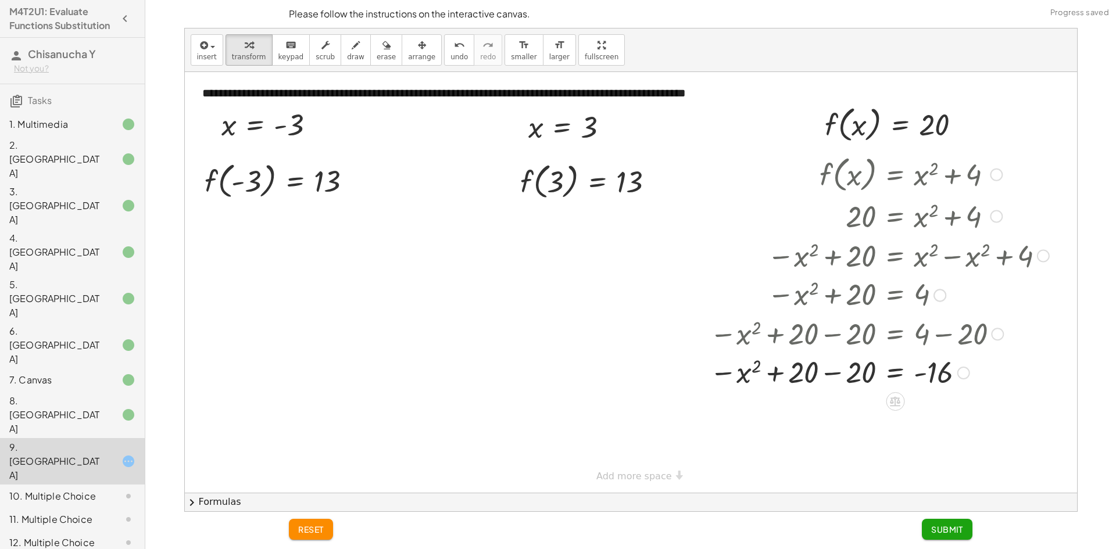
click at [842, 360] on div at bounding box center [879, 372] width 351 height 38
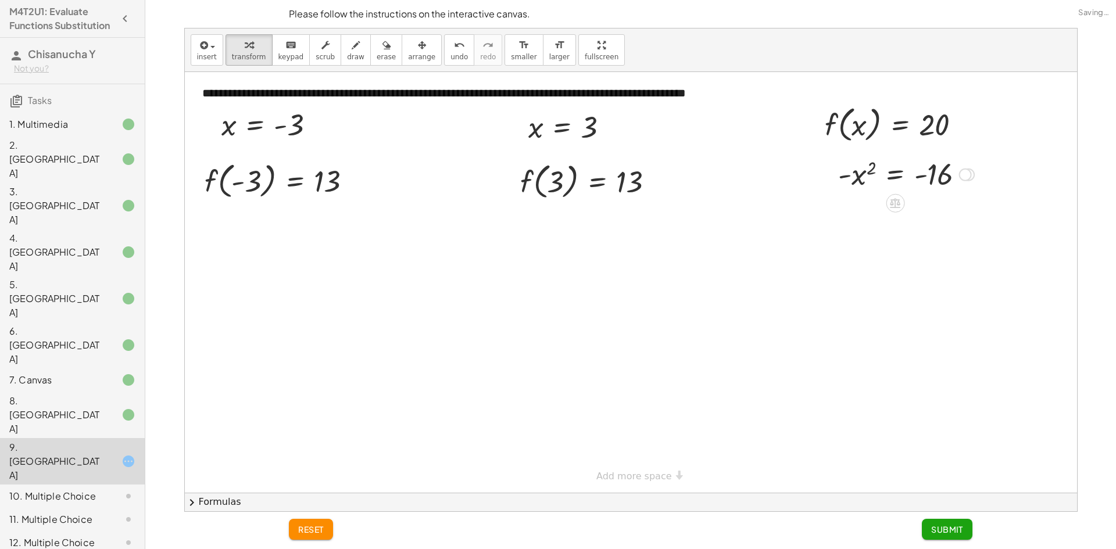
drag, startPoint x: 967, startPoint y: 376, endPoint x: 957, endPoint y: 33, distance: 342.5
click at [977, 23] on div "**********" at bounding box center [630, 274] width 971 height 549
drag, startPoint x: 871, startPoint y: 166, endPoint x: 854, endPoint y: 171, distance: 18.0
click at [849, 170] on div at bounding box center [906, 174] width 147 height 38
click at [858, 171] on div at bounding box center [906, 174] width 147 height 38
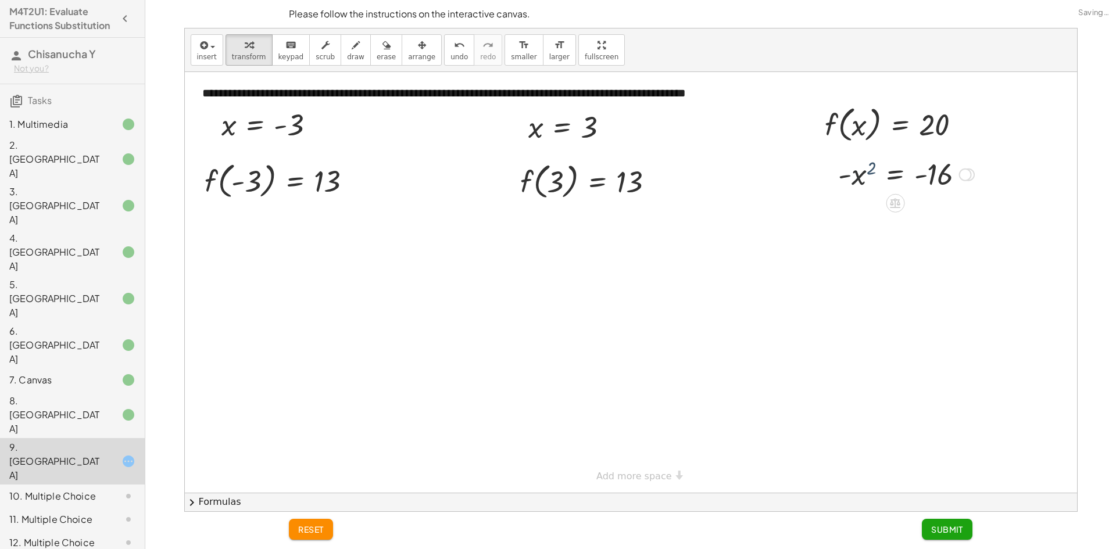
click at [865, 174] on div at bounding box center [906, 174] width 147 height 38
drag, startPoint x: 841, startPoint y: 175, endPoint x: 870, endPoint y: 167, distance: 30.0
click at [870, 167] on div at bounding box center [906, 174] width 147 height 38
click at [868, 171] on div at bounding box center [906, 174] width 147 height 38
click at [863, 184] on div at bounding box center [906, 174] width 147 height 38
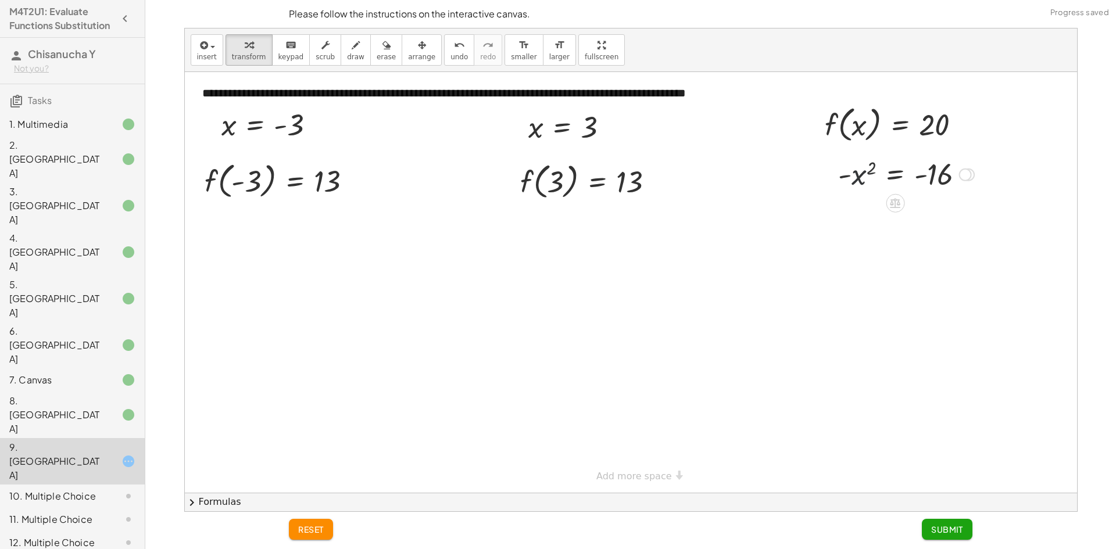
click at [858, 179] on div at bounding box center [906, 174] width 147 height 38
click at [860, 185] on div at bounding box center [906, 174] width 147 height 38
drag, startPoint x: 858, startPoint y: 166, endPoint x: 857, endPoint y: 173, distance: 6.4
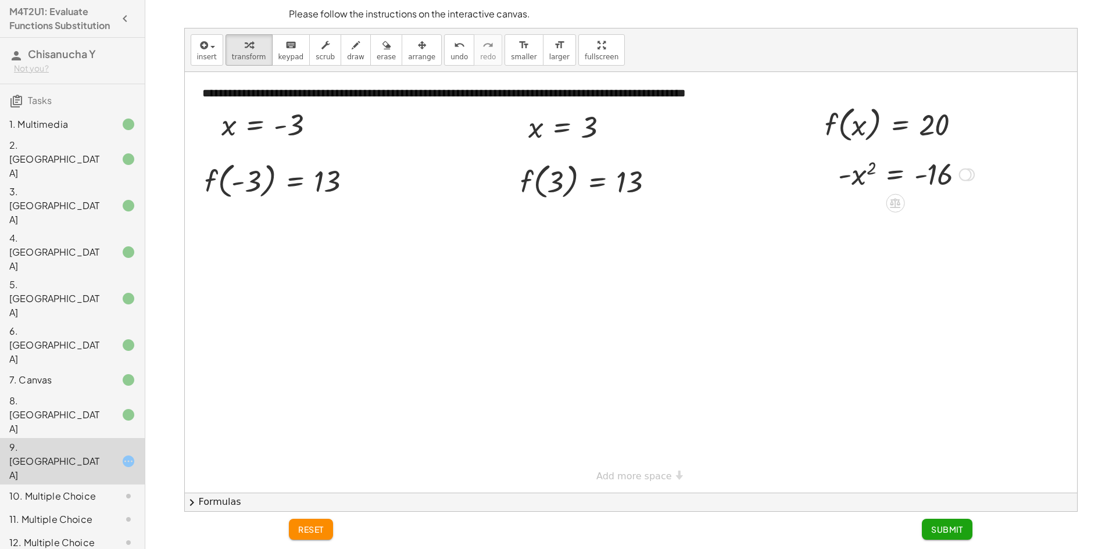
drag, startPoint x: 857, startPoint y: 173, endPoint x: 803, endPoint y: 171, distance: 54.7
click at [799, 170] on div at bounding box center [631, 282] width 892 height 421
drag, startPoint x: 856, startPoint y: 179, endPoint x: 862, endPoint y: 180, distance: 5.8
click at [857, 179] on div at bounding box center [906, 174] width 147 height 38
drag, startPoint x: 863, startPoint y: 180, endPoint x: 873, endPoint y: 183, distance: 11.0
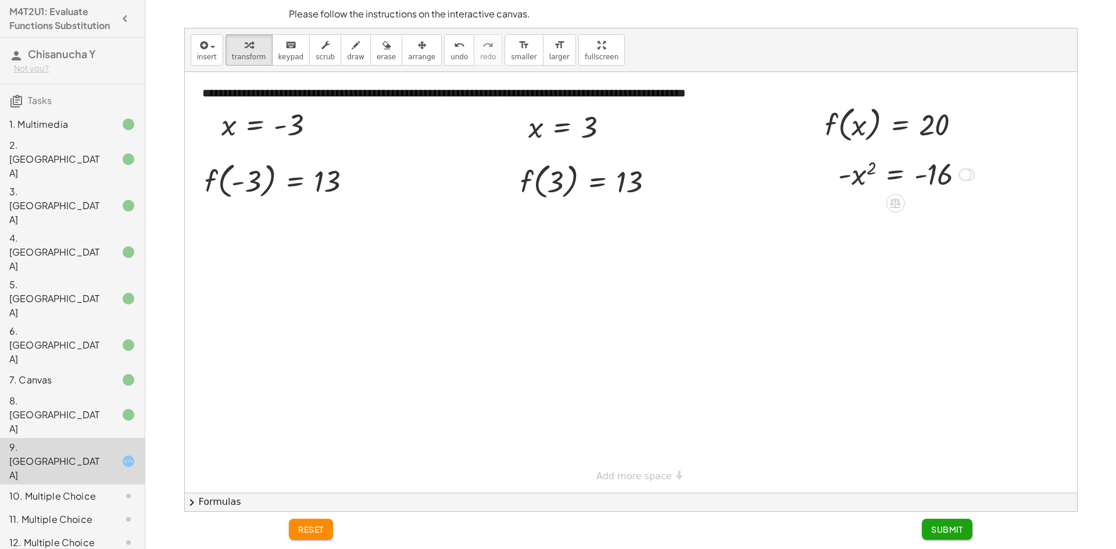
click at [866, 181] on div at bounding box center [906, 174] width 147 height 38
click at [894, 178] on div at bounding box center [906, 174] width 147 height 38
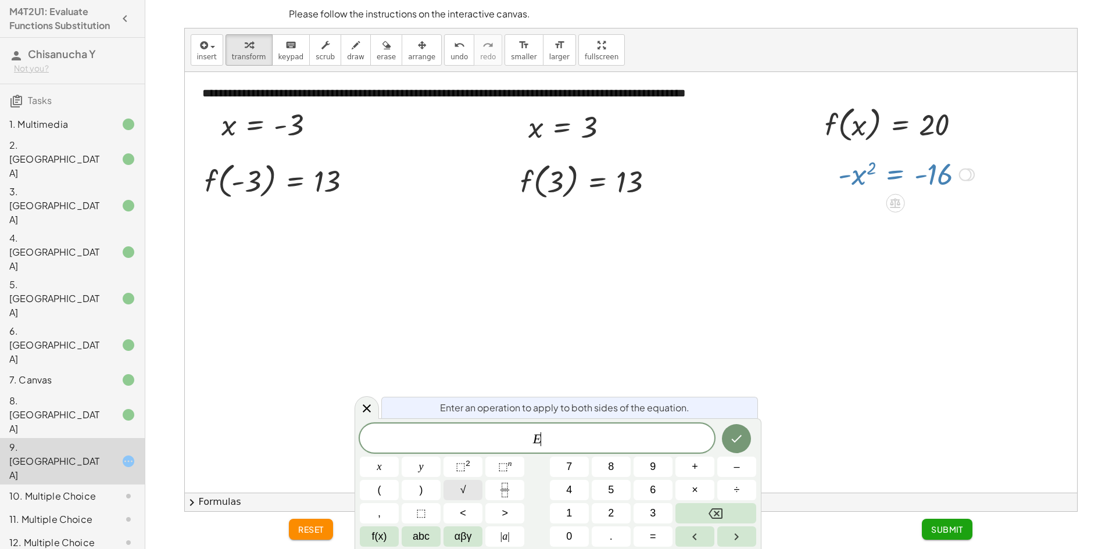
click at [462, 490] on span "√" at bounding box center [463, 490] width 6 height 16
click at [749, 439] on button "Done" at bounding box center [736, 438] width 29 height 29
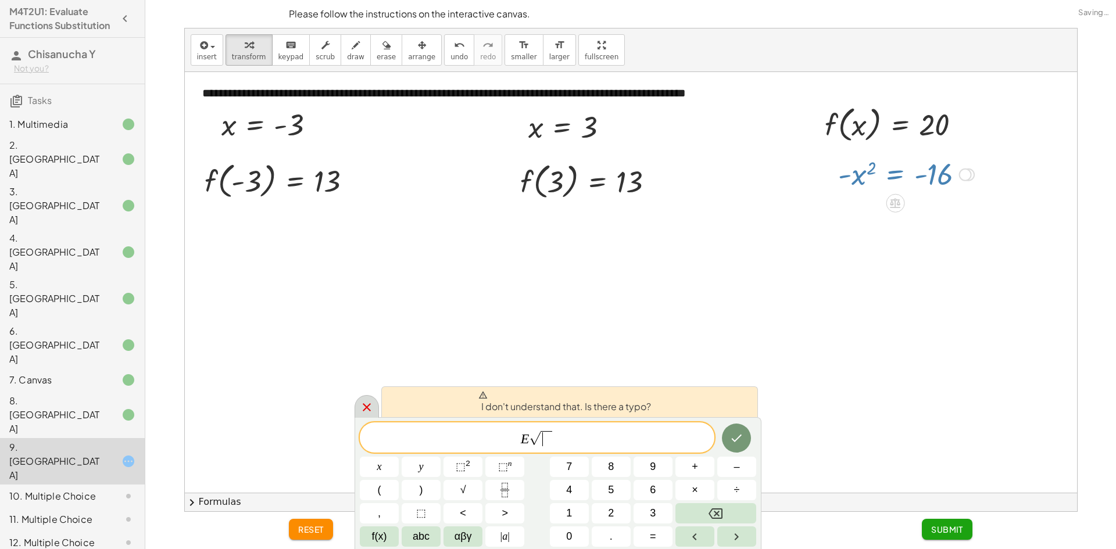
click at [358, 402] on div at bounding box center [367, 406] width 24 height 23
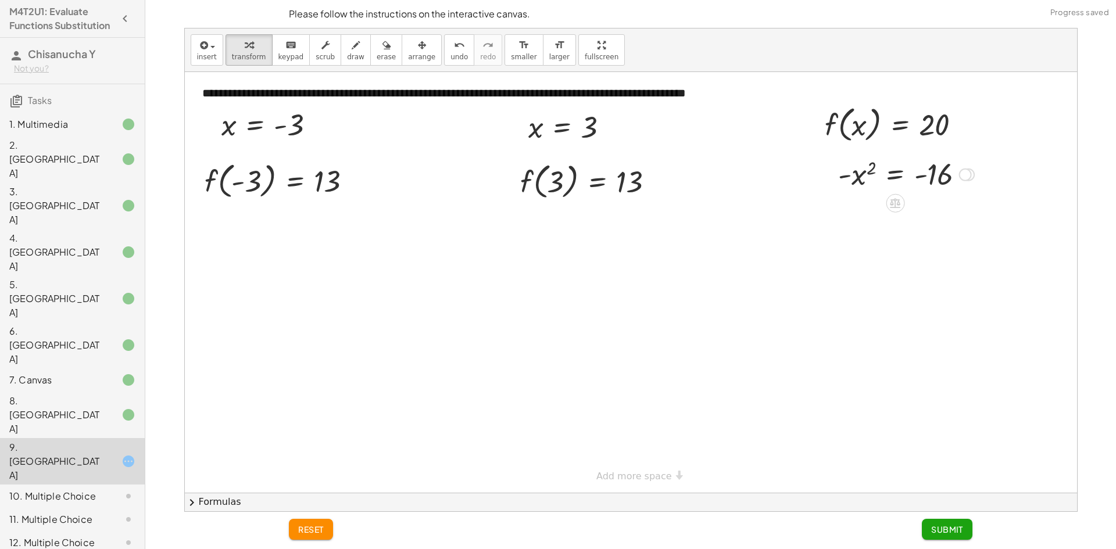
drag, startPoint x: 967, startPoint y: 173, endPoint x: 964, endPoint y: 163, distance: 9.6
click at [895, 175] on div "= - x 2 - 16" at bounding box center [895, 175] width 0 height 0
click at [952, 527] on span "Submit" at bounding box center [947, 529] width 32 height 10
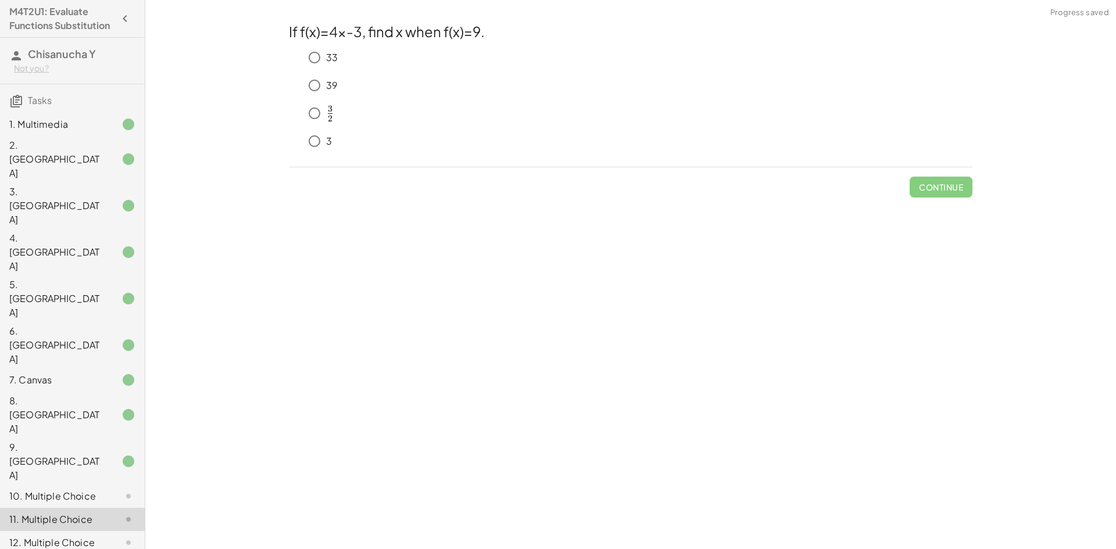
click at [103, 489] on div at bounding box center [119, 496] width 33 height 14
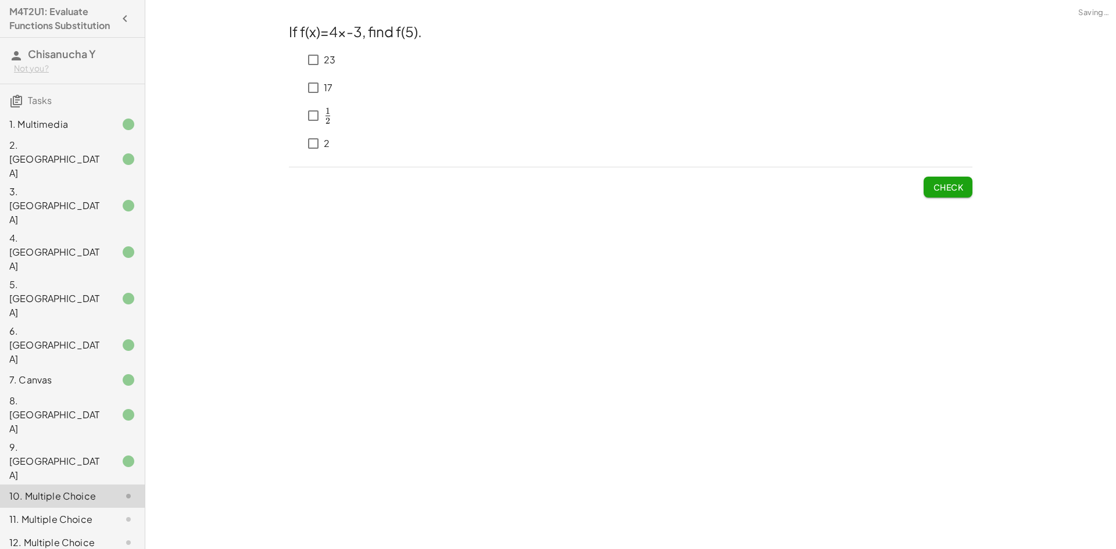
click at [96, 485] on div "10. Multiple Choice" at bounding box center [72, 496] width 145 height 23
click at [103, 455] on div at bounding box center [119, 462] width 33 height 14
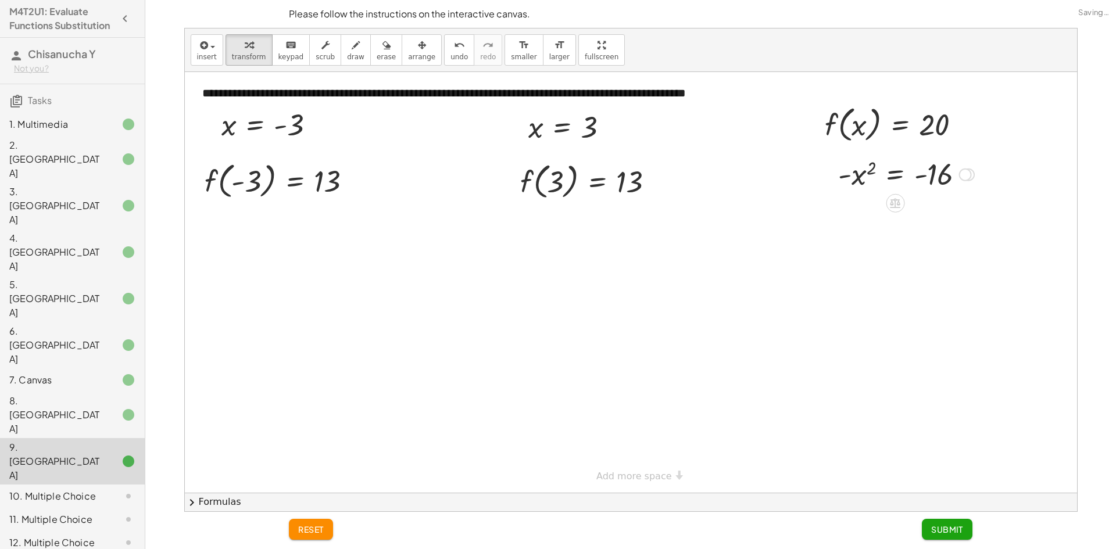
click at [848, 172] on div at bounding box center [906, 174] width 147 height 38
drag, startPoint x: 845, startPoint y: 174, endPoint x: 939, endPoint y: 192, distance: 96.0
click at [939, 192] on div at bounding box center [906, 174] width 147 height 38
click at [931, 178] on div at bounding box center [919, 174] width 147 height 38
drag, startPoint x: 866, startPoint y: 172, endPoint x: 867, endPoint y: 187, distance: 14.6
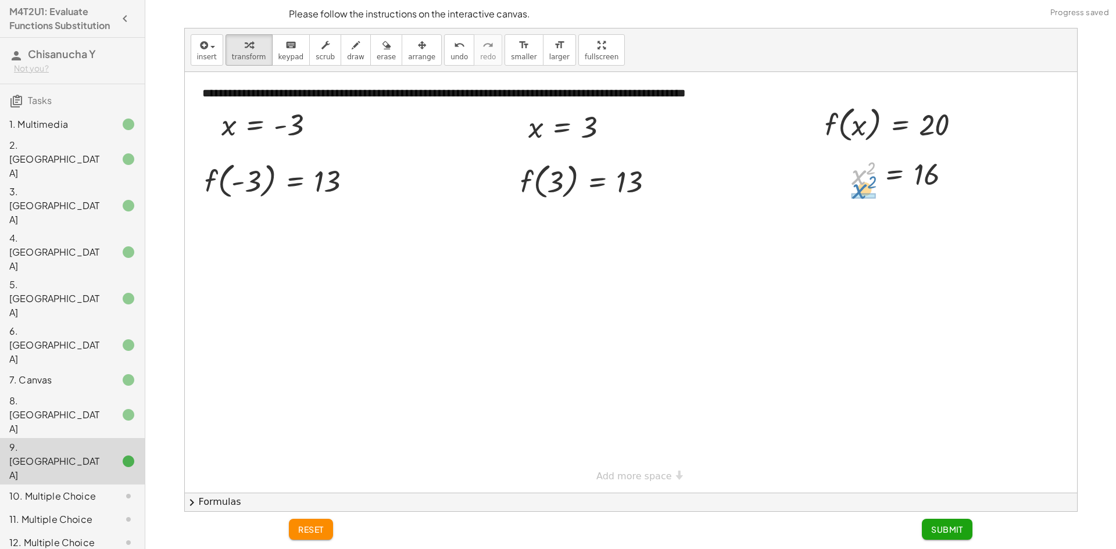
click at [867, 187] on div at bounding box center [906, 174] width 120 height 38
click at [867, 187] on div at bounding box center [902, 174] width 130 height 58
drag, startPoint x: 854, startPoint y: 193, endPoint x: 863, endPoint y: 172, distance: 22.9
click at [855, 191] on div at bounding box center [902, 174] width 130 height 58
click at [863, 171] on div at bounding box center [902, 174] width 130 height 58
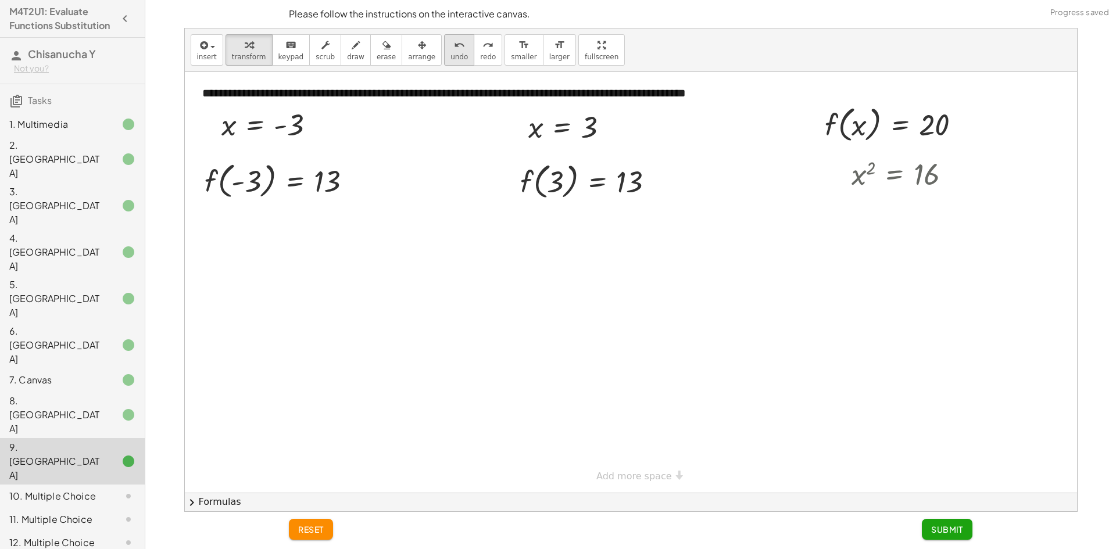
click at [454, 51] on icon "undo" at bounding box center [459, 45] width 11 height 14
click at [873, 169] on div at bounding box center [906, 174] width 120 height 38
click at [903, 179] on div at bounding box center [906, 174] width 120 height 38
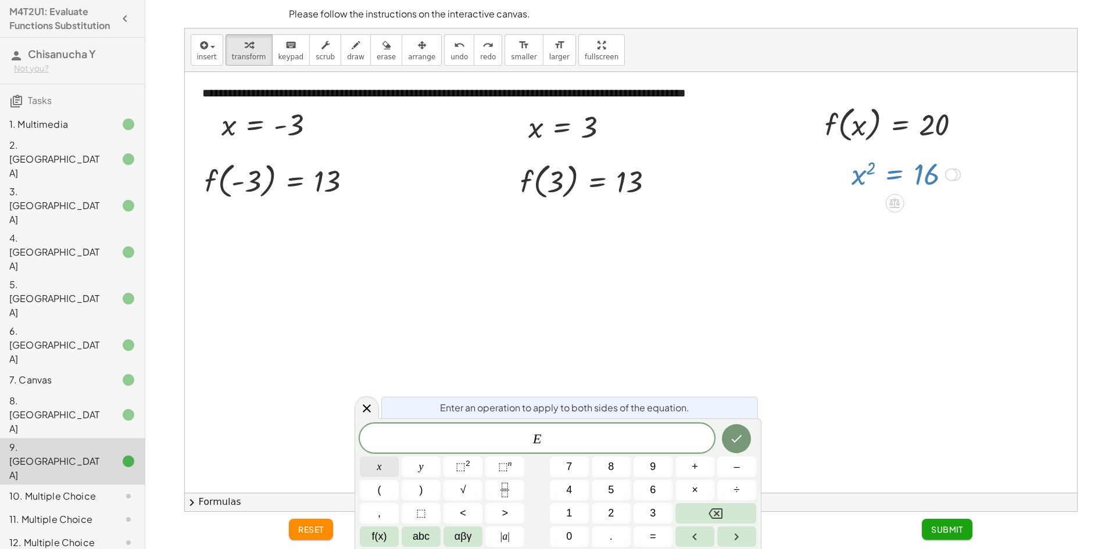
click at [394, 470] on button "x" at bounding box center [379, 467] width 39 height 20
click at [737, 437] on icon "Done" at bounding box center [737, 439] width 14 height 14
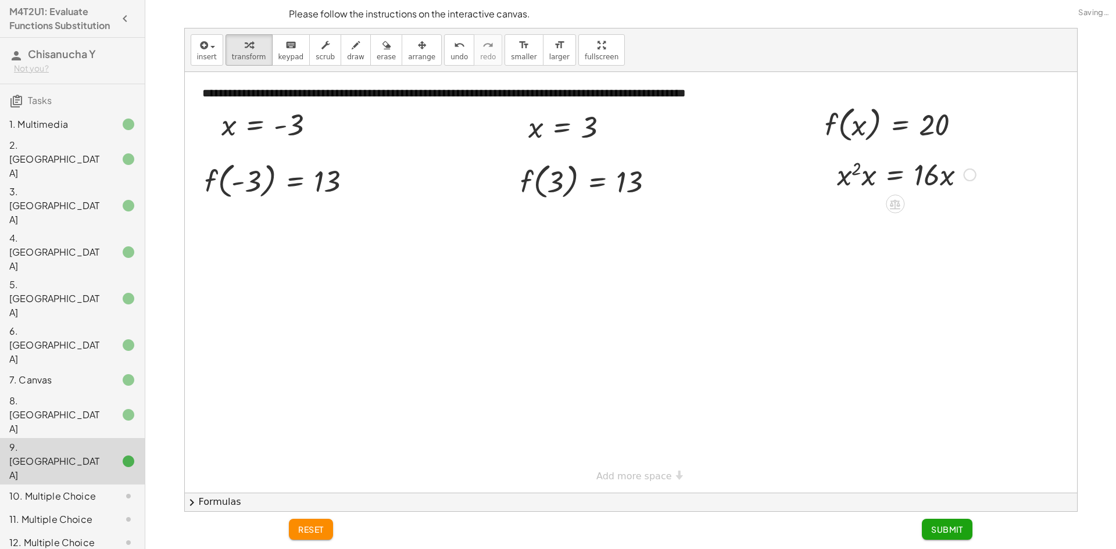
click at [873, 188] on div at bounding box center [906, 174] width 151 height 40
click at [925, 172] on div at bounding box center [914, 174] width 136 height 40
click at [943, 178] on div at bounding box center [914, 174] width 136 height 40
click at [451, 53] on span "undo" at bounding box center [459, 57] width 17 height 8
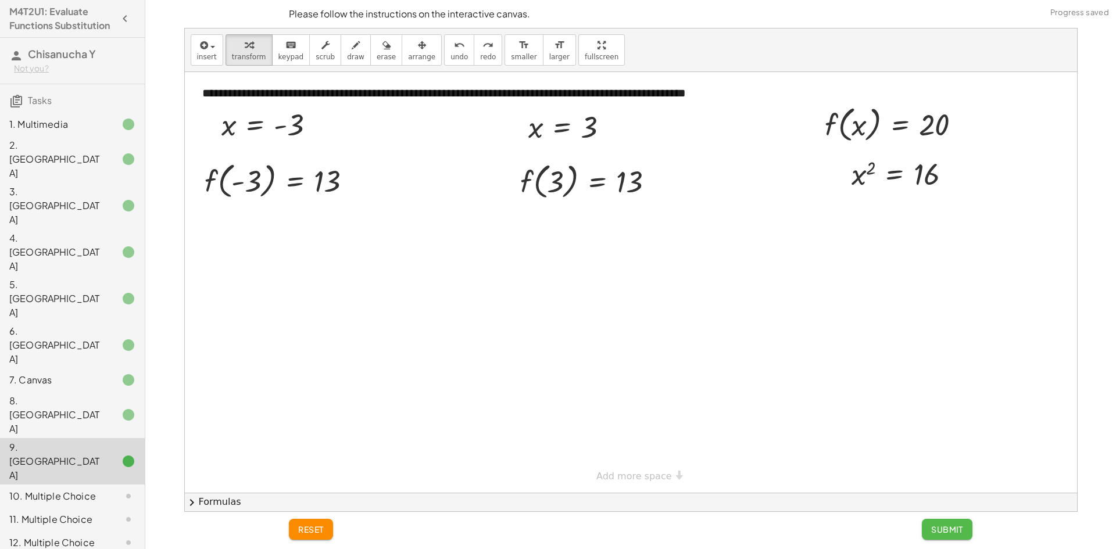
click at [948, 532] on span "Submit" at bounding box center [947, 529] width 32 height 10
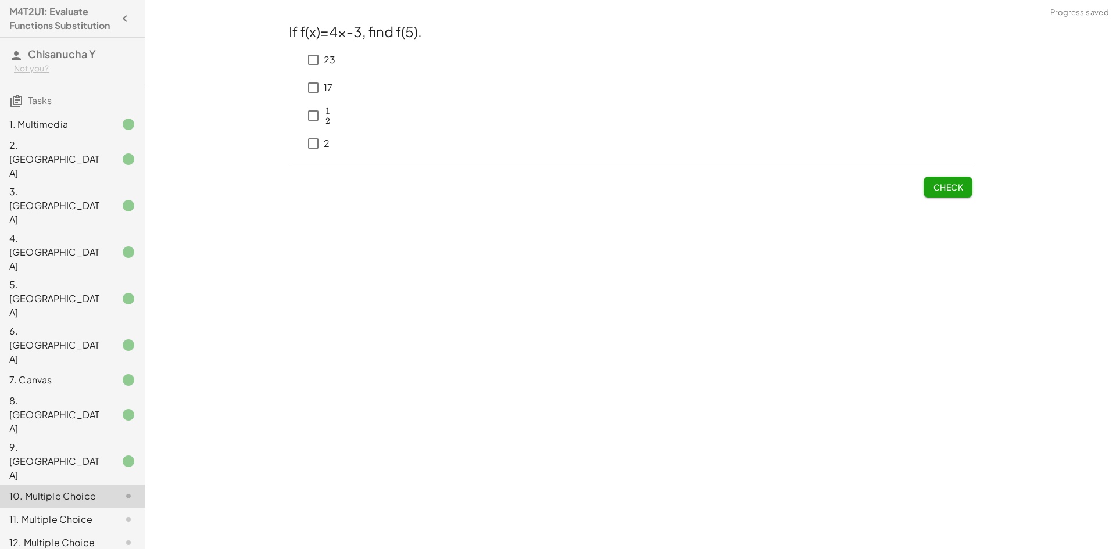
drag, startPoint x: 84, startPoint y: 428, endPoint x: 103, endPoint y: 444, distance: 25.2
drag, startPoint x: 99, startPoint y: 455, endPoint x: 106, endPoint y: 457, distance: 7.4
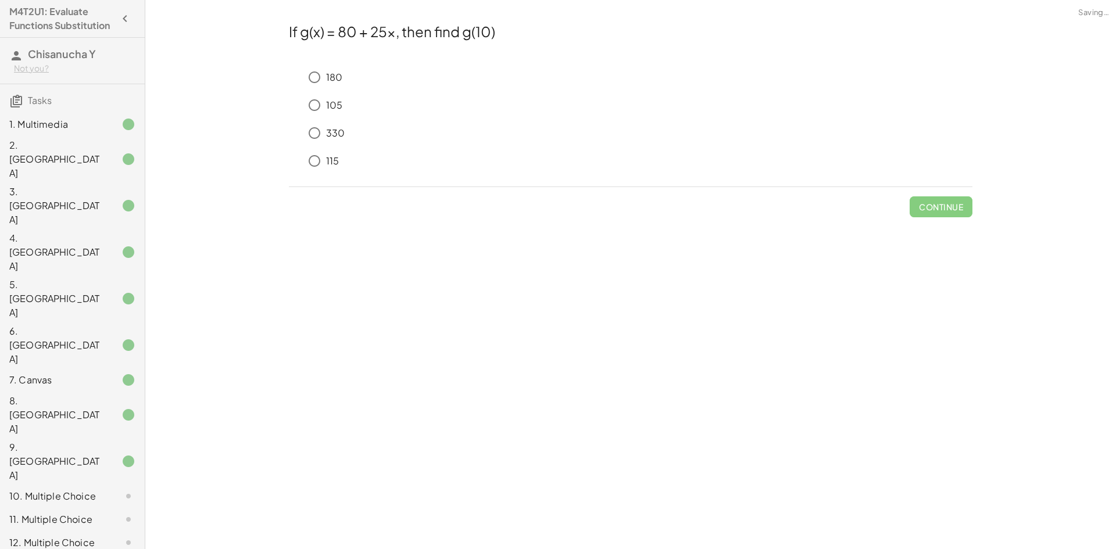
click at [88, 489] on div "10. Multiple Choice" at bounding box center [56, 496] width 94 height 14
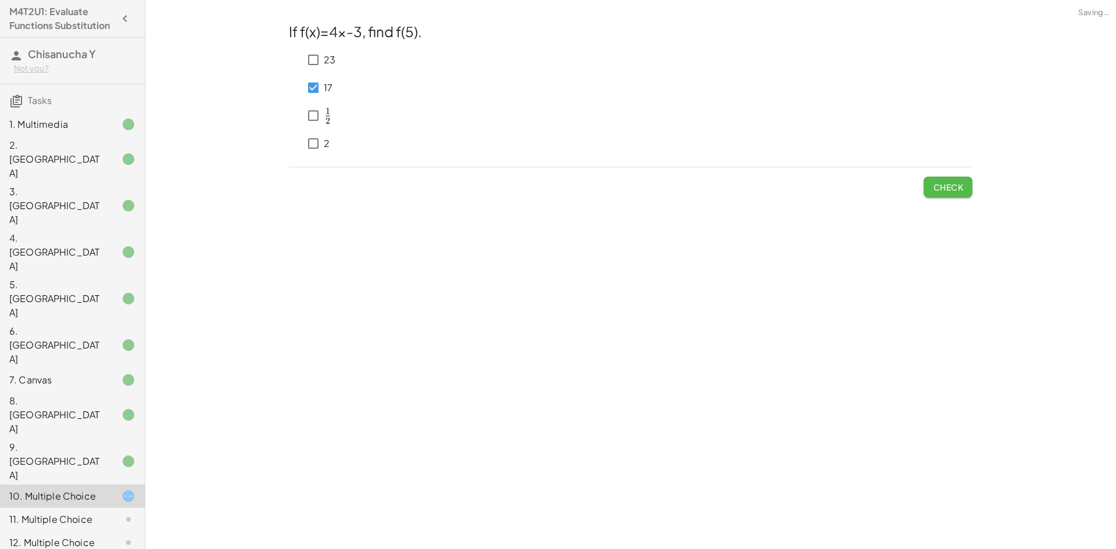
click at [956, 183] on span "Check" at bounding box center [948, 187] width 30 height 10
click at [956, 183] on span "Submit Changes" at bounding box center [925, 187] width 75 height 10
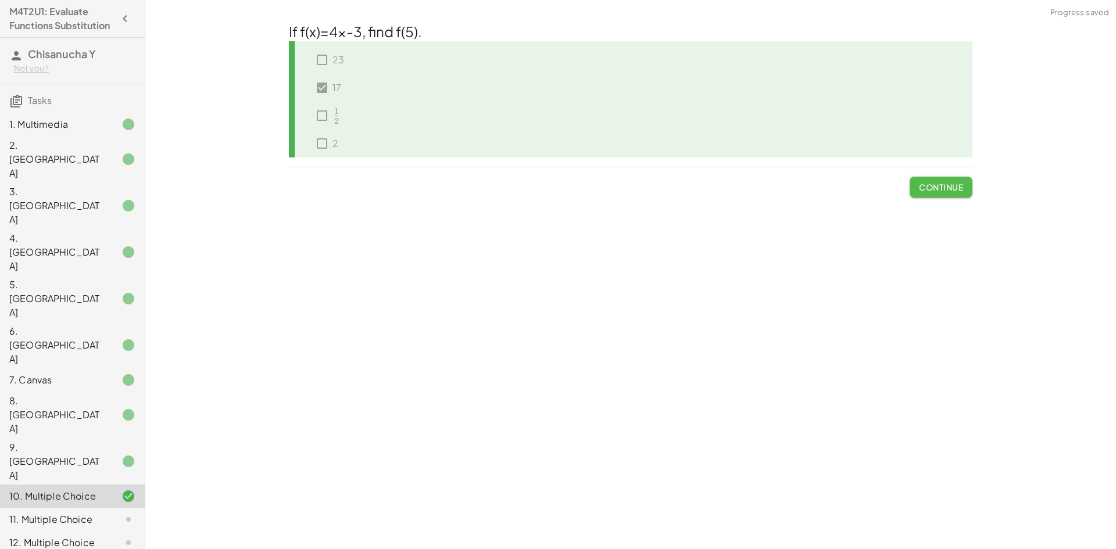
click at [961, 188] on span "Continue" at bounding box center [941, 187] width 44 height 10
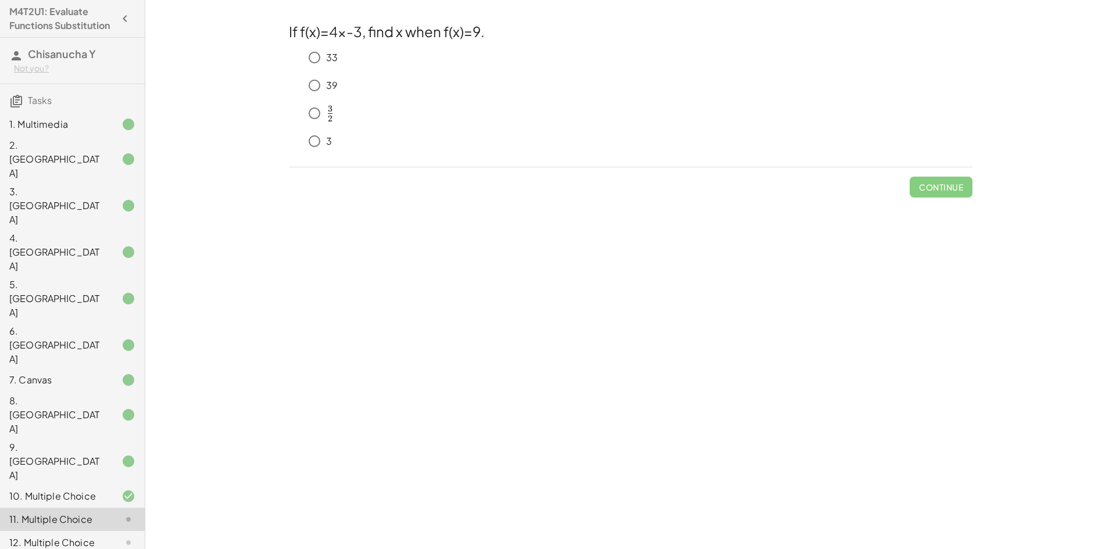
click at [767, 461] on div "**********" at bounding box center [630, 274] width 971 height 549
click at [961, 190] on span "Check" at bounding box center [948, 187] width 30 height 10
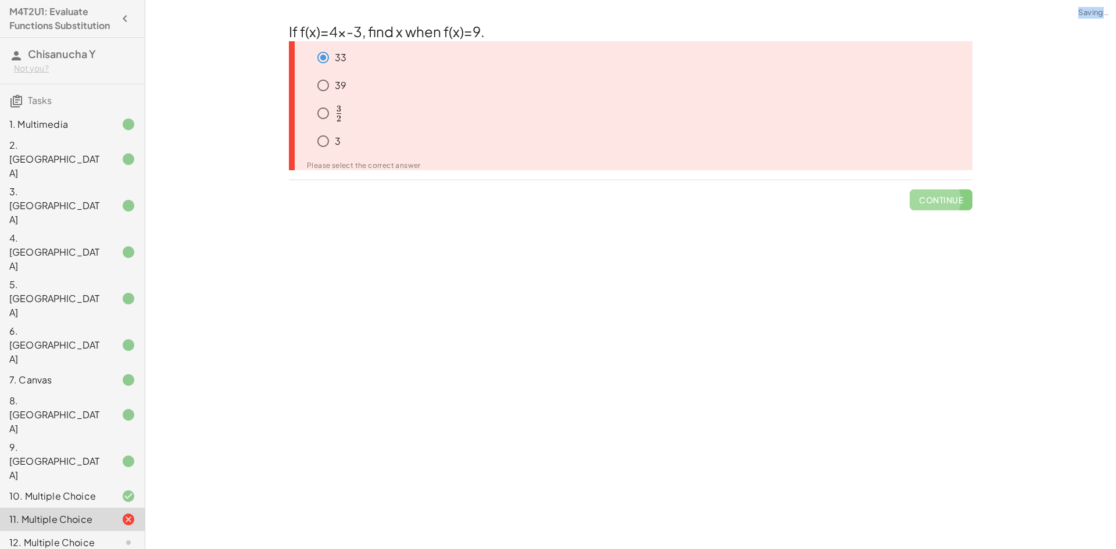
click at [961, 190] on span "Continue" at bounding box center [941, 195] width 63 height 30
click at [961, 193] on span "Continue" at bounding box center [941, 195] width 63 height 30
click at [950, 206] on span "Continue" at bounding box center [941, 195] width 63 height 30
click at [88, 536] on div "12. Multiple Choice" at bounding box center [56, 543] width 94 height 14
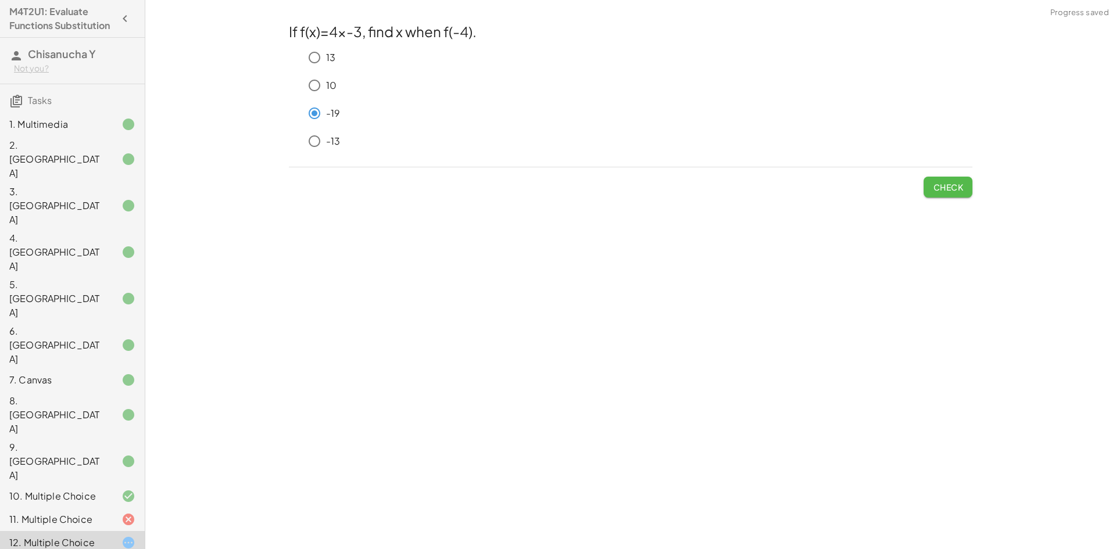
click at [950, 192] on span "Check" at bounding box center [948, 187] width 30 height 10
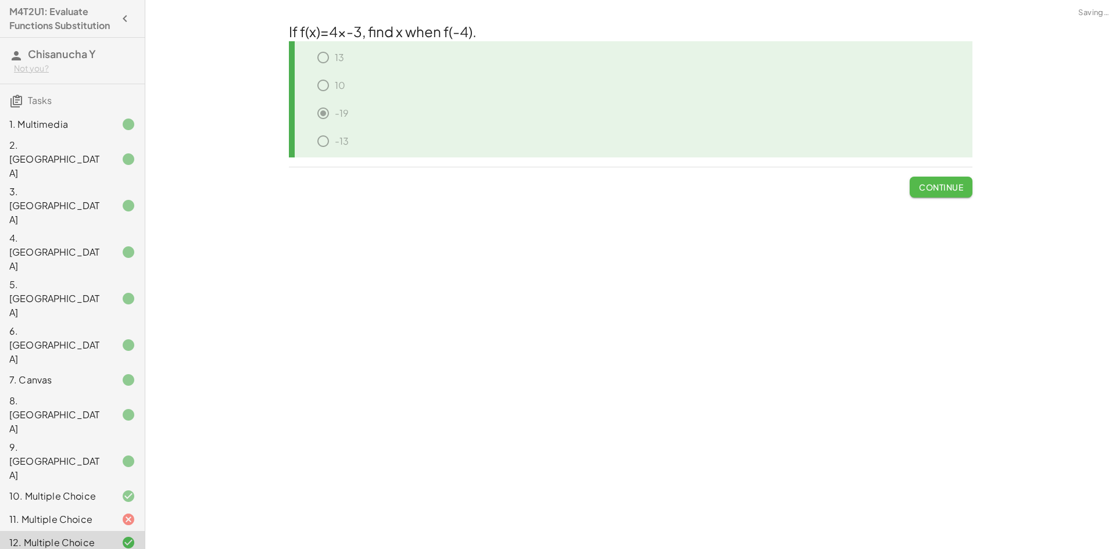
click at [950, 191] on span "Continue" at bounding box center [941, 187] width 44 height 10
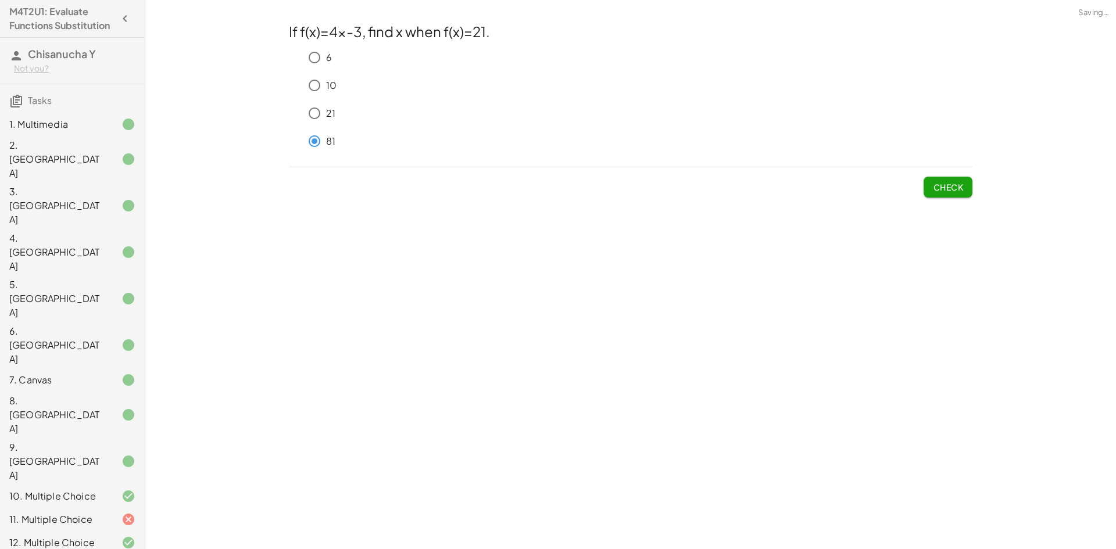
click at [946, 185] on span "Check" at bounding box center [948, 187] width 30 height 10
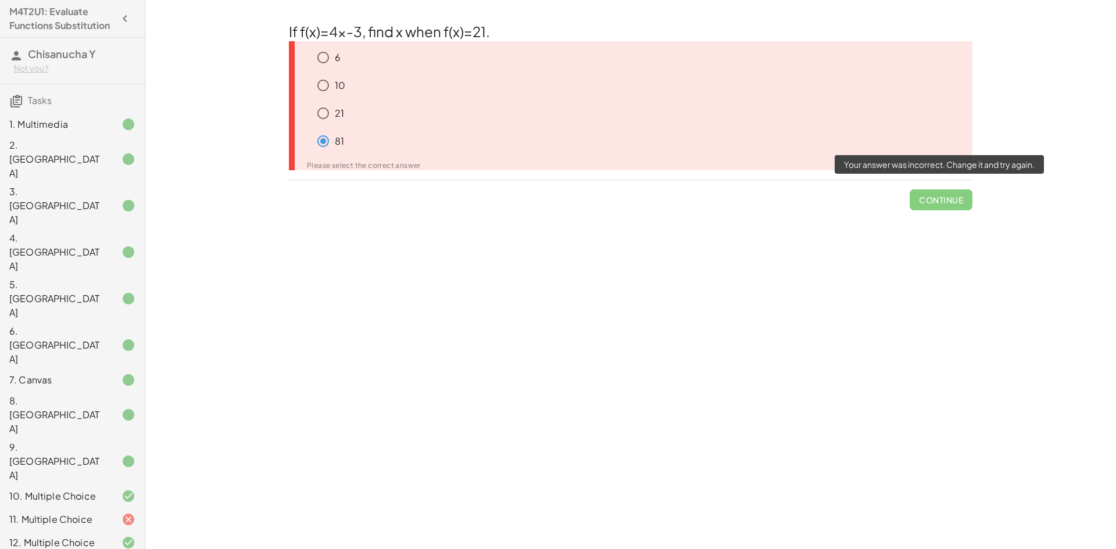
click at [936, 204] on span "Continue" at bounding box center [941, 195] width 63 height 30
drag, startPoint x: 936, startPoint y: 204, endPoint x: 488, endPoint y: 328, distance: 465.1
click at [936, 206] on span "Continue" at bounding box center [941, 195] width 63 height 30
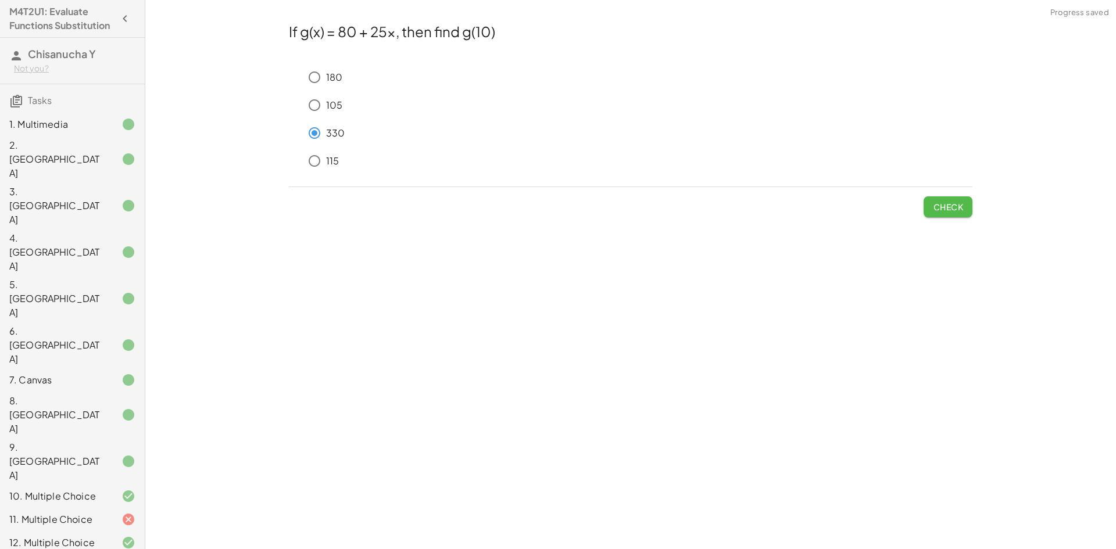
drag, startPoint x: 946, startPoint y: 199, endPoint x: 959, endPoint y: 209, distance: 16.3
click at [946, 202] on button "Check" at bounding box center [948, 206] width 49 height 21
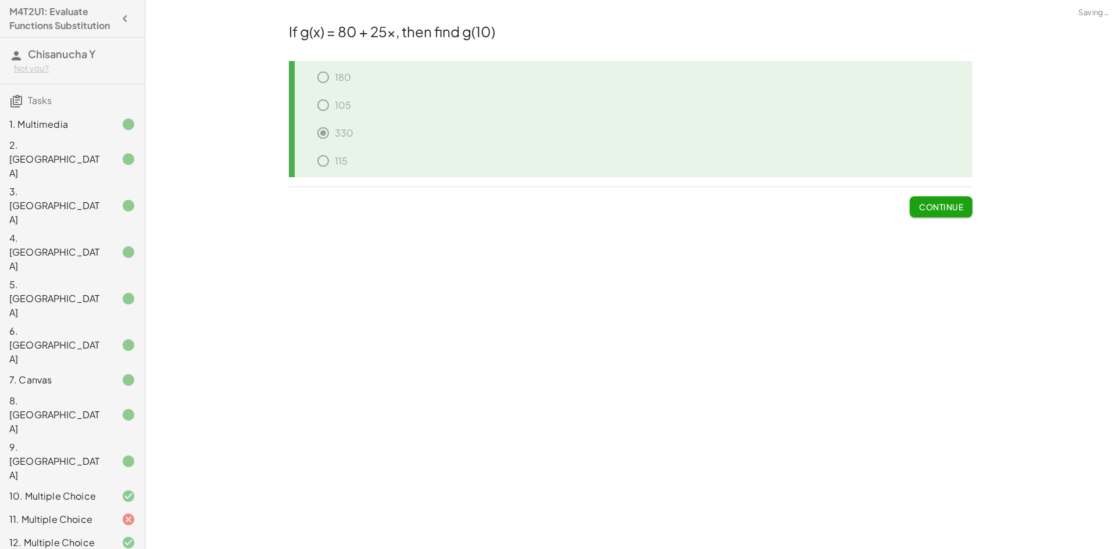
click at [959, 209] on span "Continue" at bounding box center [941, 207] width 44 height 10
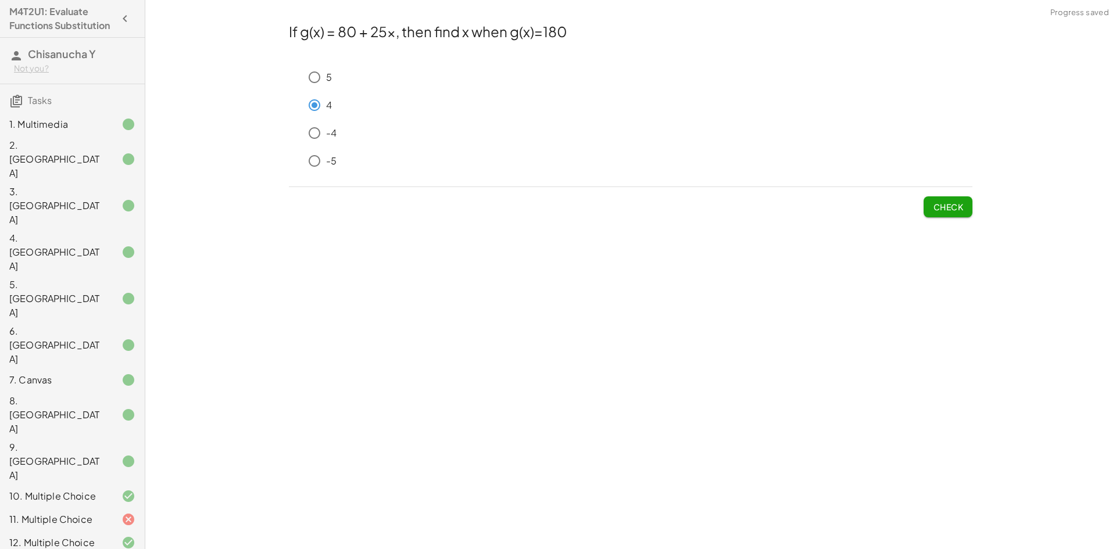
click at [961, 209] on span "Check" at bounding box center [948, 207] width 30 height 10
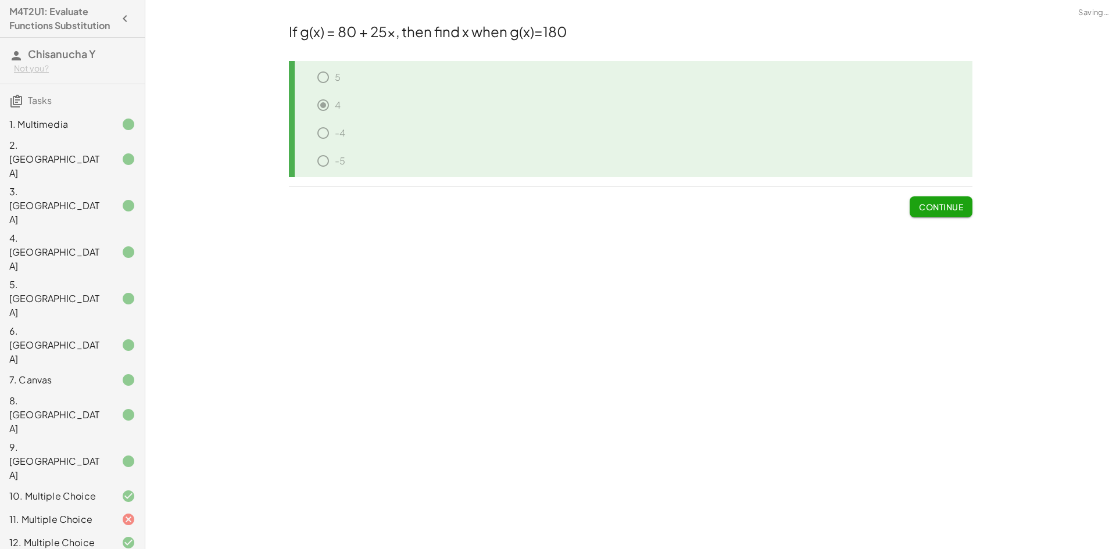
click at [961, 209] on span "Continue" at bounding box center [941, 207] width 44 height 10
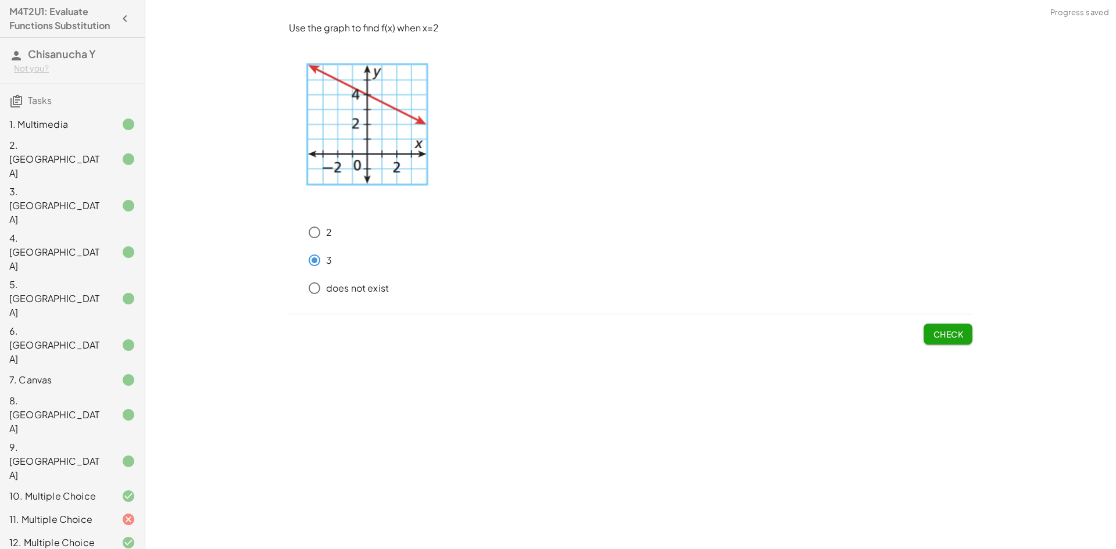
click at [950, 333] on span "Check" at bounding box center [948, 334] width 30 height 10
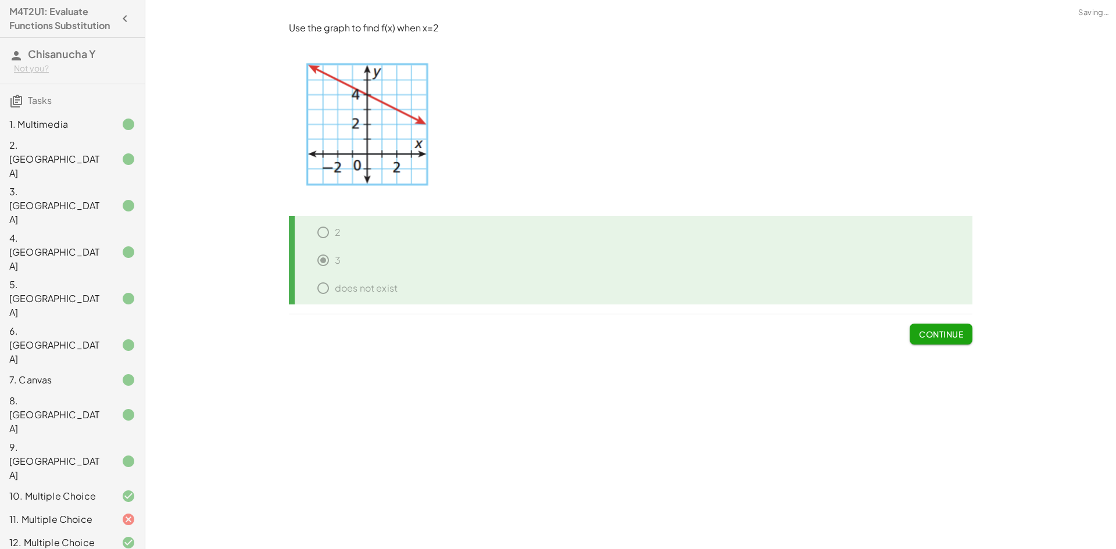
click at [962, 334] on span "Continue" at bounding box center [941, 334] width 44 height 10
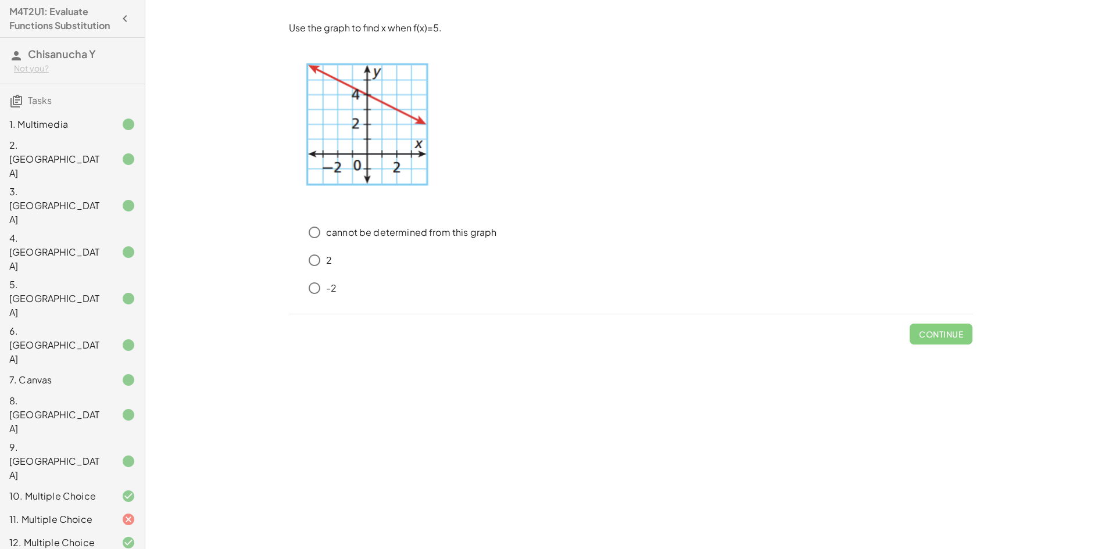
click at [339, 144] on img at bounding box center [366, 117] width 155 height 165
click at [340, 144] on img at bounding box center [366, 117] width 155 height 165
click at [343, 144] on img at bounding box center [366, 117] width 155 height 165
click at [953, 338] on span "Check" at bounding box center [948, 334] width 30 height 10
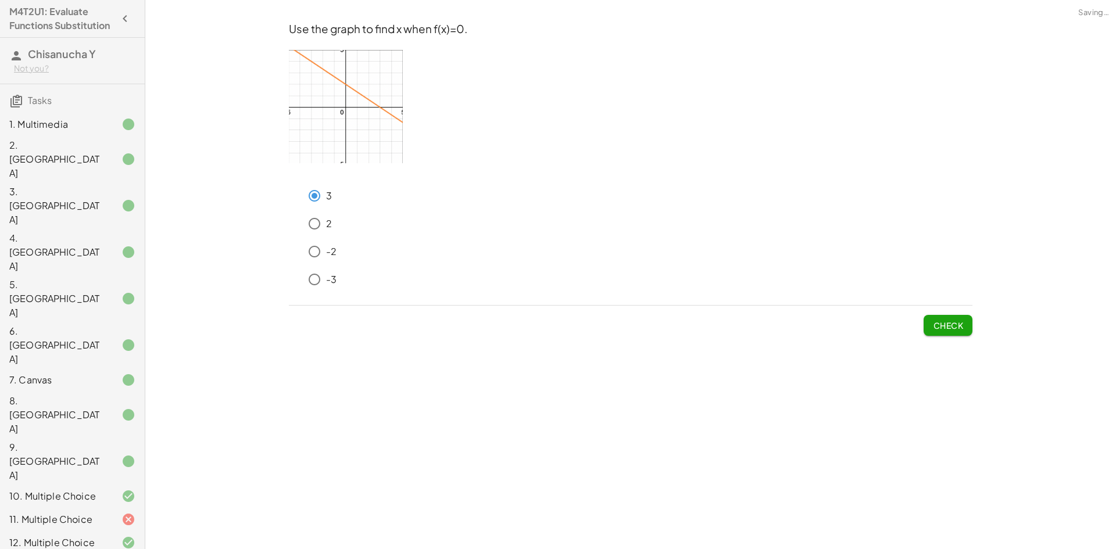
click at [957, 334] on button "Check" at bounding box center [948, 325] width 49 height 21
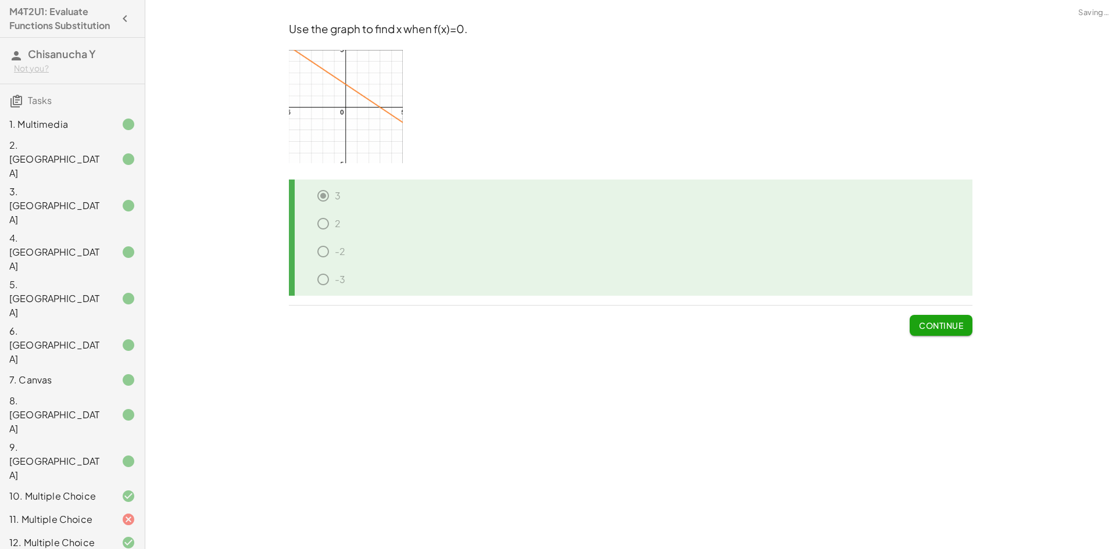
click at [953, 328] on span "Continue" at bounding box center [941, 325] width 44 height 10
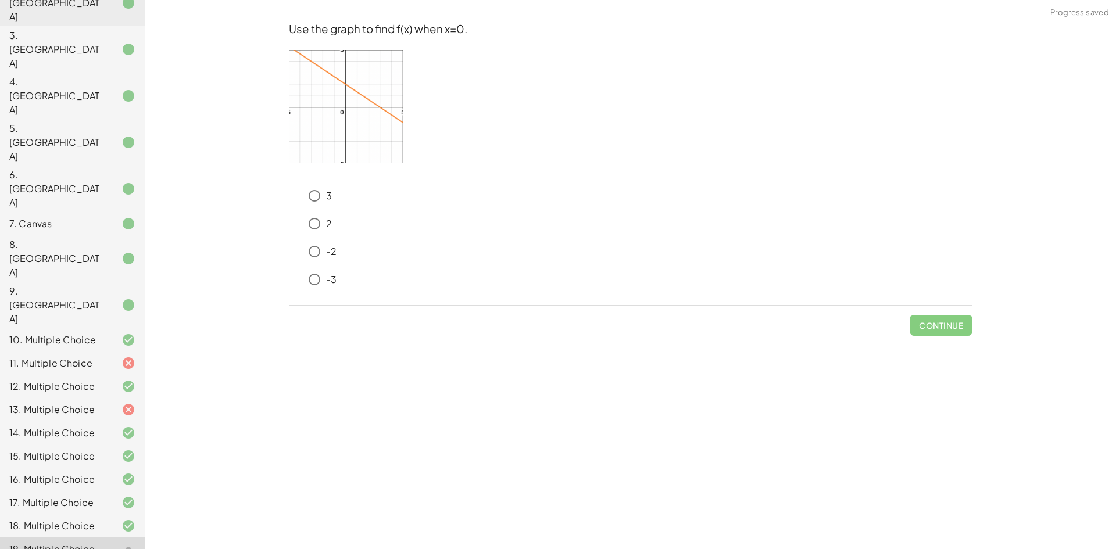
scroll to position [174, 0]
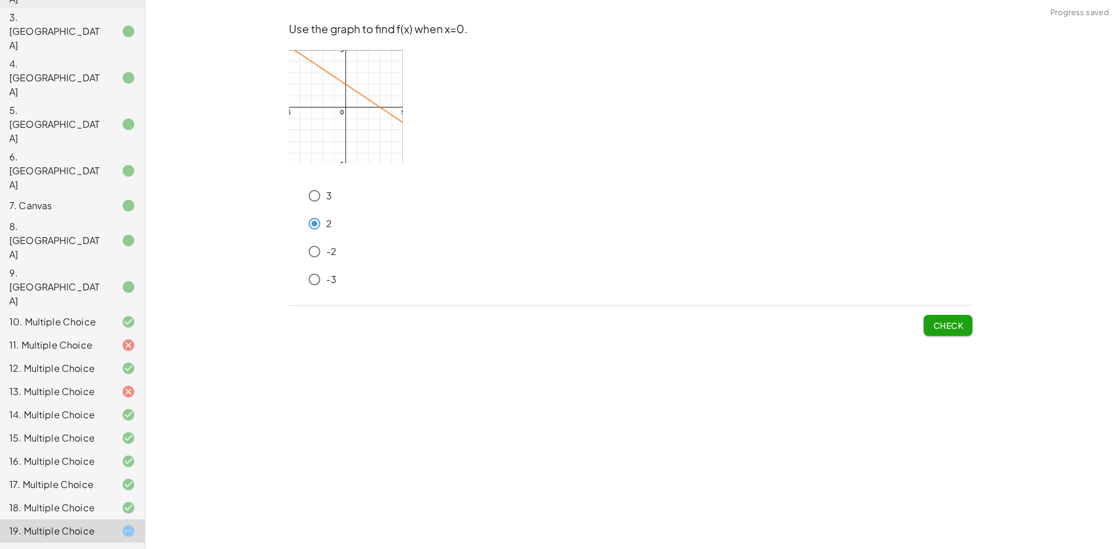
click at [946, 326] on span "Check" at bounding box center [948, 325] width 30 height 10
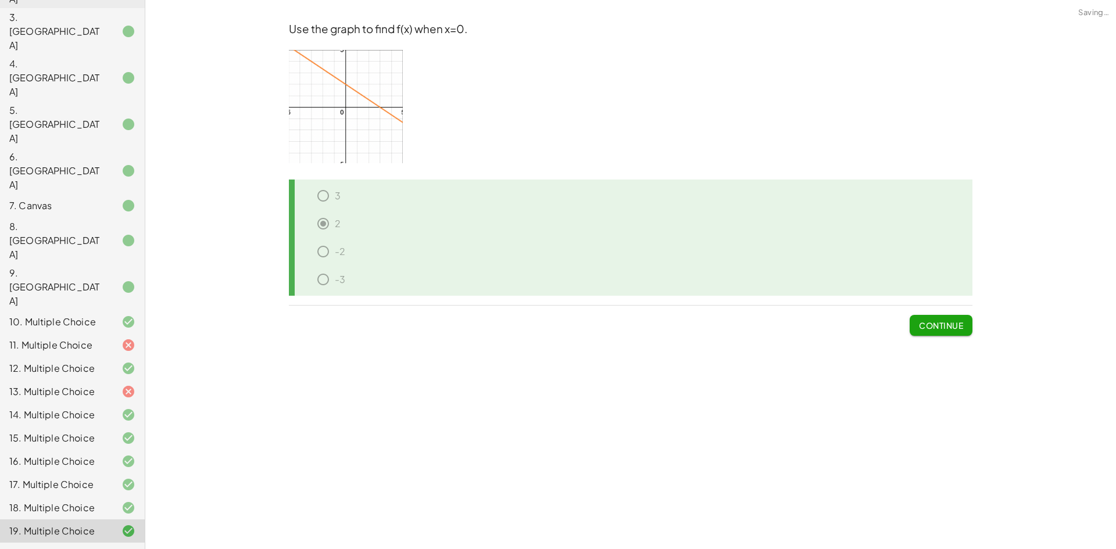
click at [947, 326] on span "Continue" at bounding box center [941, 325] width 44 height 10
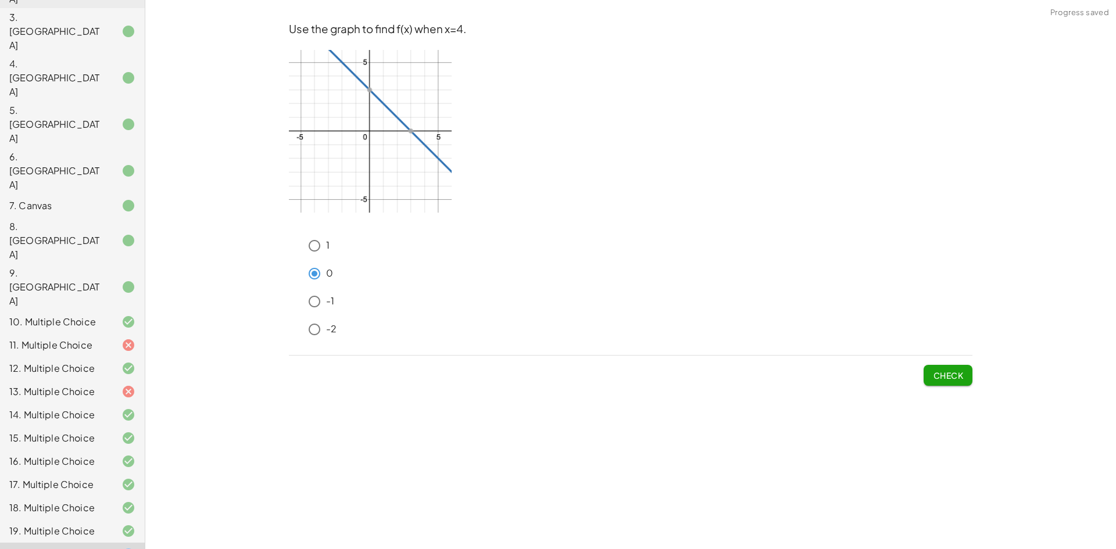
click at [942, 374] on span "Check" at bounding box center [948, 375] width 30 height 10
click at [934, 378] on span "Check" at bounding box center [948, 375] width 30 height 10
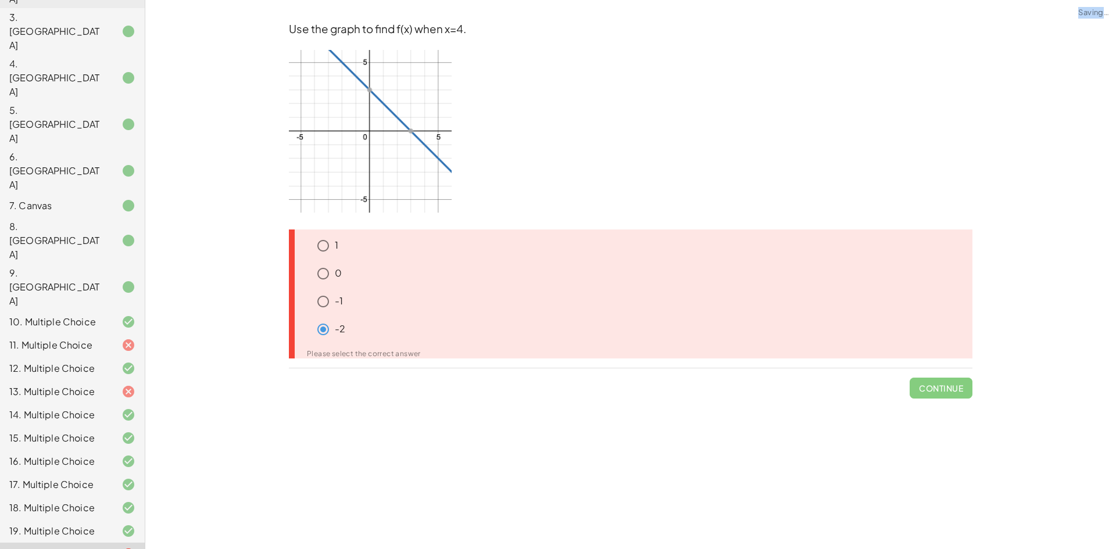
click at [934, 378] on span "Continue" at bounding box center [941, 384] width 63 height 30
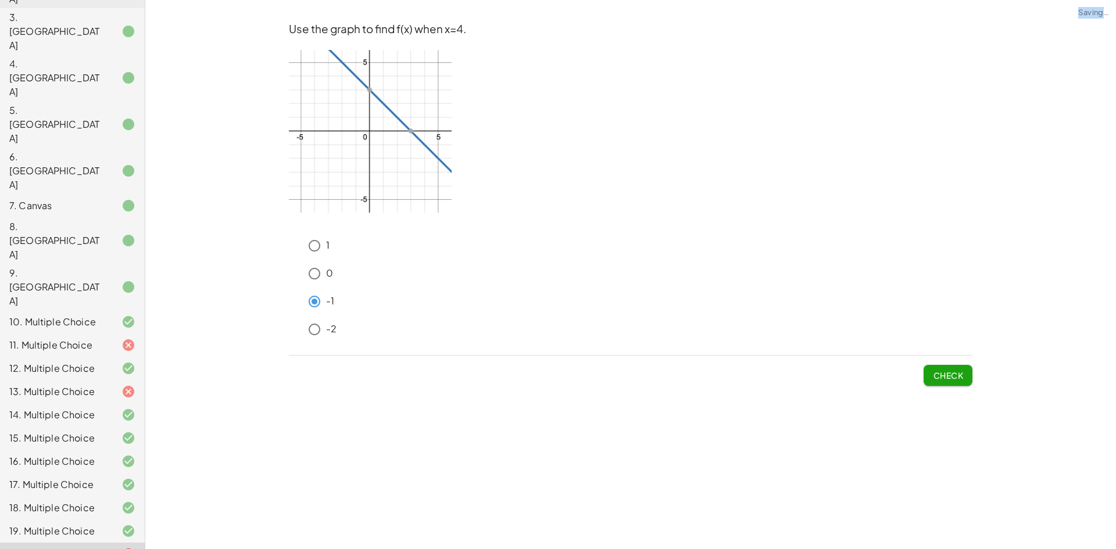
click at [939, 379] on span "Check" at bounding box center [948, 375] width 30 height 10
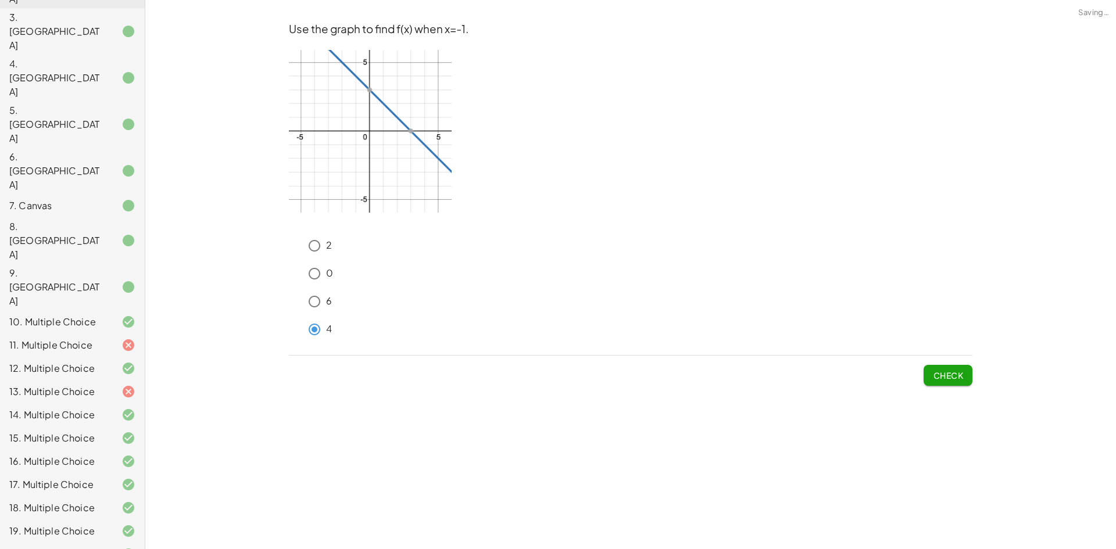
click at [936, 382] on button "Check" at bounding box center [948, 375] width 49 height 21
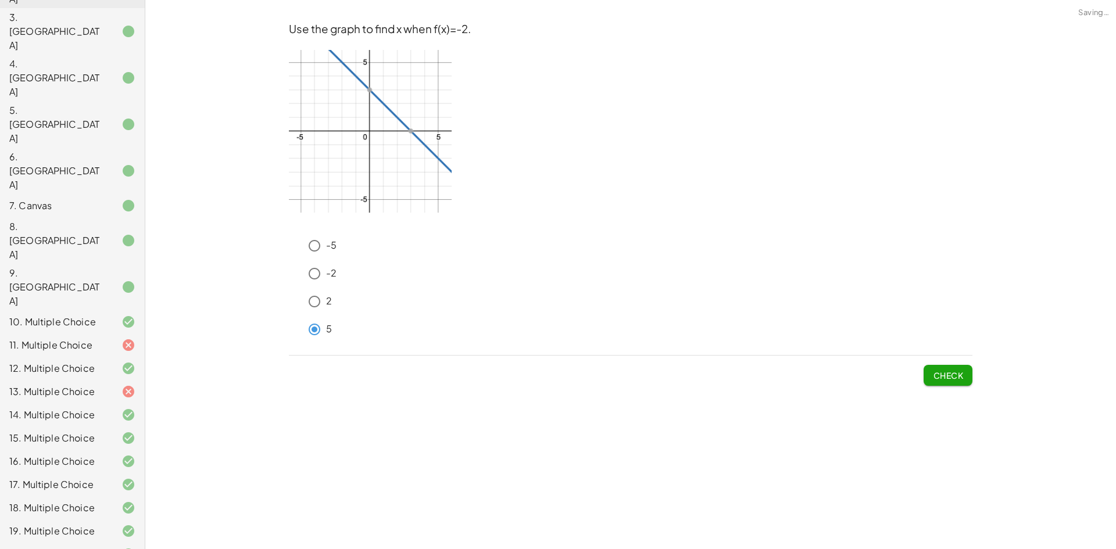
click at [964, 380] on button "Check" at bounding box center [948, 375] width 49 height 21
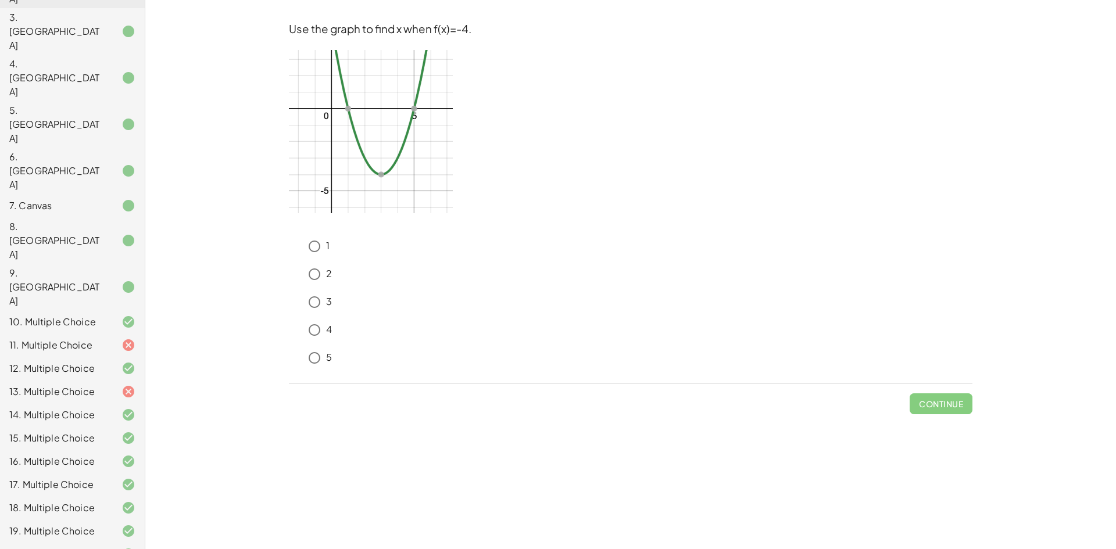
click at [305, 298] on div "3" at bounding box center [631, 305] width 684 height 28
click at [923, 405] on div "Check" at bounding box center [631, 399] width 684 height 30
click at [937, 405] on span "Check" at bounding box center [948, 404] width 30 height 10
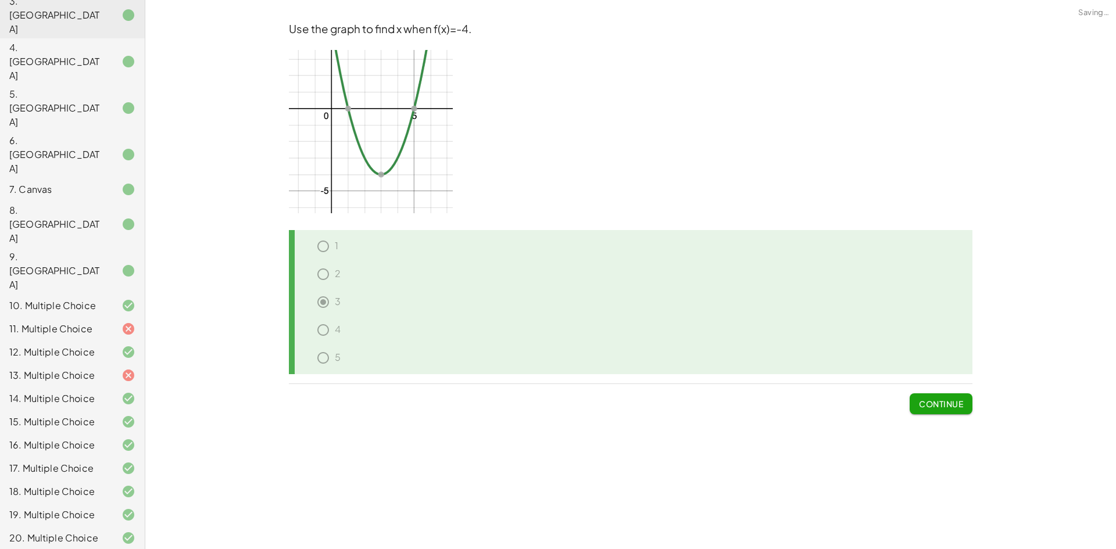
scroll to position [219, 0]
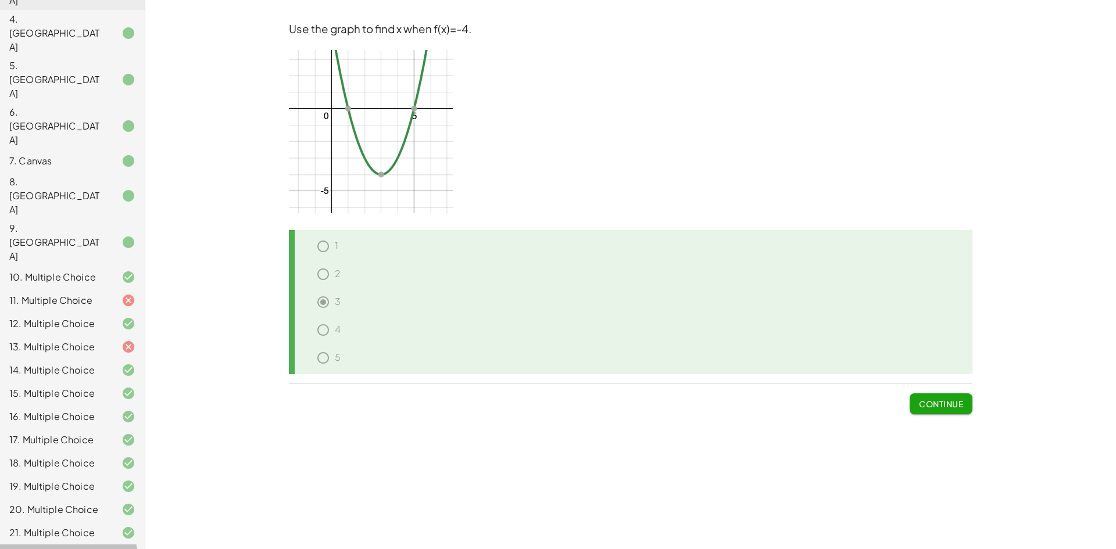
drag, startPoint x: 98, startPoint y: 423, endPoint x: 103, endPoint y: 428, distance: 7.8
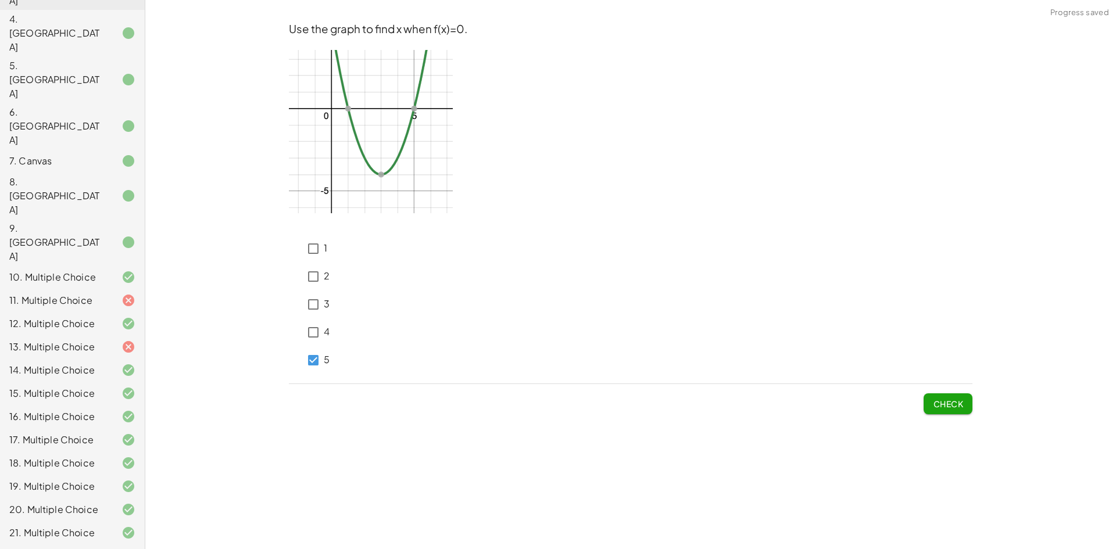
click at [939, 408] on span "Check" at bounding box center [948, 404] width 30 height 10
click at [302, 363] on div "5" at bounding box center [309, 360] width 41 height 28
click at [328, 360] on p "5" at bounding box center [327, 359] width 6 height 13
click at [324, 358] on p "5" at bounding box center [327, 359] width 6 height 13
click at [946, 406] on span "Check" at bounding box center [948, 404] width 30 height 10
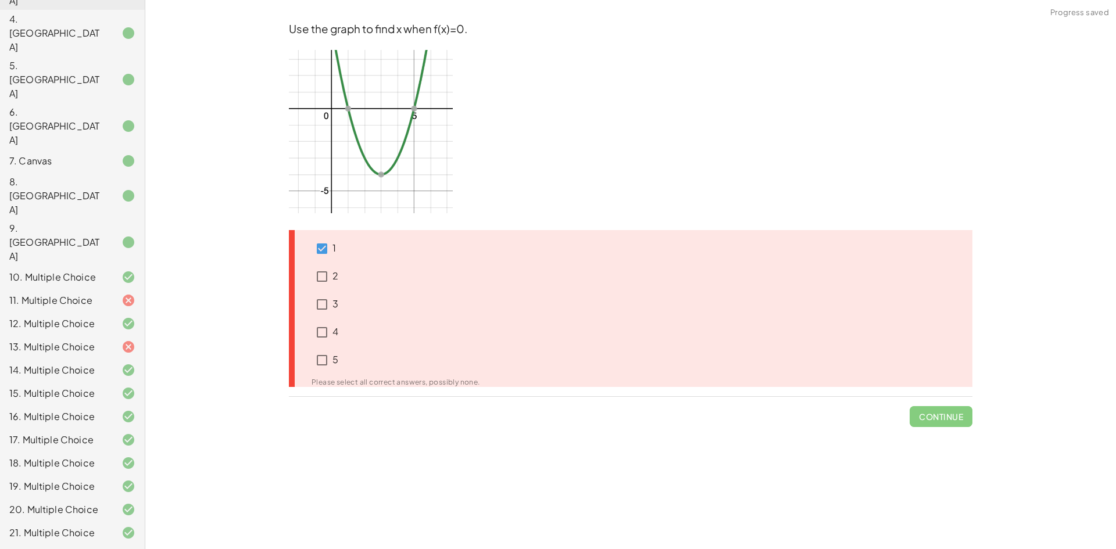
click at [946, 406] on span "Continue" at bounding box center [941, 412] width 63 height 30
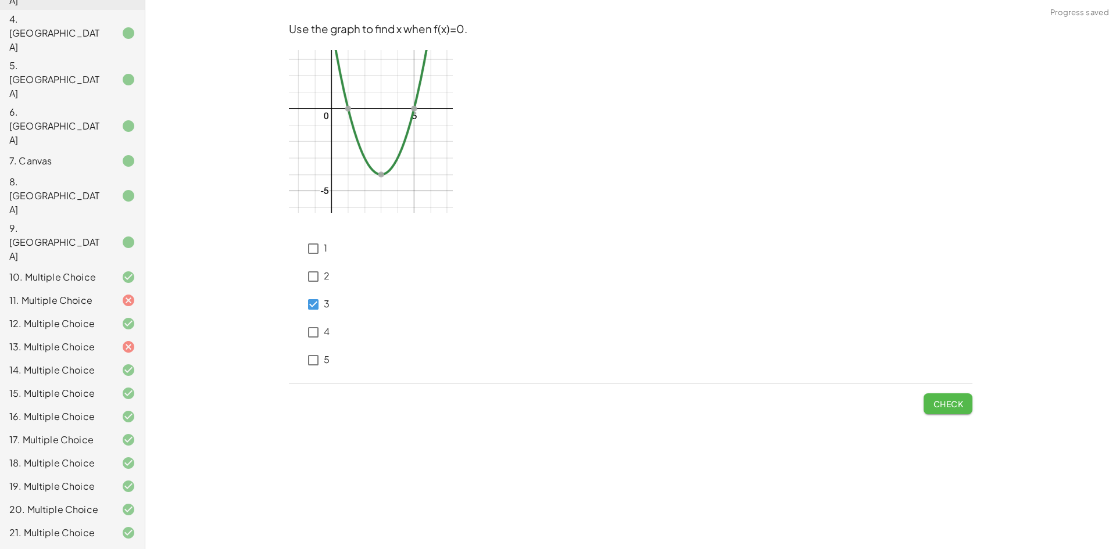
click at [955, 402] on span "Check" at bounding box center [948, 404] width 30 height 10
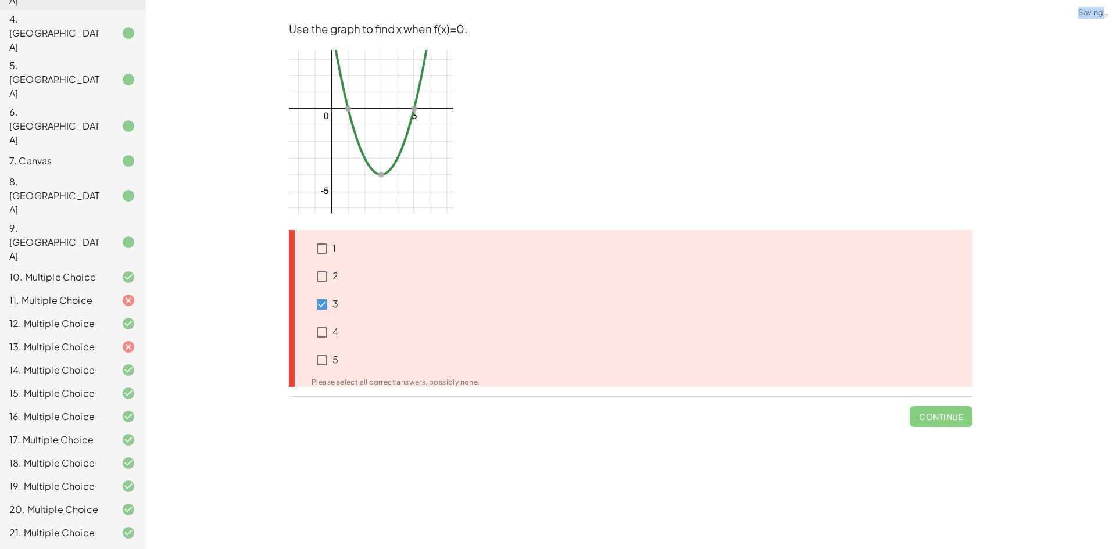
click at [955, 402] on span "Continue" at bounding box center [941, 412] width 63 height 30
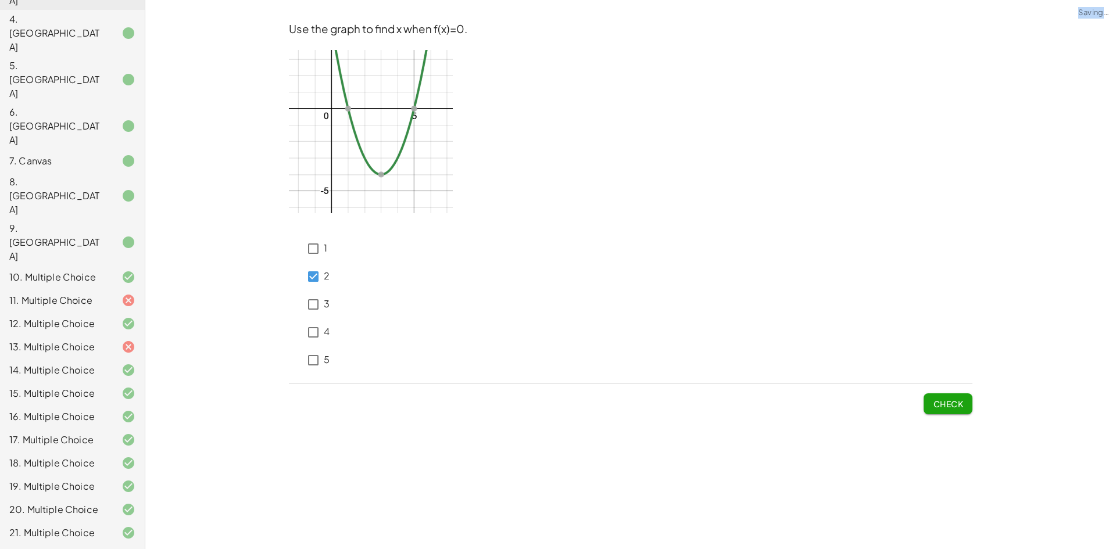
click at [945, 406] on span "Check" at bounding box center [948, 404] width 30 height 10
click at [941, 401] on span "Check" at bounding box center [948, 404] width 30 height 10
click at [315, 259] on div "1" at bounding box center [315, 249] width 24 height 28
click at [931, 403] on button "Check" at bounding box center [948, 404] width 49 height 21
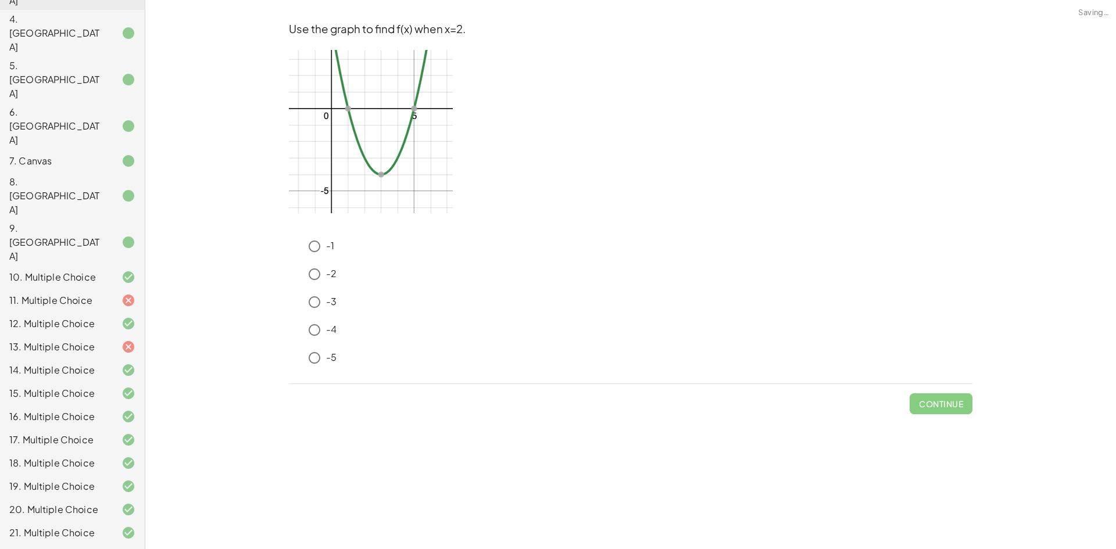
click at [939, 403] on span "Check" at bounding box center [948, 404] width 30 height 10
click at [951, 404] on span "Check" at bounding box center [948, 404] width 30 height 10
click at [954, 403] on span "Check" at bounding box center [948, 404] width 30 height 10
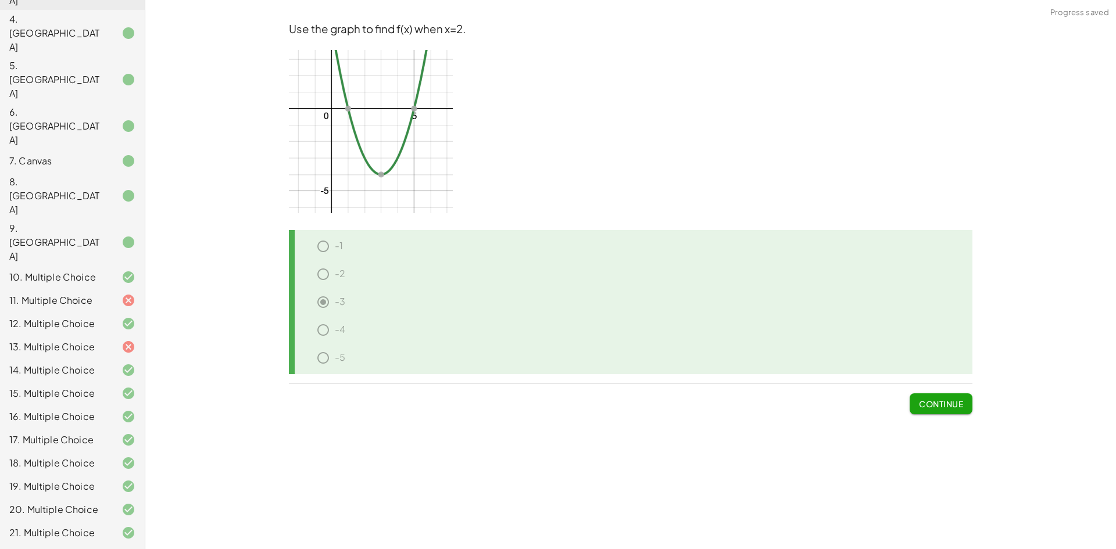
click at [955, 403] on span "Continue" at bounding box center [941, 404] width 44 height 10
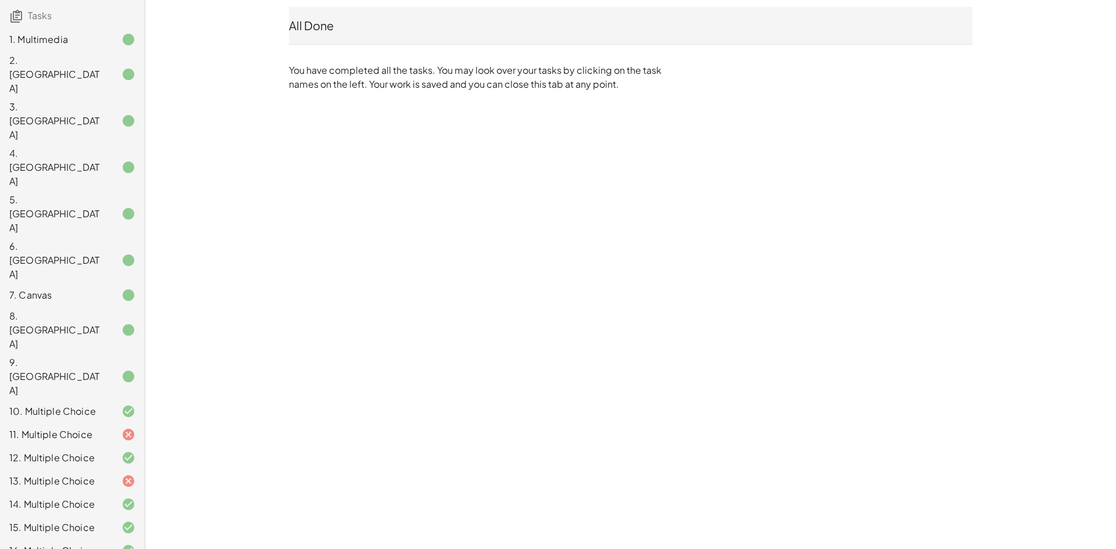
scroll to position [0, 0]
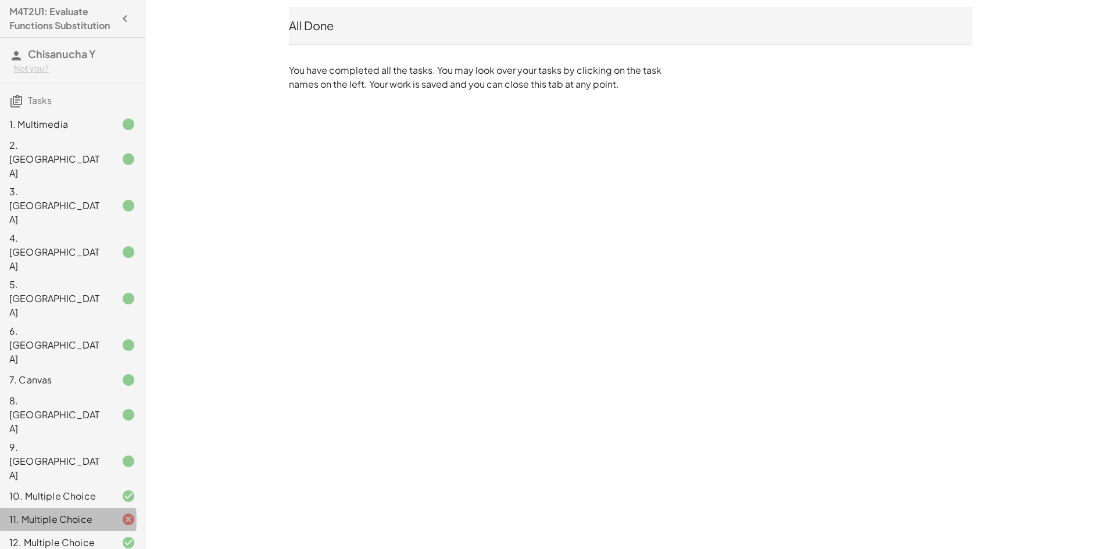
click at [94, 513] on div "11. Multiple Choice" at bounding box center [56, 520] width 94 height 14
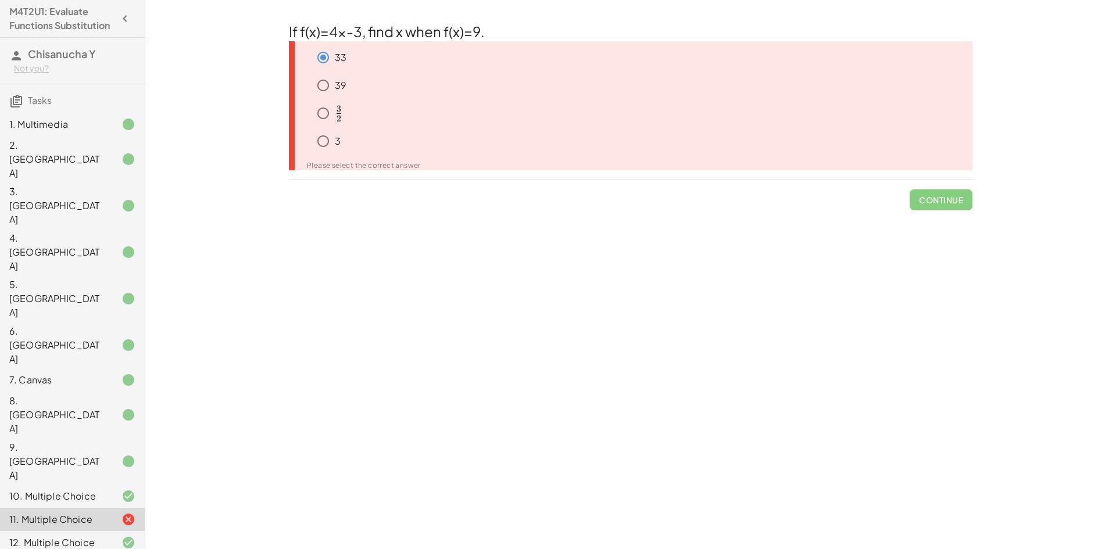
click at [109, 513] on div at bounding box center [119, 520] width 33 height 14
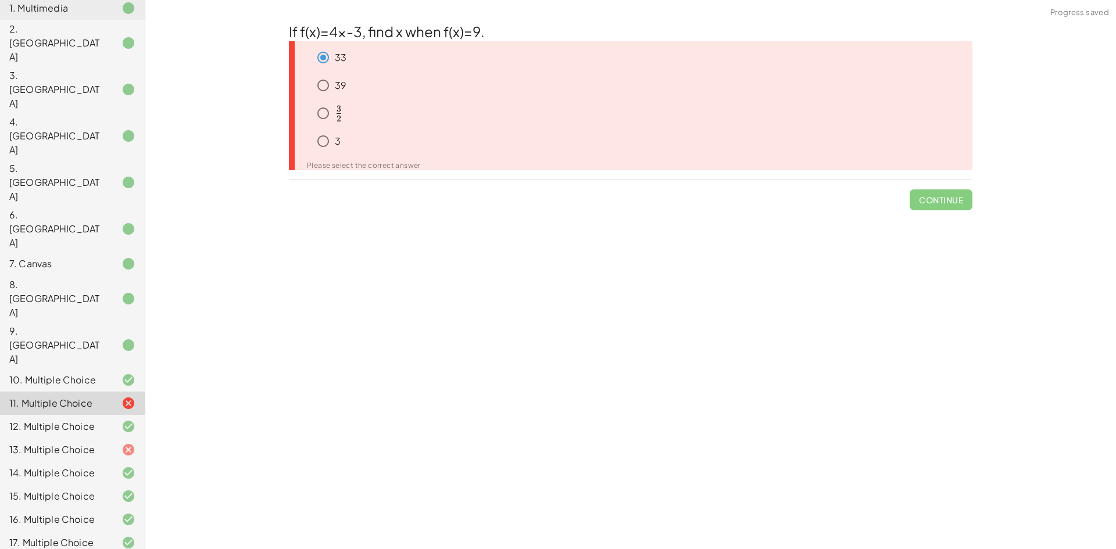
scroll to position [219, 0]
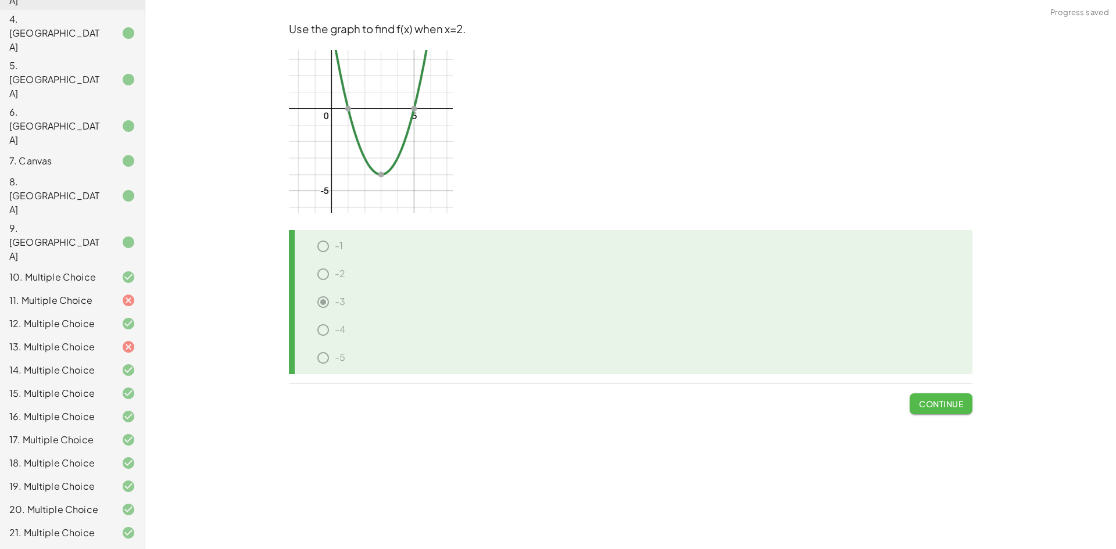
click at [931, 408] on span "Continue" at bounding box center [941, 404] width 44 height 10
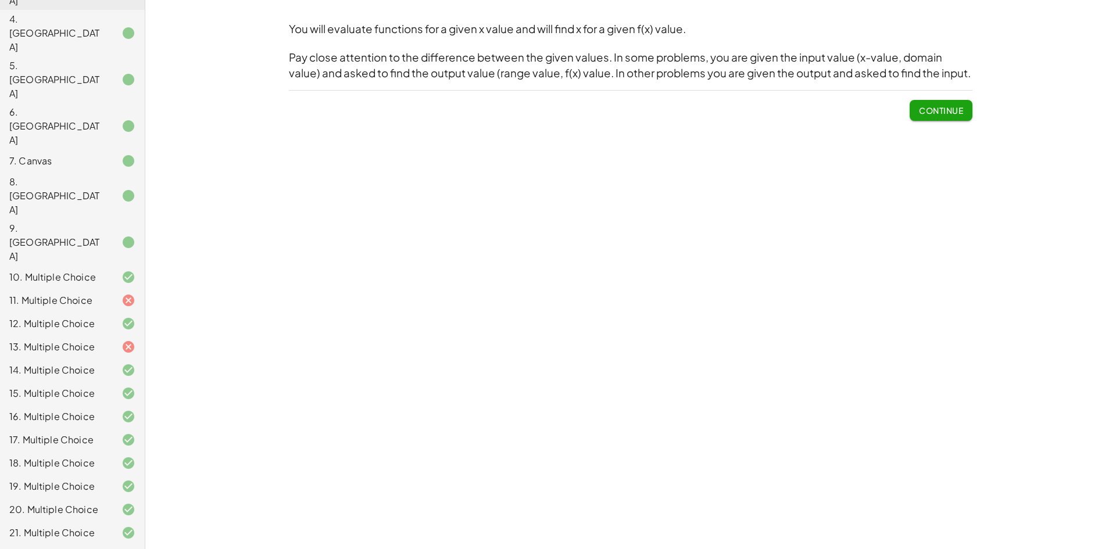
click at [52, 340] on div "13. Multiple Choice" at bounding box center [56, 347] width 94 height 14
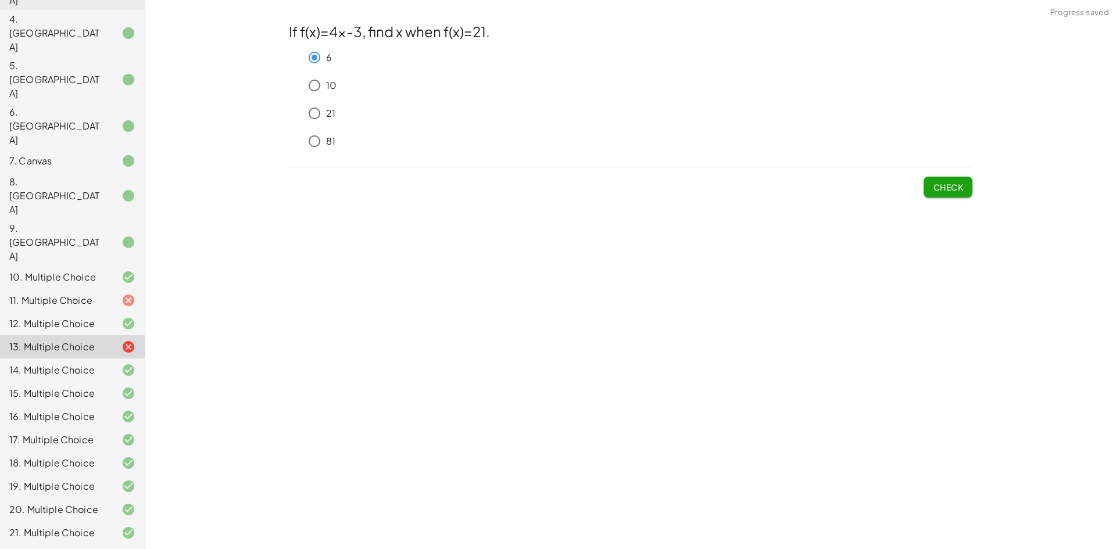
click at [950, 190] on span "Check" at bounding box center [948, 187] width 30 height 10
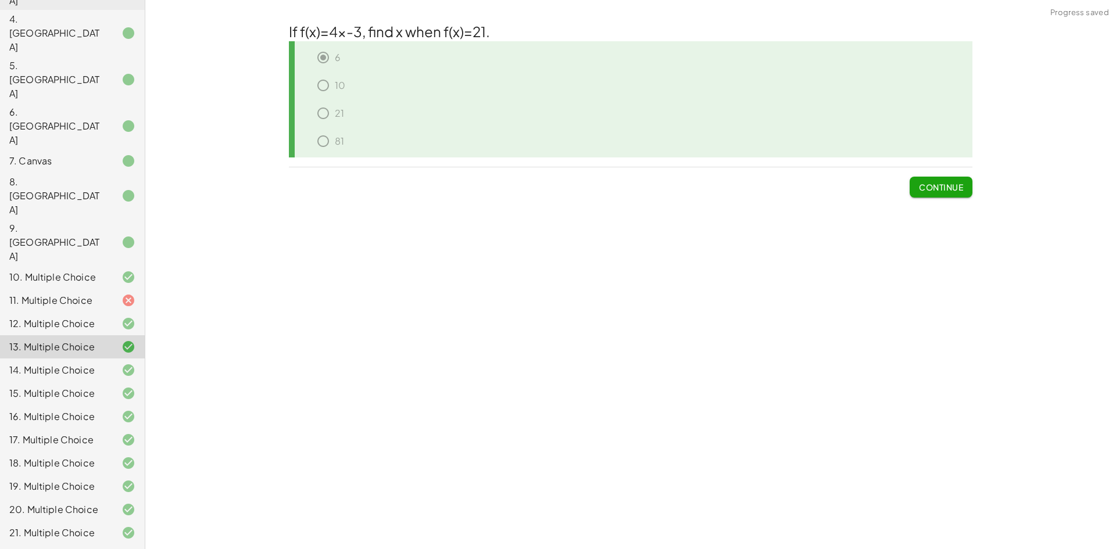
click at [92, 294] on div "11. Multiple Choice" at bounding box center [56, 301] width 94 height 14
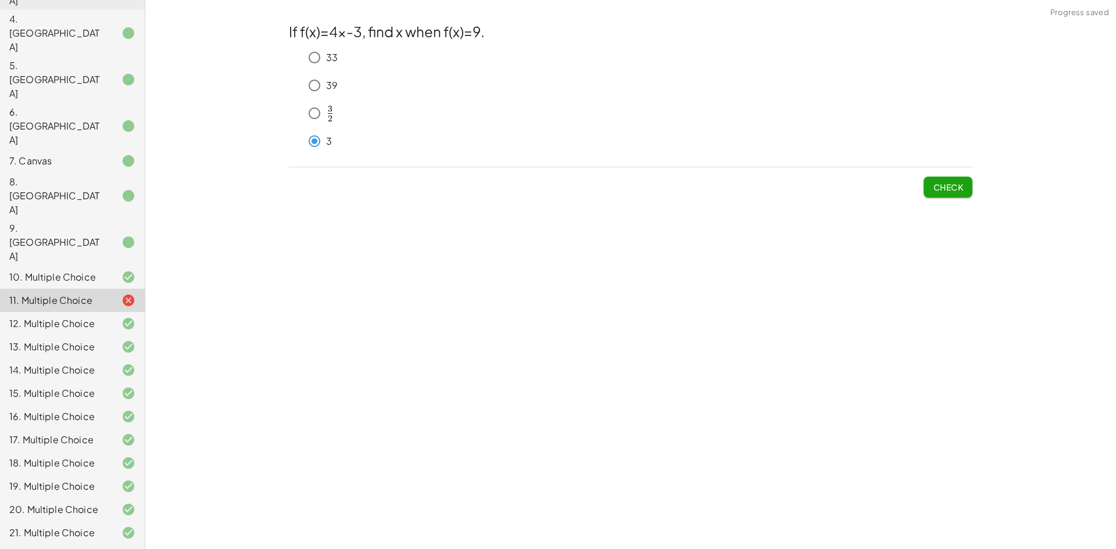
click at [948, 190] on span "Check" at bounding box center [948, 187] width 30 height 10
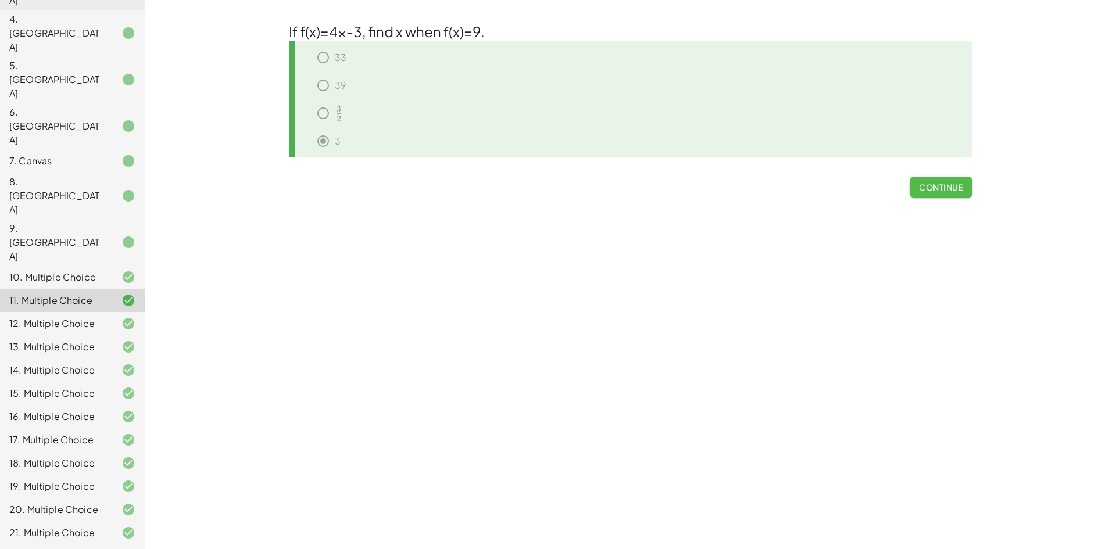
click at [918, 198] on button "Continue" at bounding box center [941, 187] width 63 height 21
click at [927, 194] on button "Continue" at bounding box center [941, 187] width 63 height 21
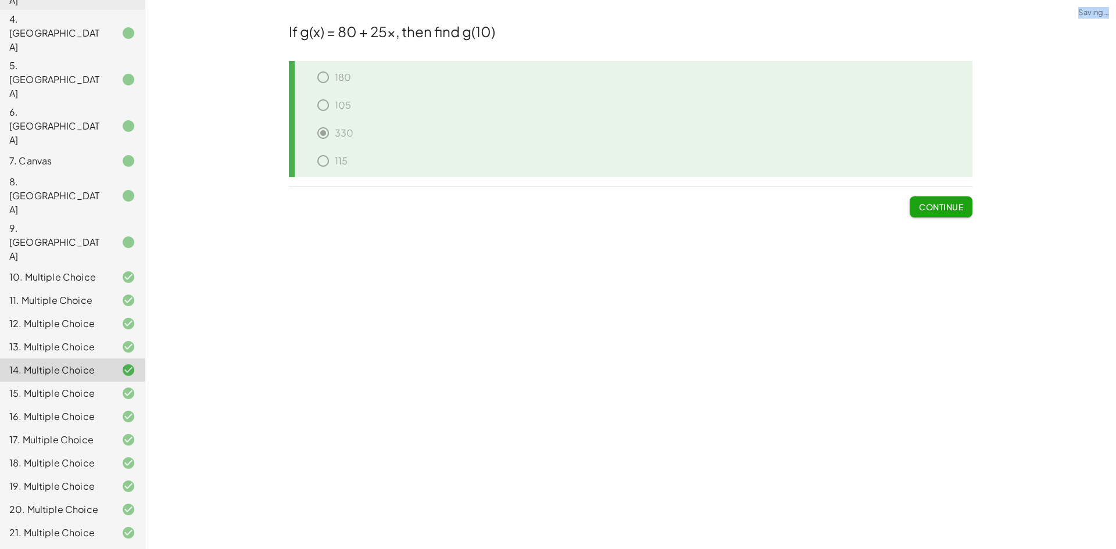
click at [927, 194] on span "Continue" at bounding box center [941, 202] width 63 height 30
click at [923, 206] on span "Continue" at bounding box center [941, 207] width 44 height 10
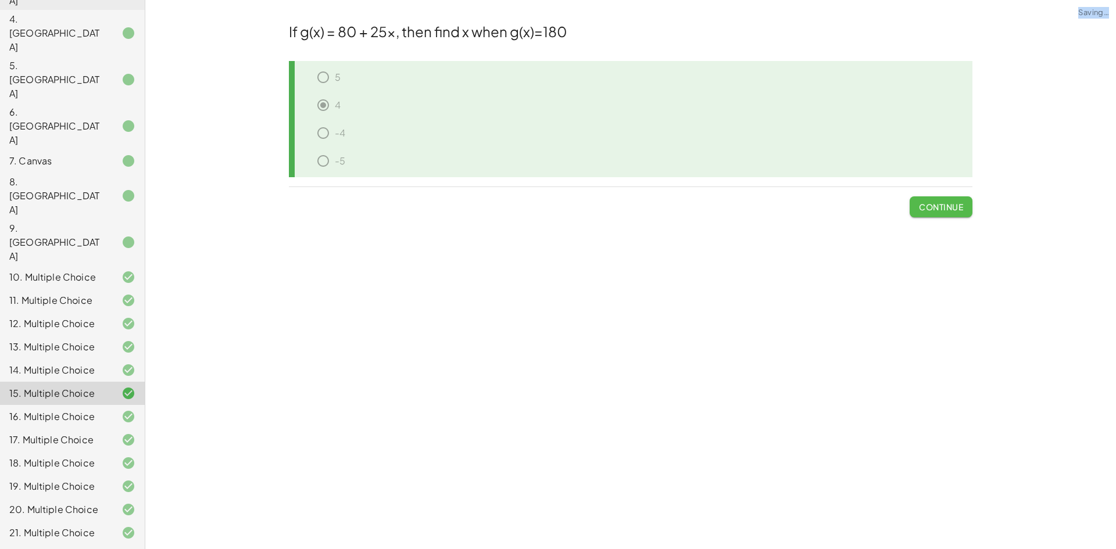
click at [923, 206] on span "Continue" at bounding box center [941, 207] width 44 height 10
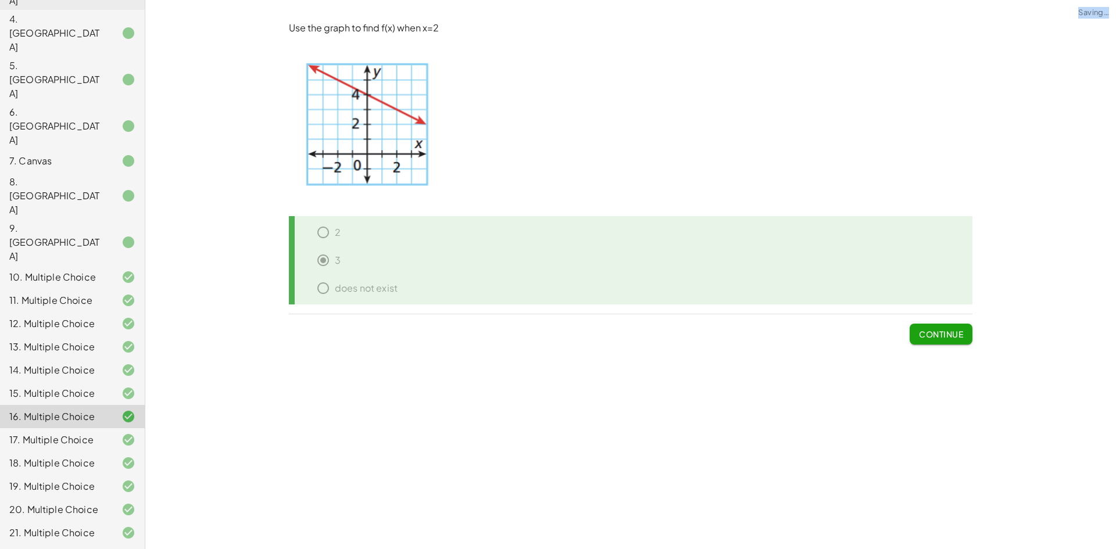
click at [948, 343] on button "Continue" at bounding box center [941, 334] width 63 height 21
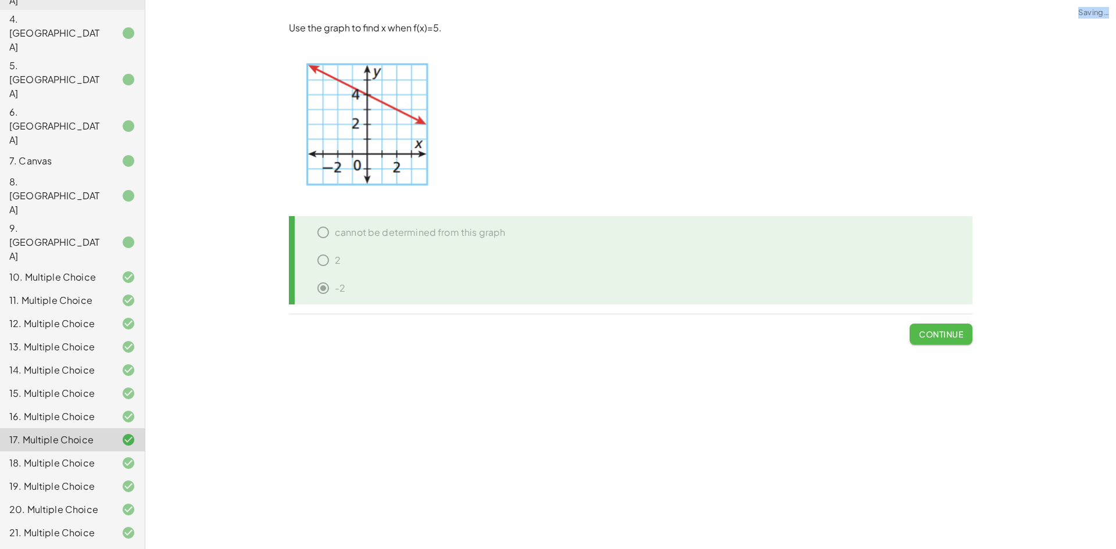
click at [950, 343] on button "Continue" at bounding box center [941, 334] width 63 height 21
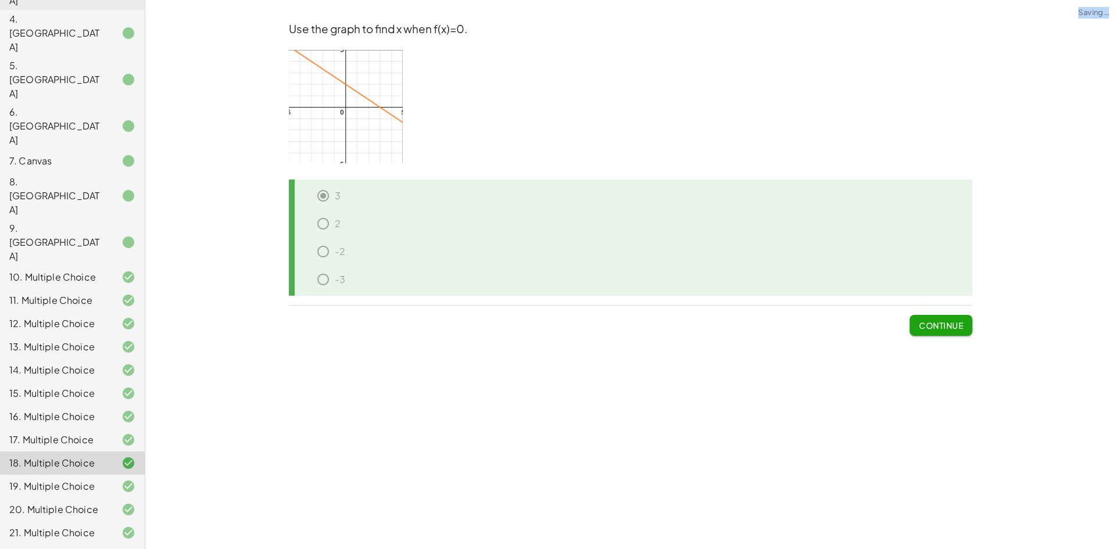
click at [949, 344] on div "You will evaluate functions for a given x value and will find x for a given f(x…" at bounding box center [630, 274] width 971 height 549
click at [0, 0] on div "Use the graph to find x when f(x)=0. 3 2 -2 -3 Continue" at bounding box center [0, 0] width 0 height 0
click at [947, 326] on span "Continue" at bounding box center [941, 325] width 44 height 10
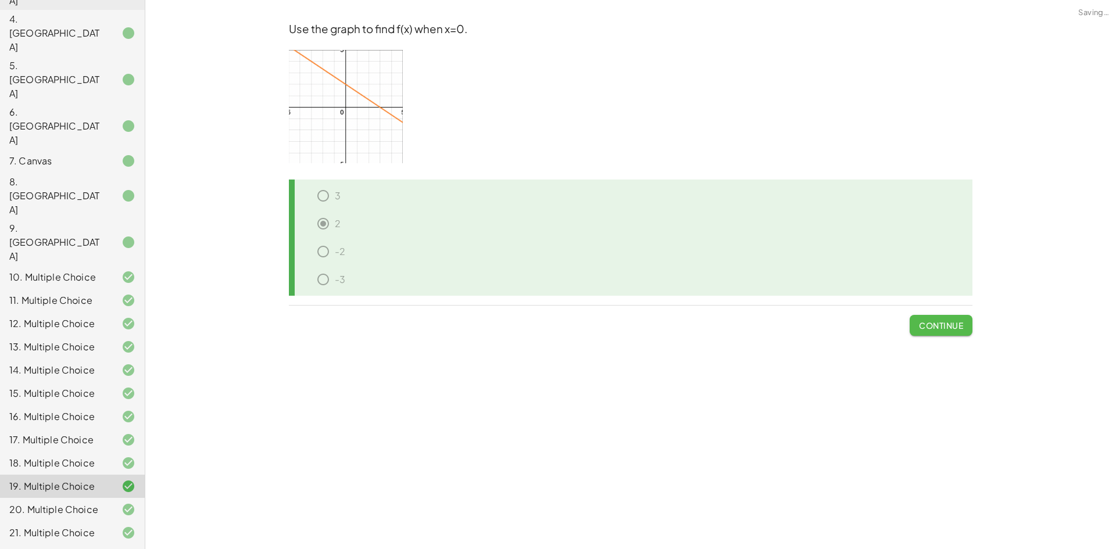
click at [946, 326] on span "Continue" at bounding box center [941, 325] width 44 height 10
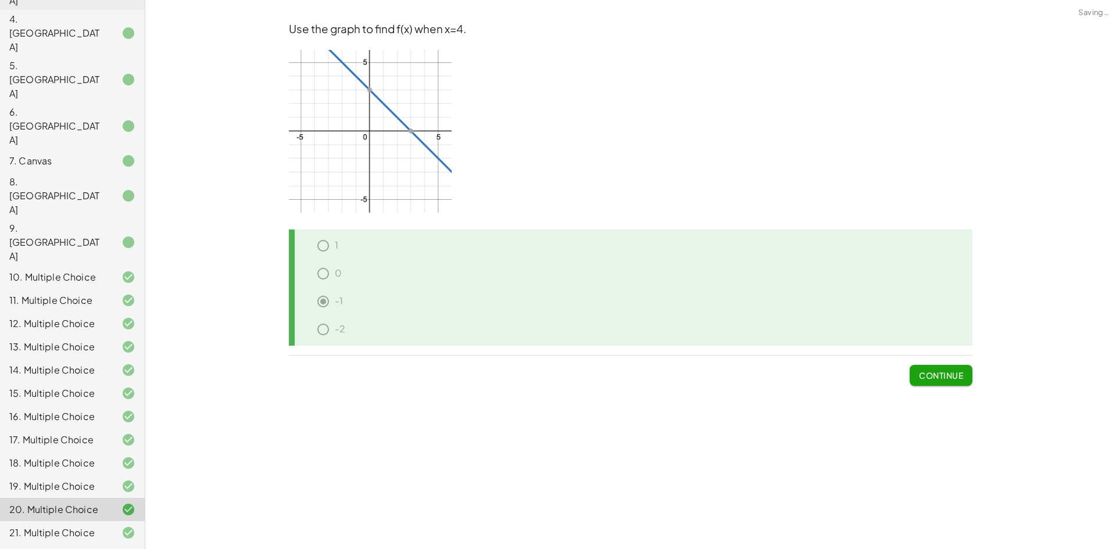
click at [946, 326] on div "-2" at bounding box center [635, 332] width 675 height 28
click at [953, 377] on span "Continue" at bounding box center [941, 375] width 44 height 10
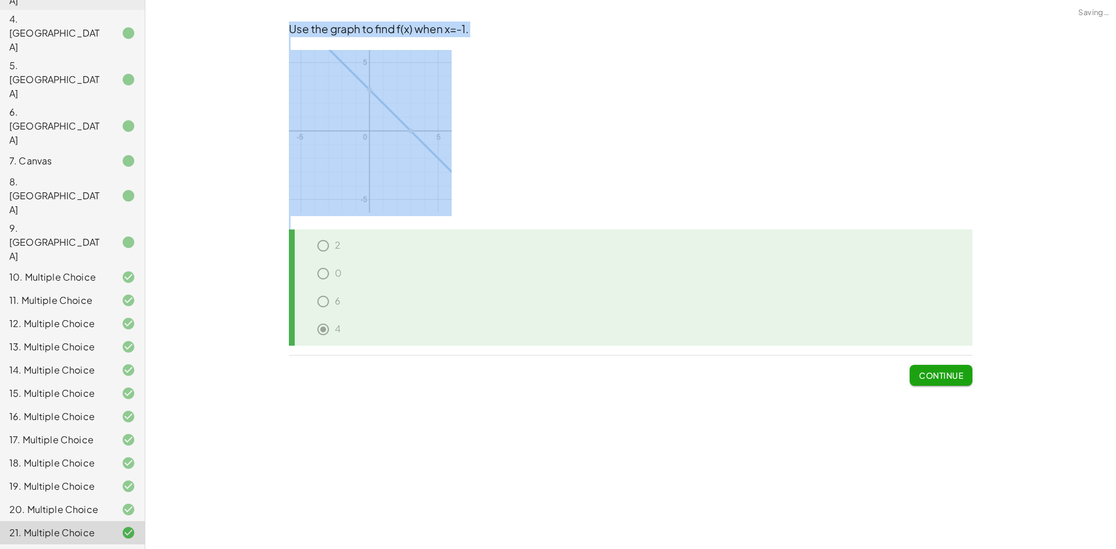
click at [955, 375] on span "Continue" at bounding box center [941, 375] width 44 height 10
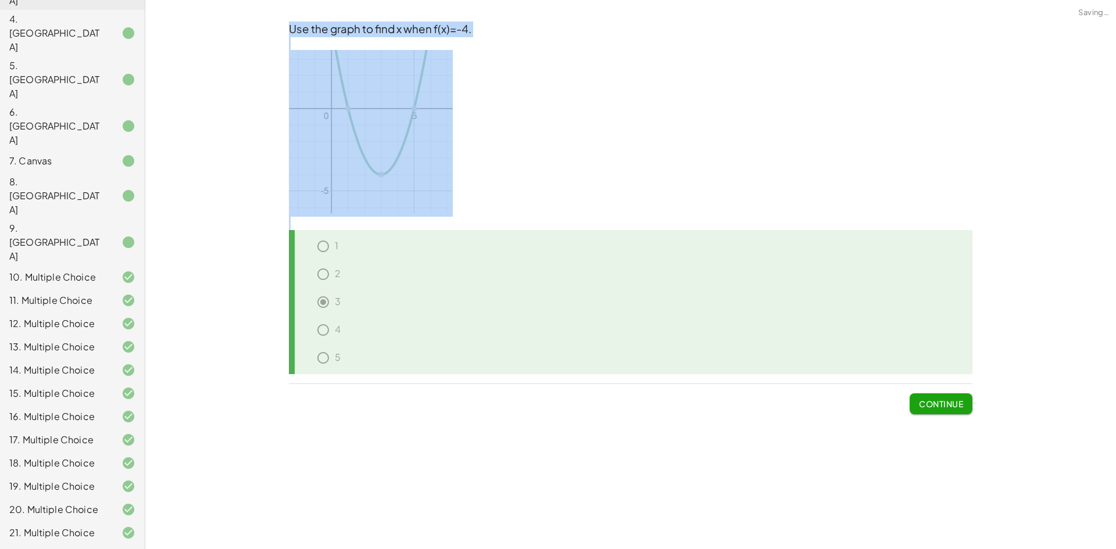
click at [945, 406] on span "Continue" at bounding box center [941, 404] width 44 height 10
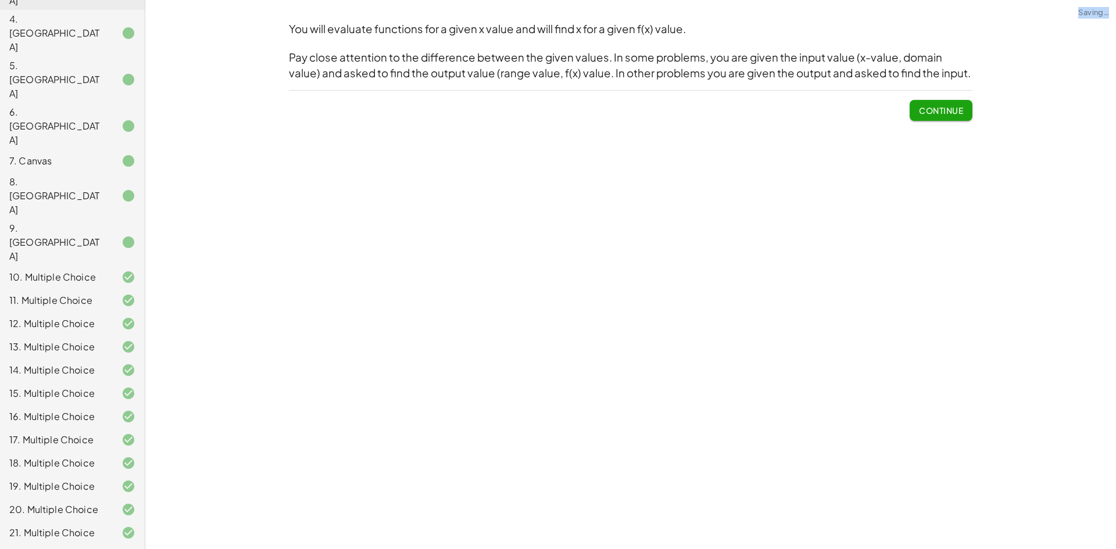
click at [945, 406] on div "You will evaluate functions for a given x value and will find x for a given f(x…" at bounding box center [630, 274] width 971 height 549
